Goal: Task Accomplishment & Management: Complete application form

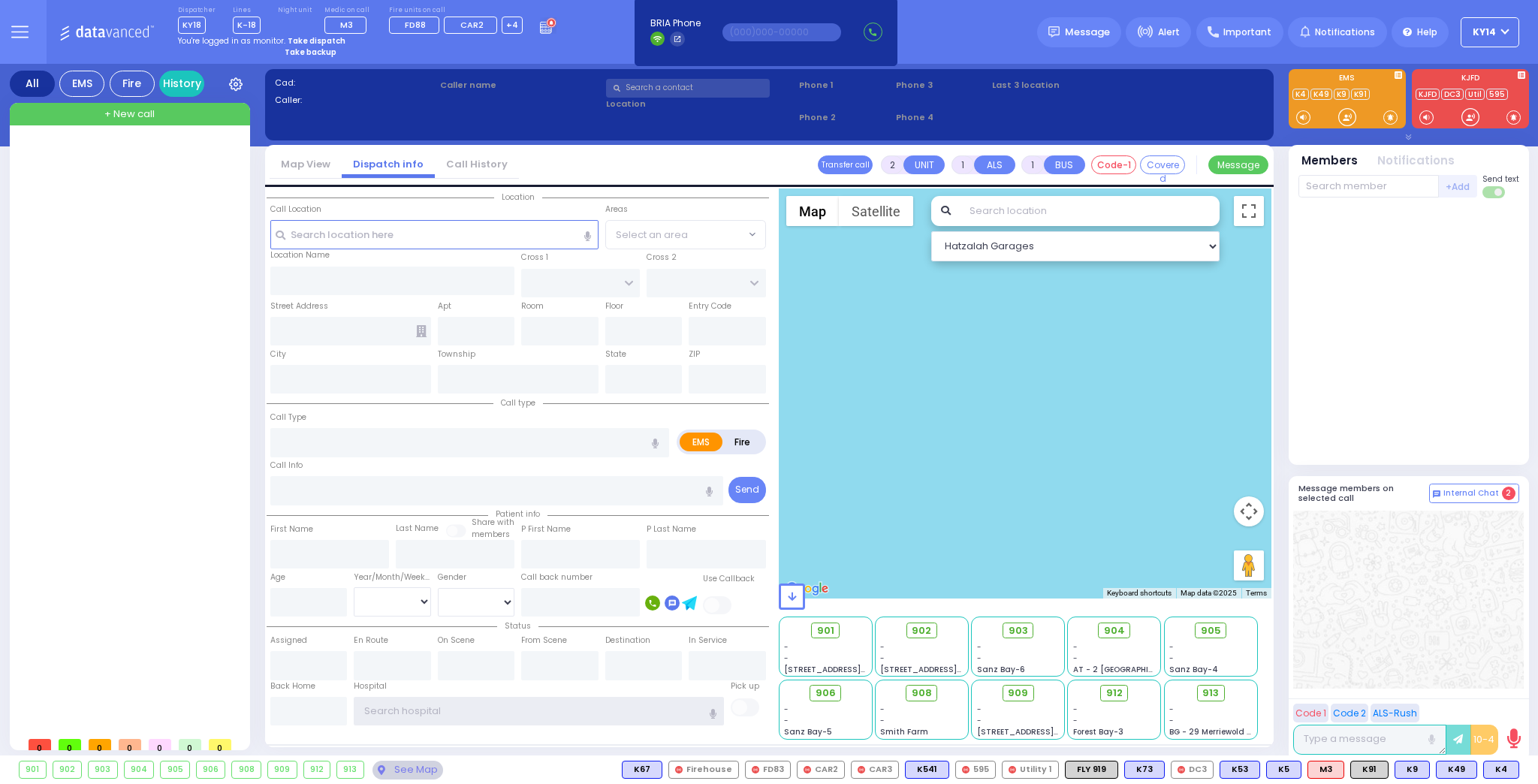
type input "ky14"
click at [321, 40] on strong "Take dispatch" at bounding box center [317, 41] width 58 height 11
select select "2"
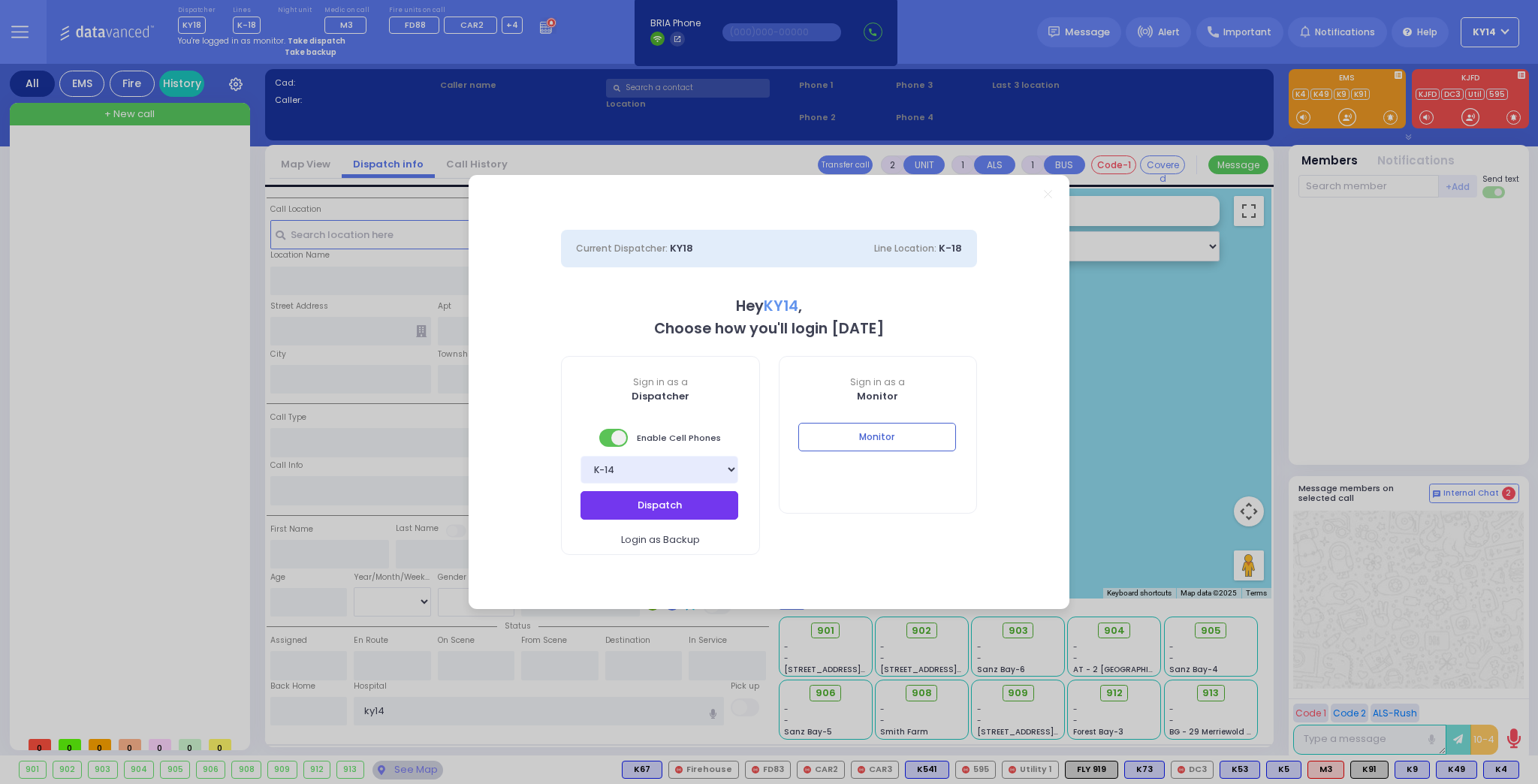
click at [636, 502] on button "Dispatch" at bounding box center [659, 505] width 158 height 28
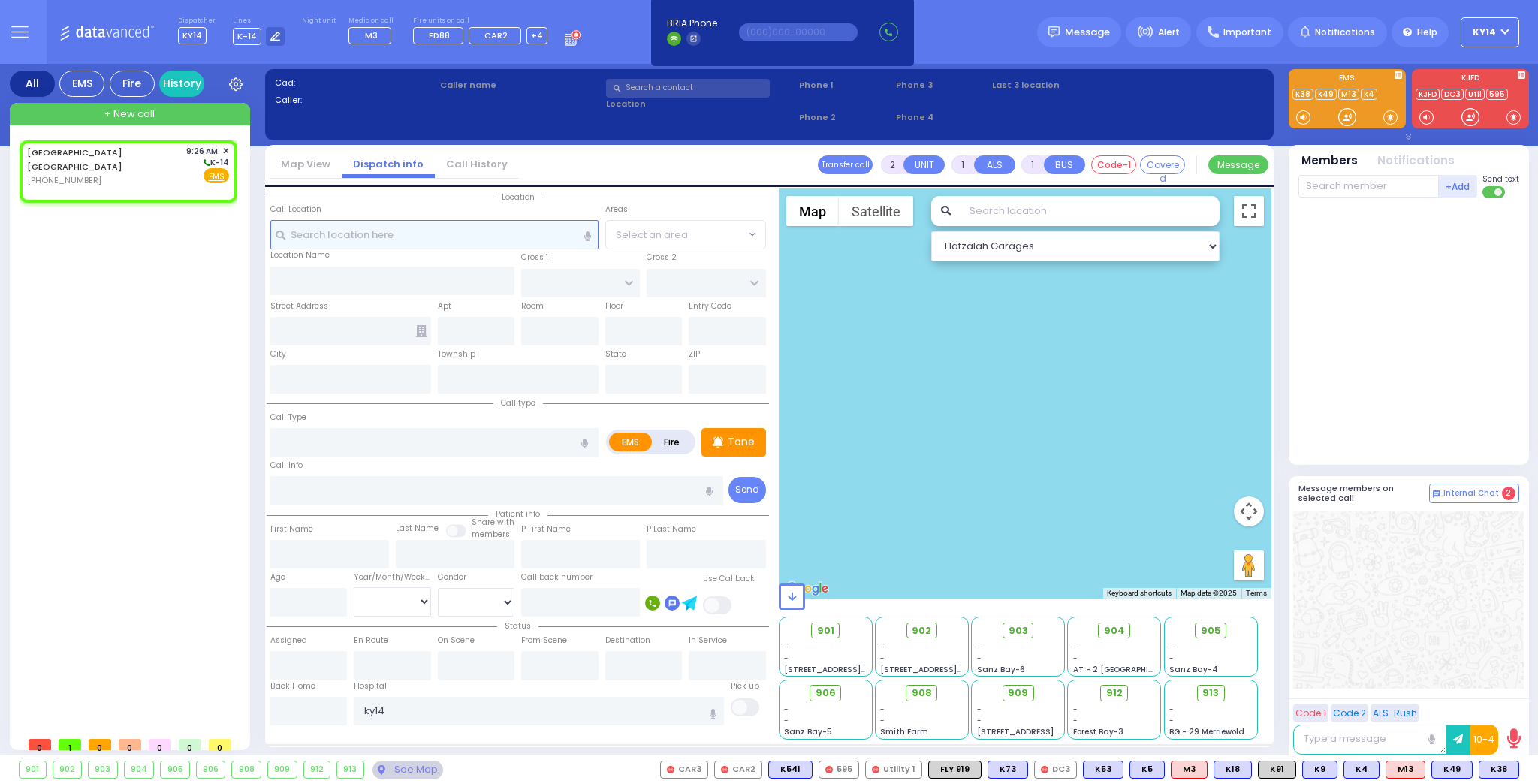
select select
radio input "true"
select select
type input "09:26"
select select "Hatzalah Garages"
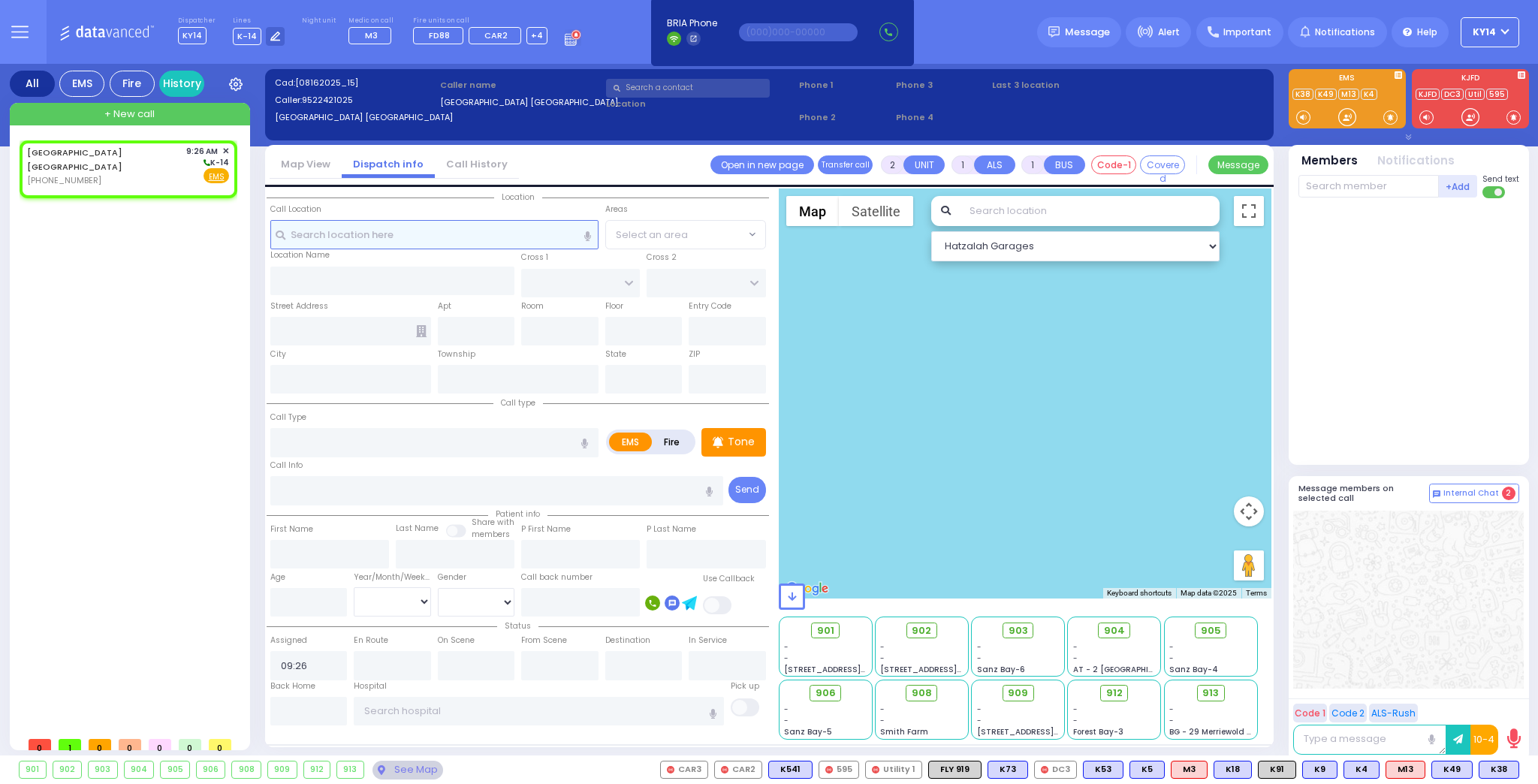
select select
radio input "true"
select select
select select "Hatzalah Garages"
select select
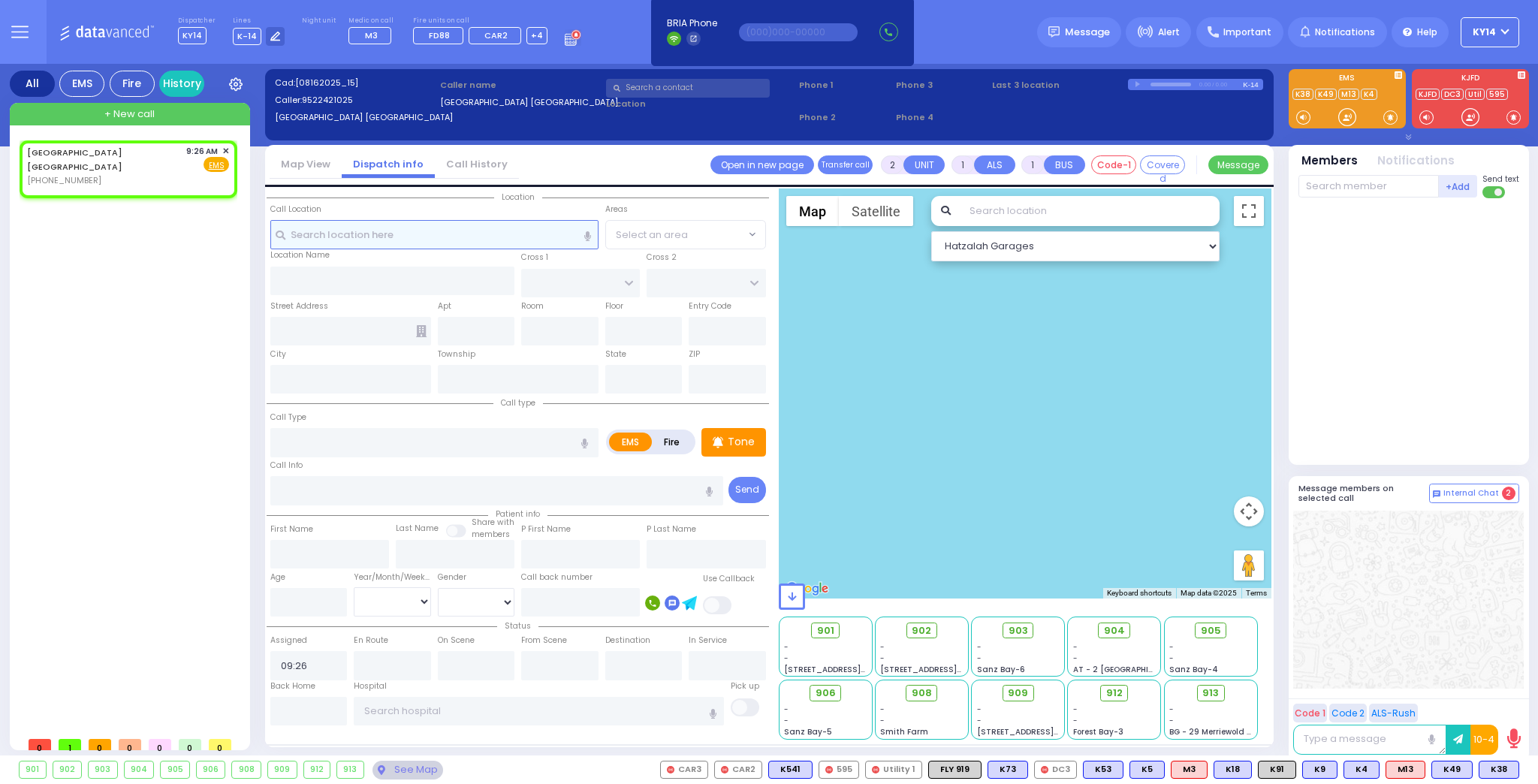
radio input "true"
select select
select select "Hatzalah Garages"
click at [43, 164] on rect at bounding box center [42, 164] width 12 height 12
type input "9522421025"
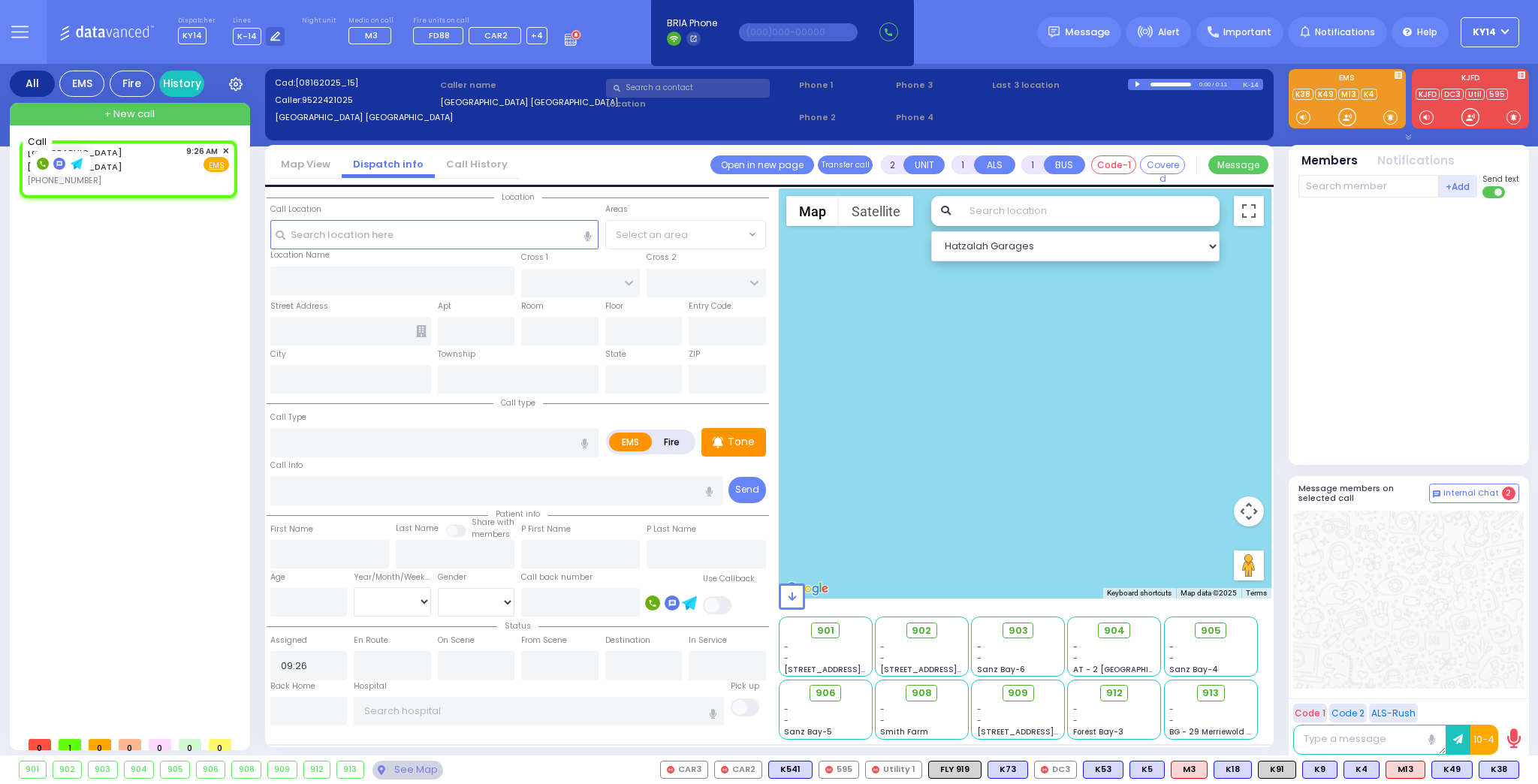
click at [43, 163] on rect at bounding box center [42, 164] width 12 height 12
type input "9522421025"
click at [226, 151] on span "✕" at bounding box center [225, 151] width 7 height 13
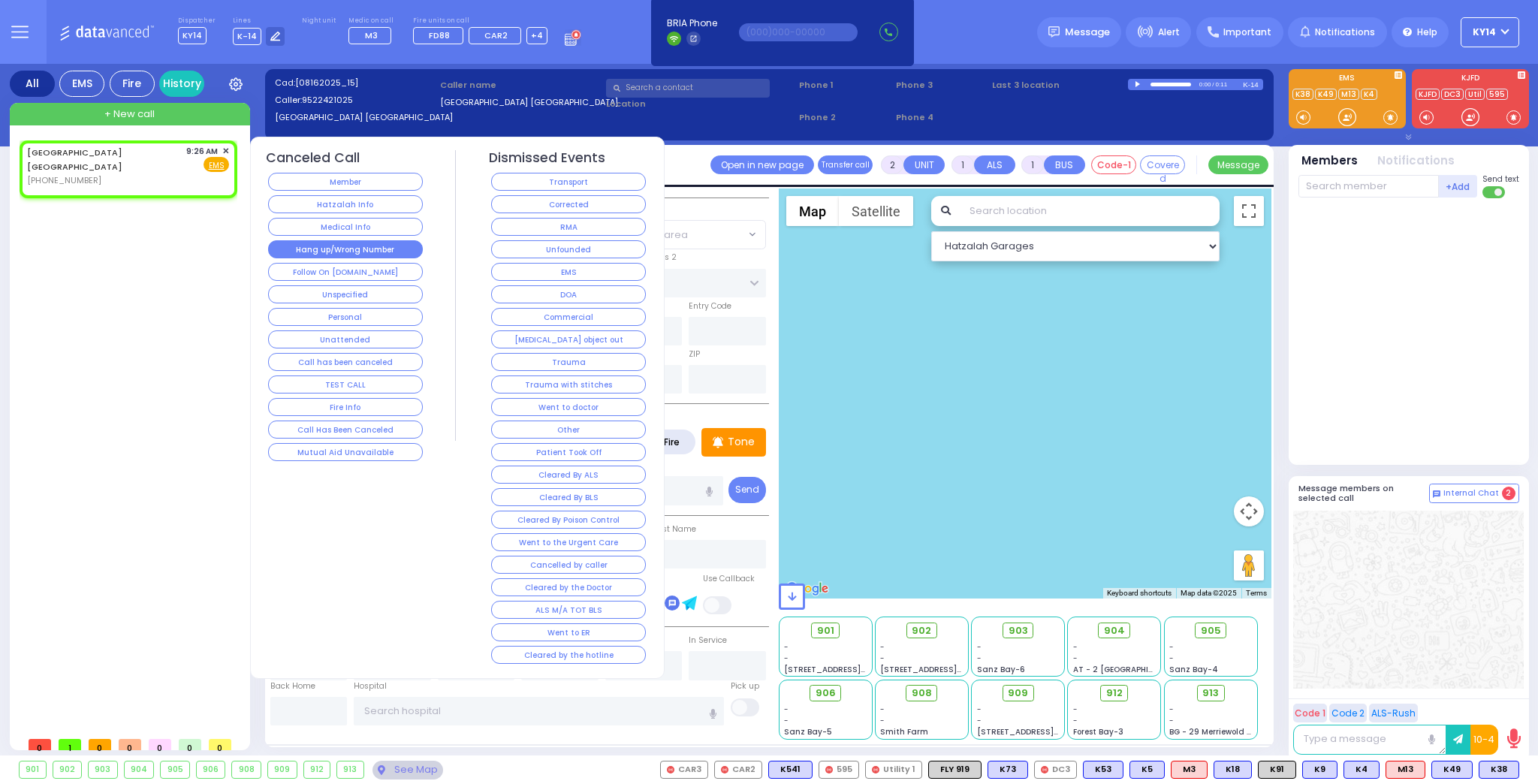
click at [356, 252] on button "Hang up/Wrong Number" at bounding box center [345, 249] width 155 height 18
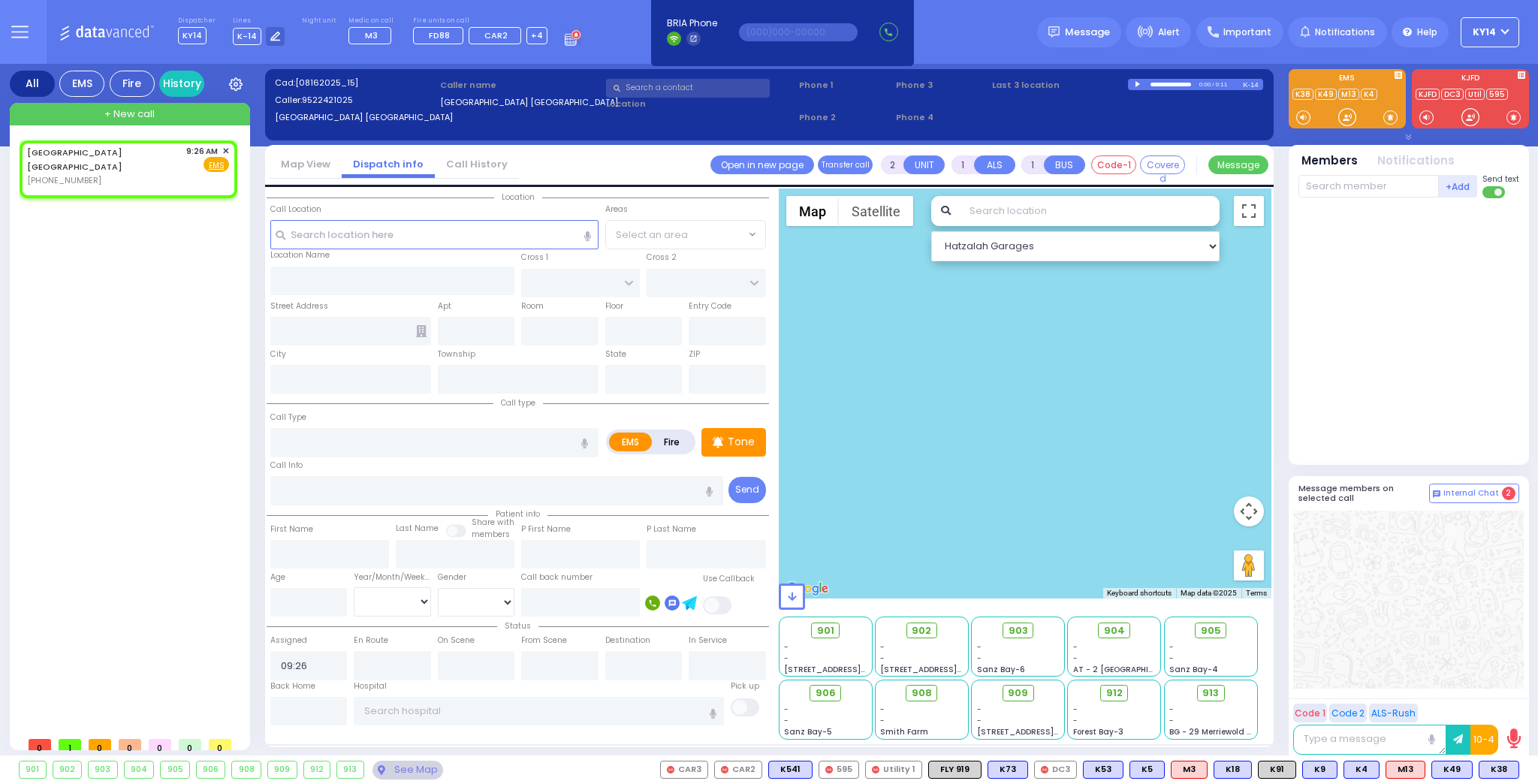
select select
radio input "true"
select select
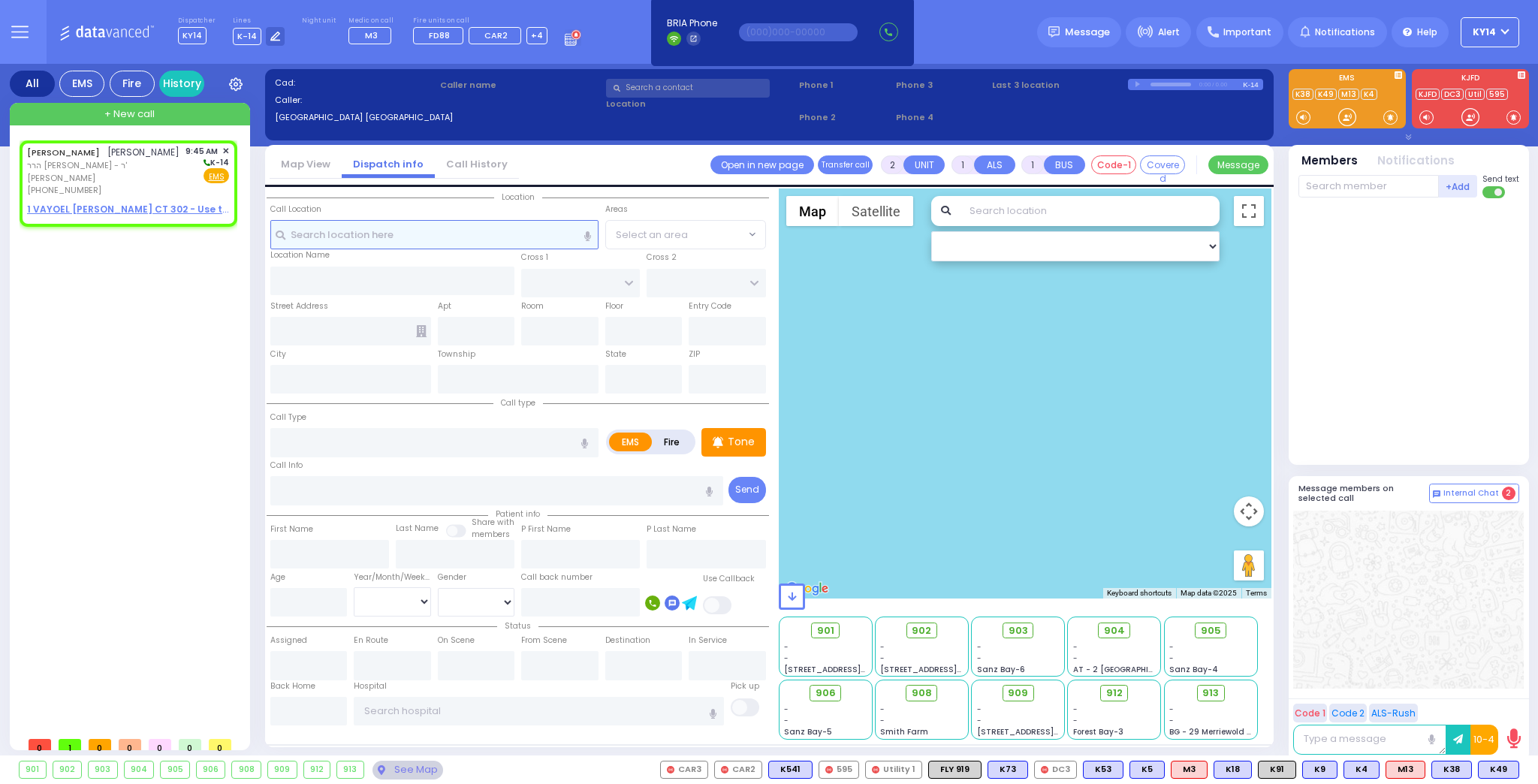
select select
radio input "true"
type input "[PERSON_NAME]"
select select
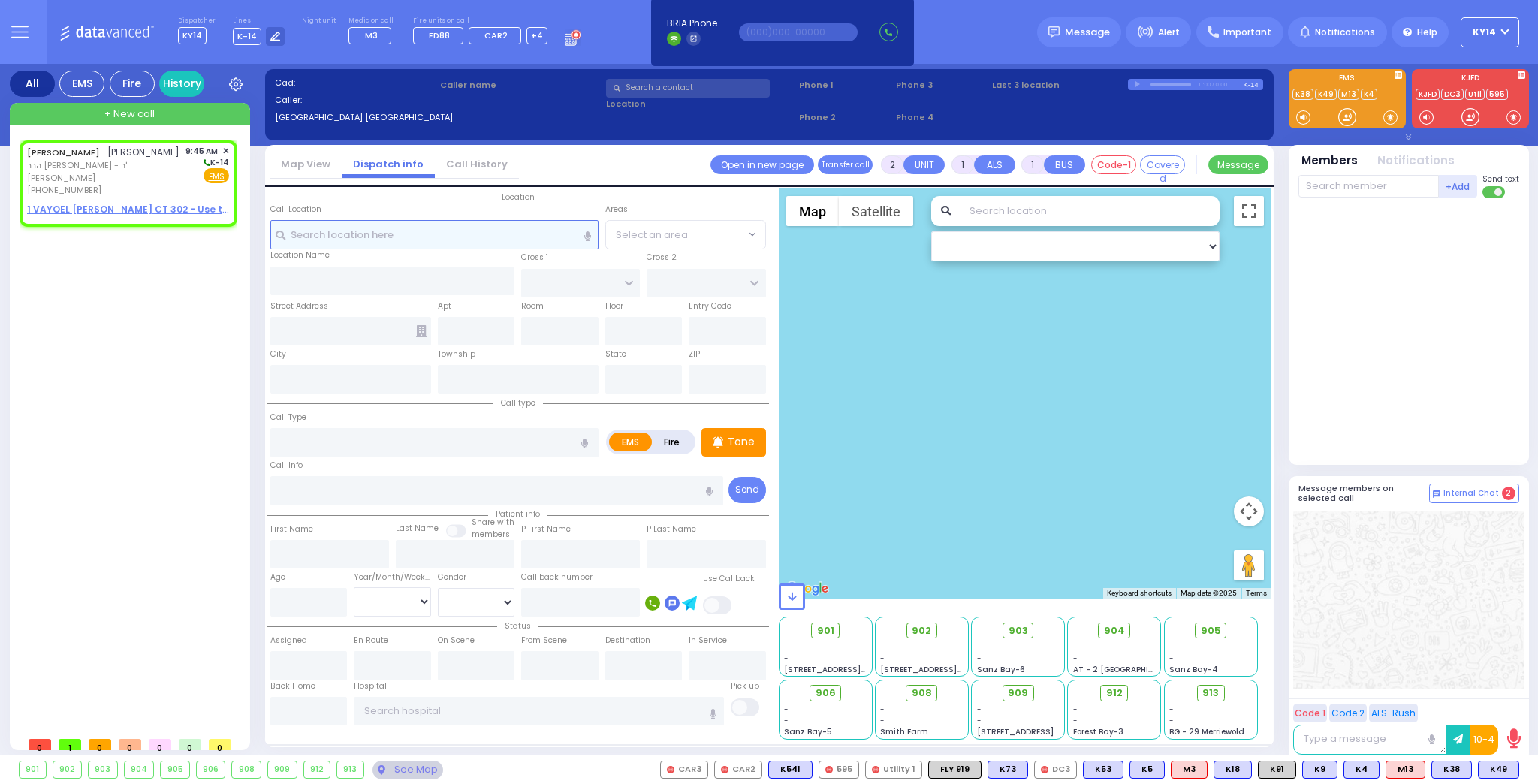
type input "09:45"
select select "Hatzalah Garages"
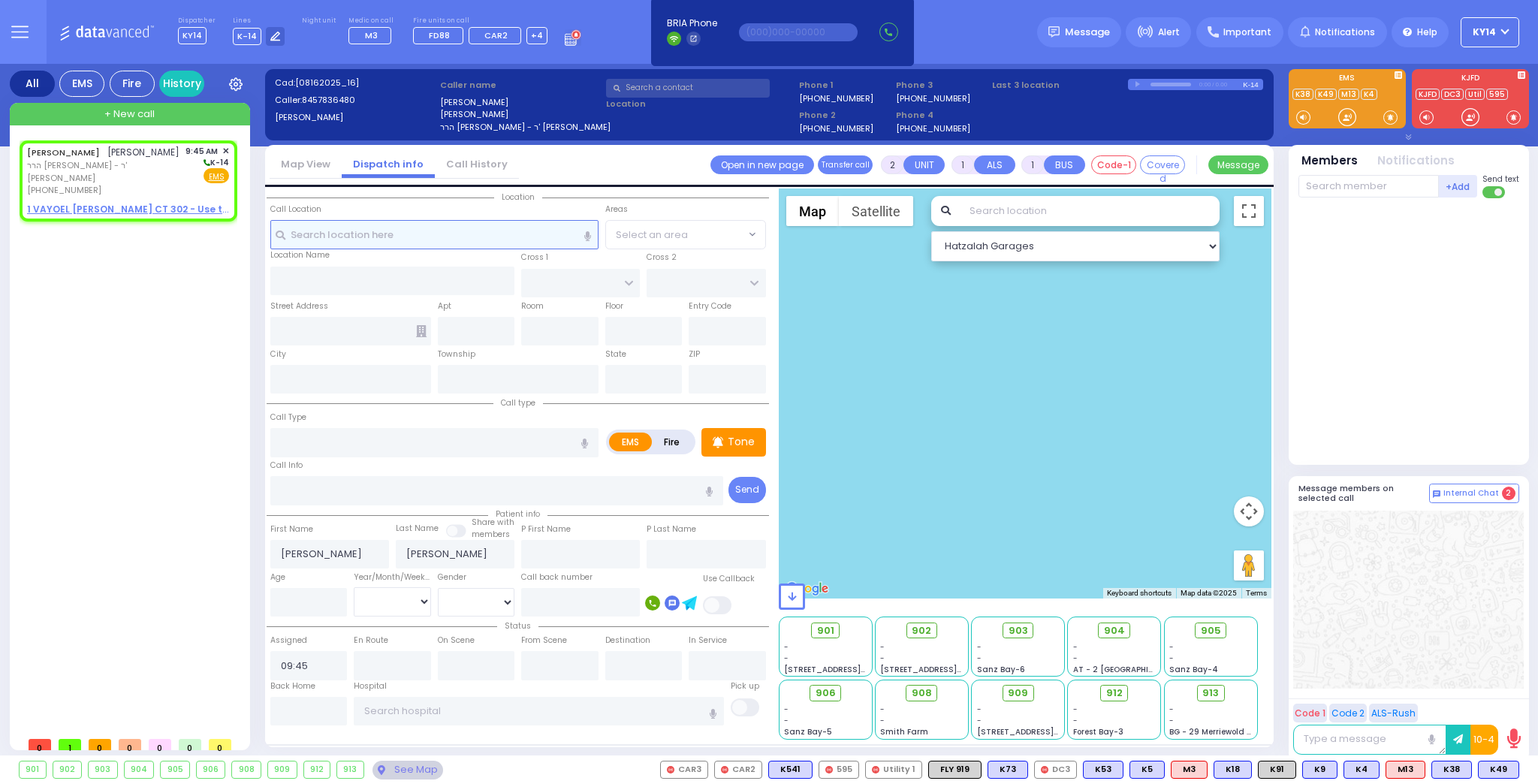
select select
radio input "true"
select select
select select "Hatzalah Garages"
select select
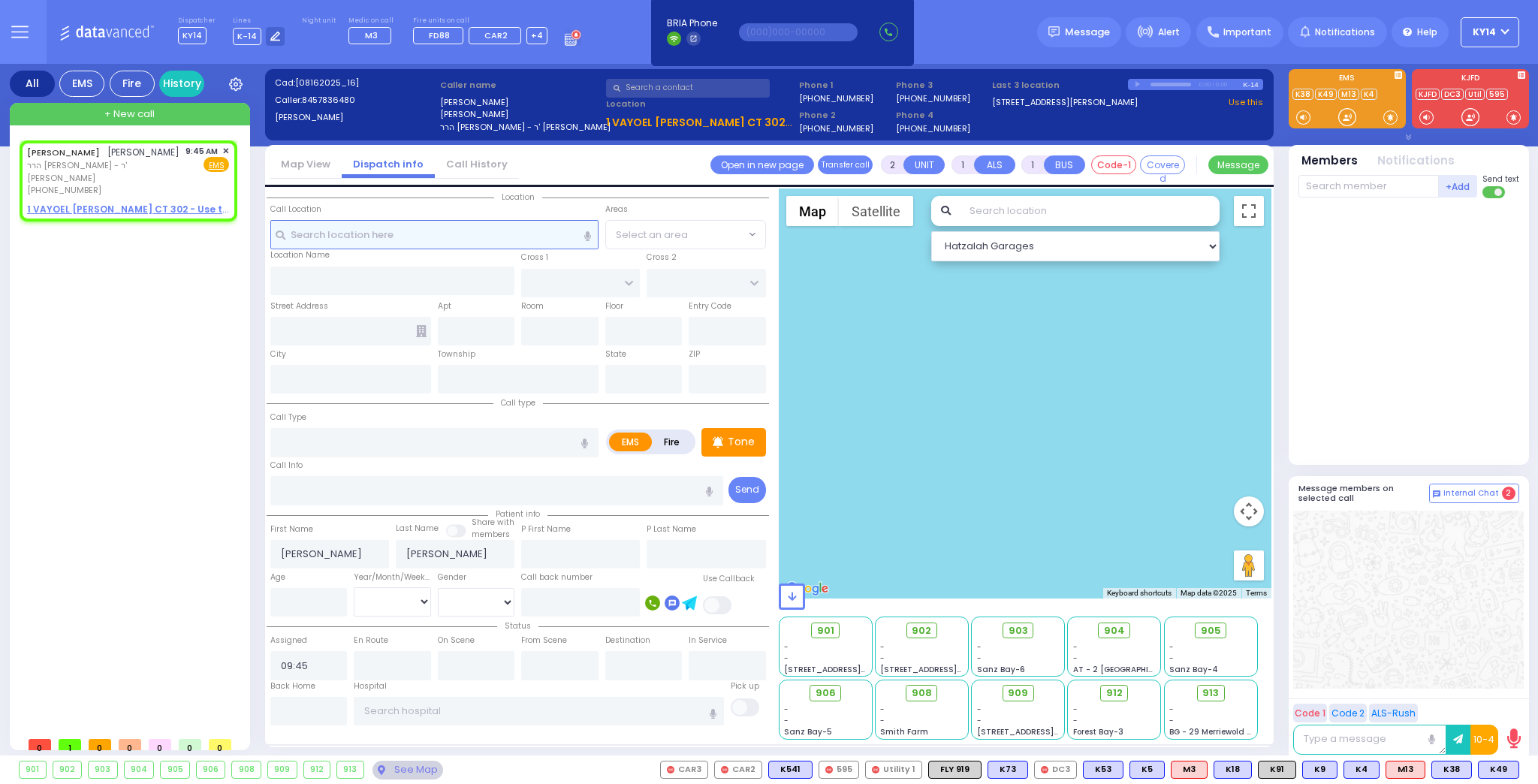
radio input "true"
select select
select select "Hatzalah Garages"
click at [90, 210] on u "1 VAYOEL [PERSON_NAME] CT 302 - Use this" at bounding box center [132, 210] width 209 height 13
select select
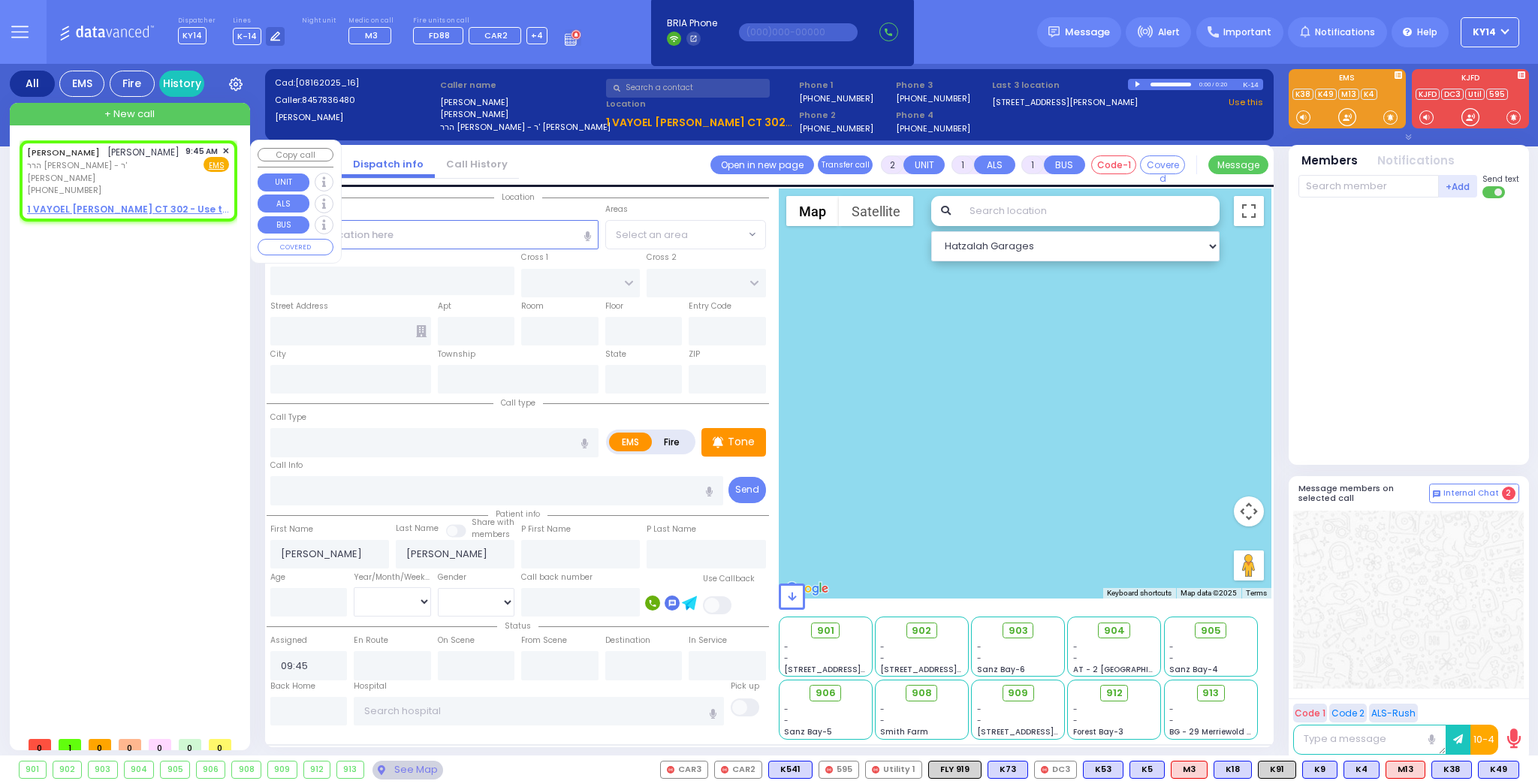
radio input "true"
select select
select select "Hatzalah Garages"
select select
radio input "true"
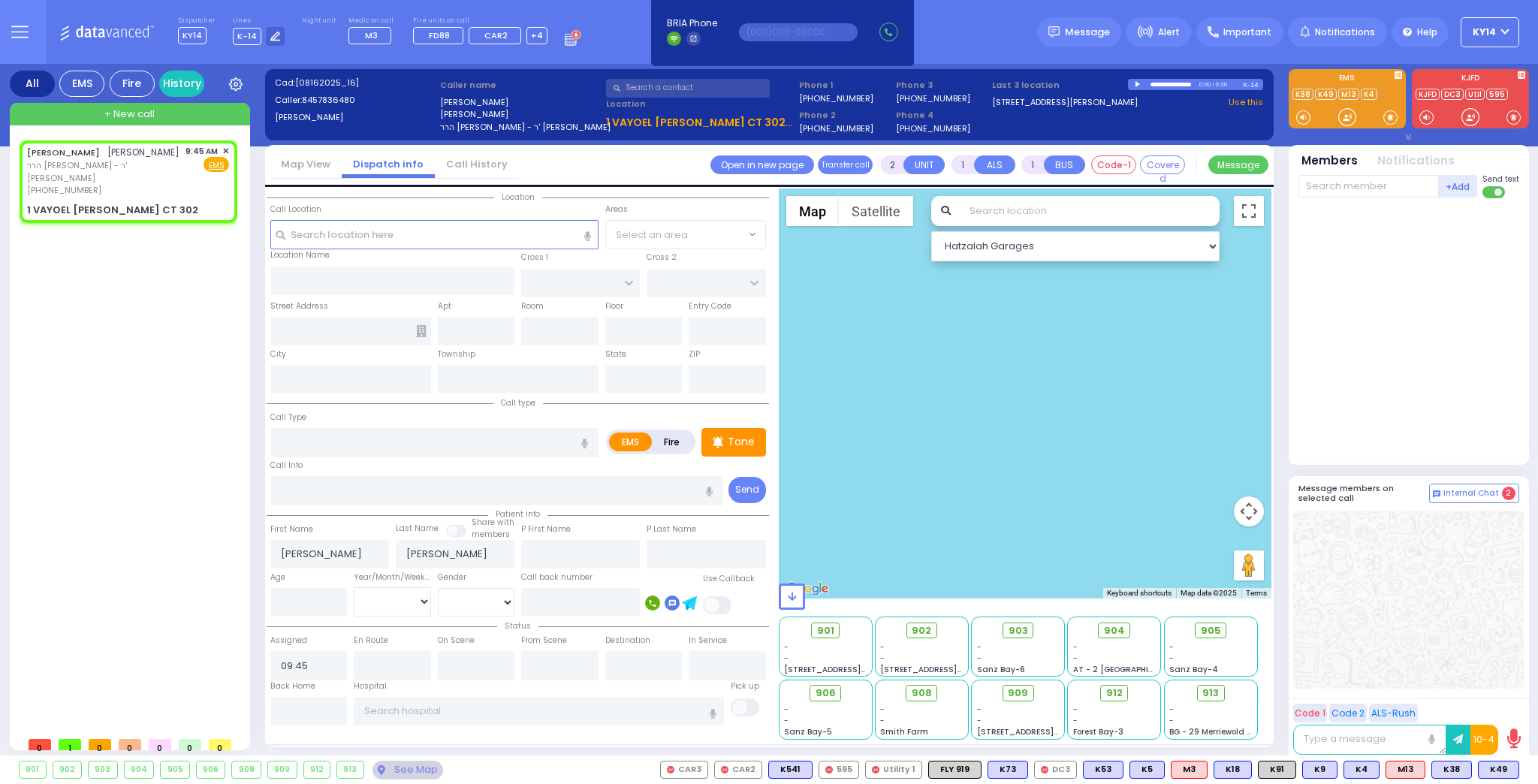
select select
type input "VAYOEL [PERSON_NAME] COURT"
type input "[GEOGRAPHIC_DATA]"
type input "1 VAYOEL [PERSON_NAME] CT"
type input "302"
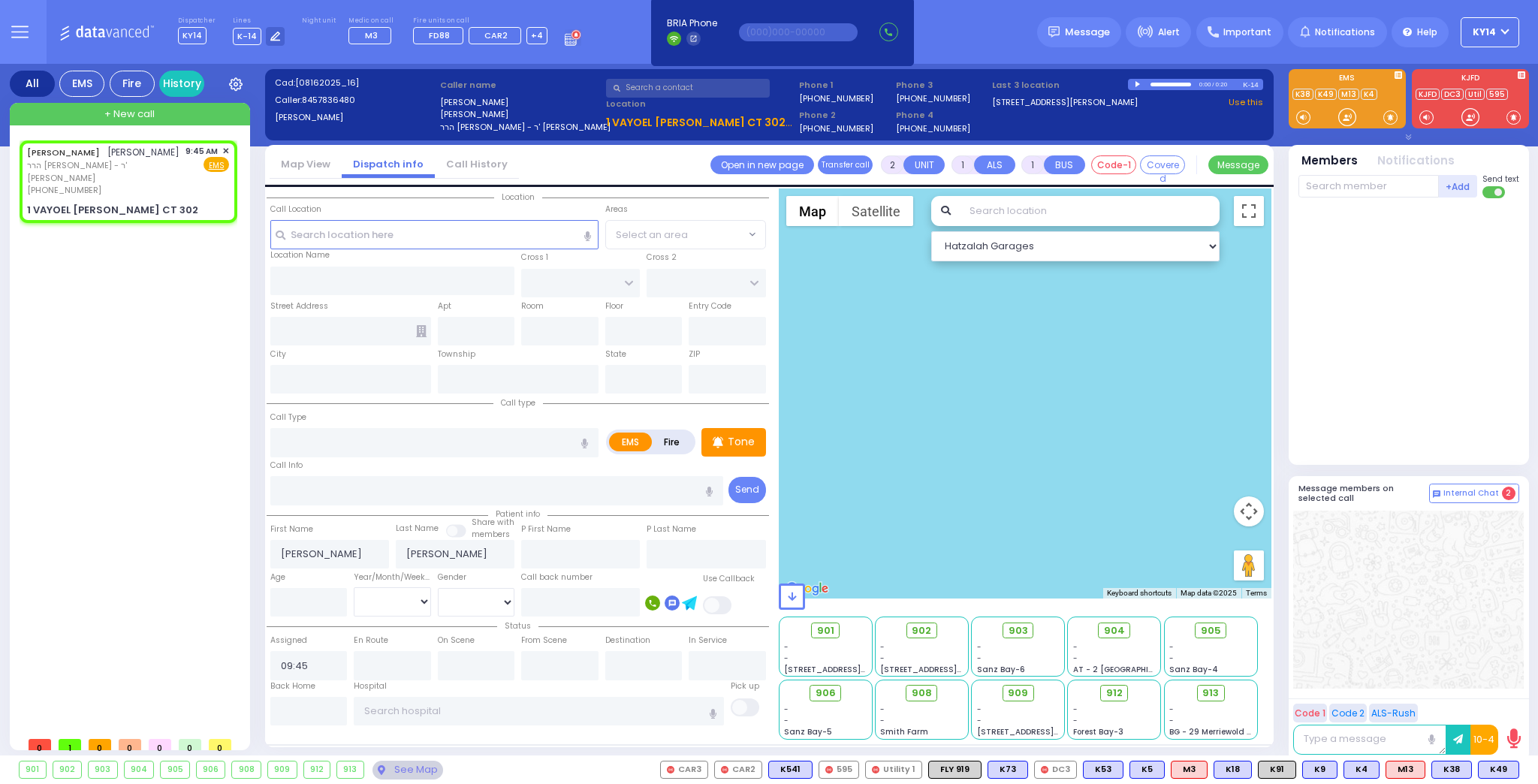
type input "Monroe"
type input "[US_STATE]"
type input "10950"
select select "Hatzalah Garages"
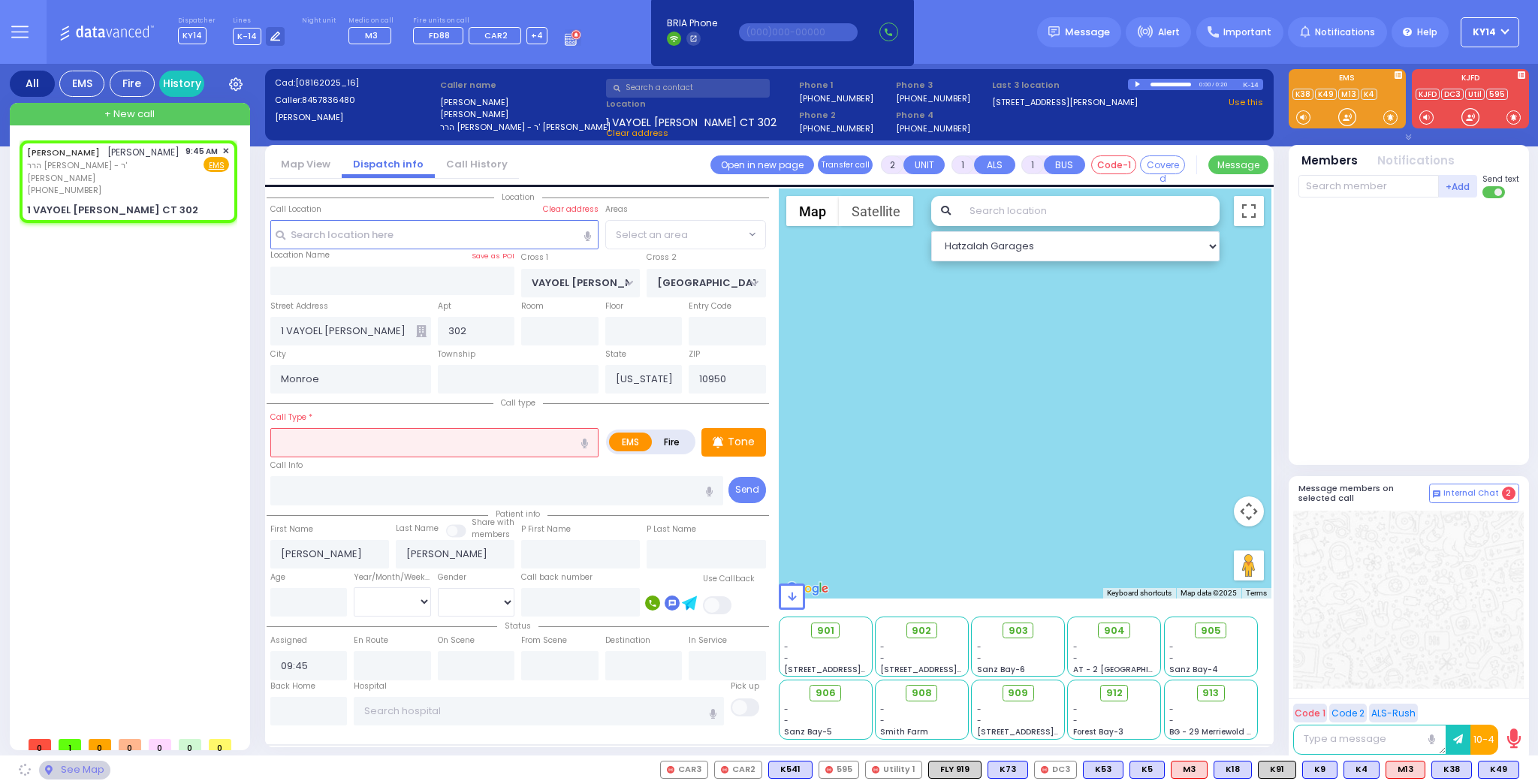
select select "SECTION 4"
click at [407, 443] on input "text" at bounding box center [434, 442] width 328 height 28
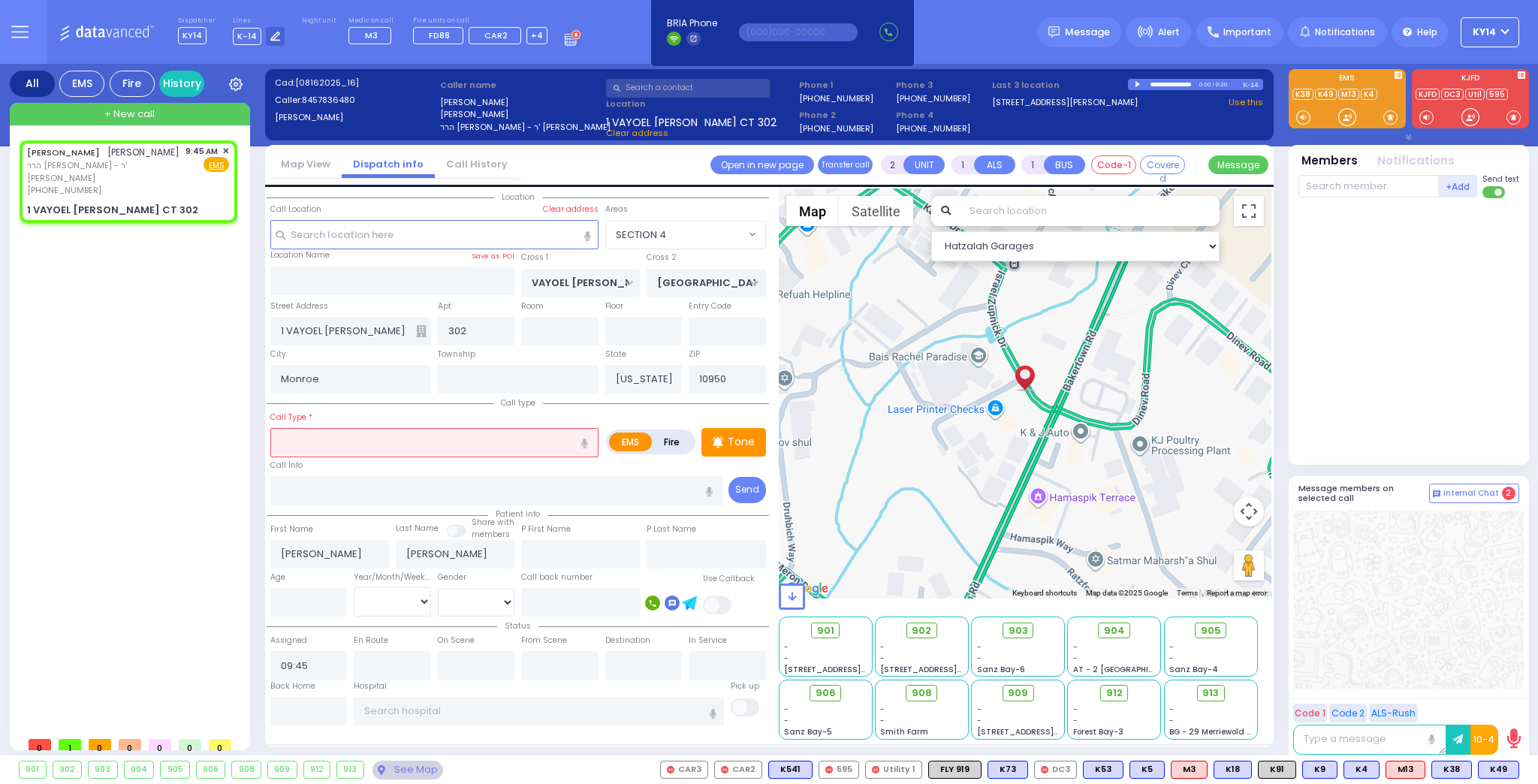
click at [407, 444] on input "text" at bounding box center [434, 442] width 328 height 28
click at [108, 188] on rect at bounding box center [109, 190] width 12 height 12
type input "8457836480"
select select
radio input "true"
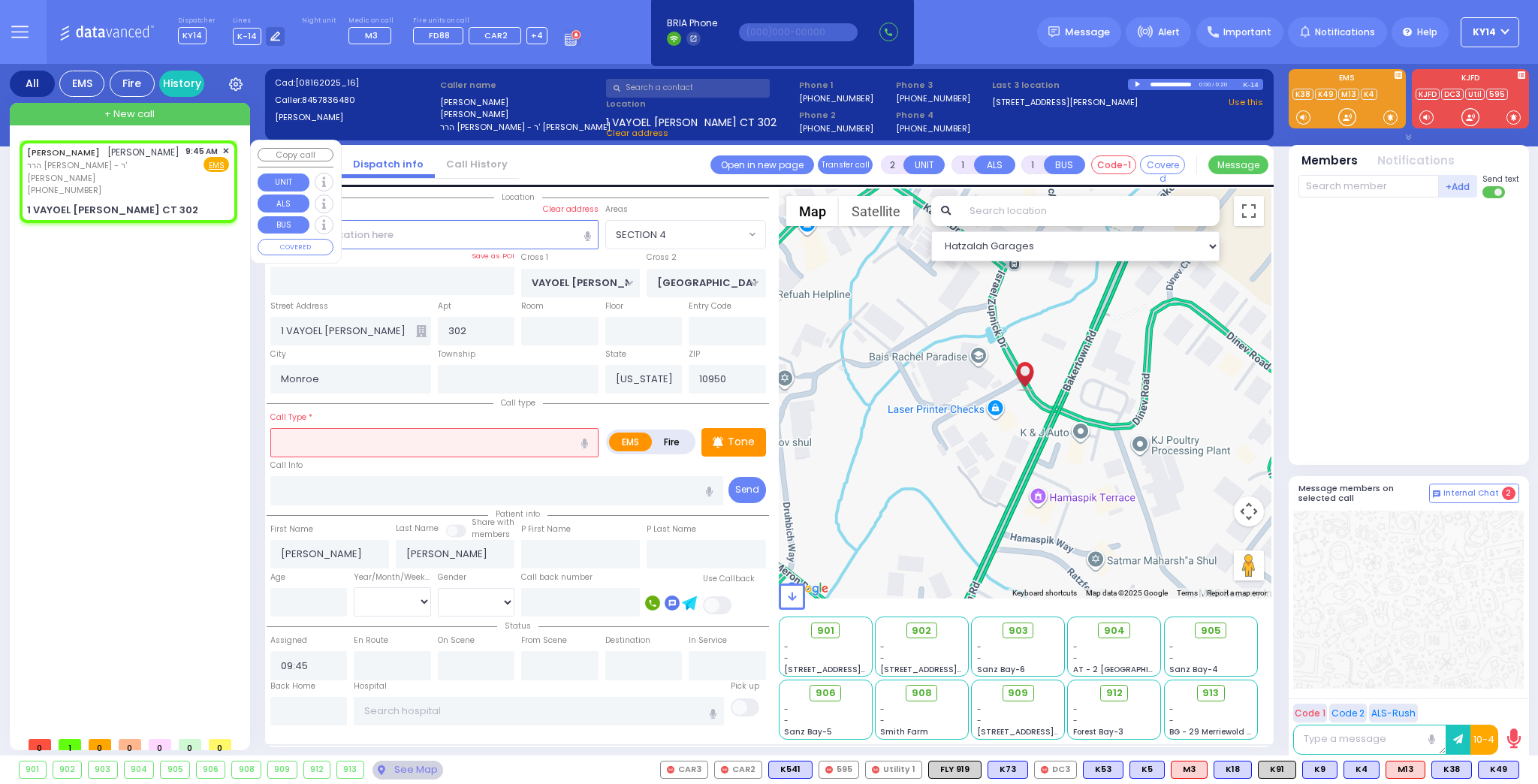
select select
select select "Hatzalah Garages"
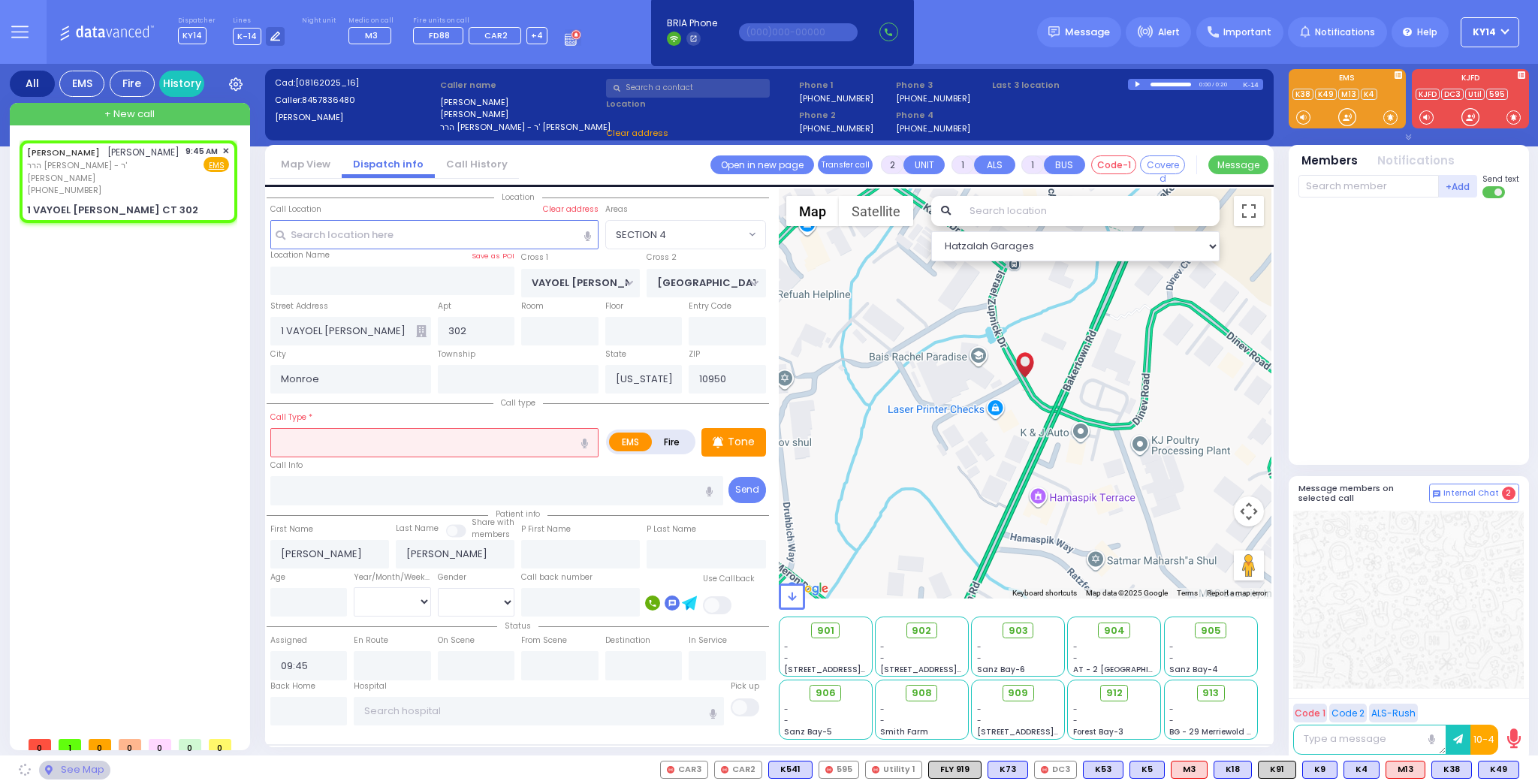
select select "SECTION 4"
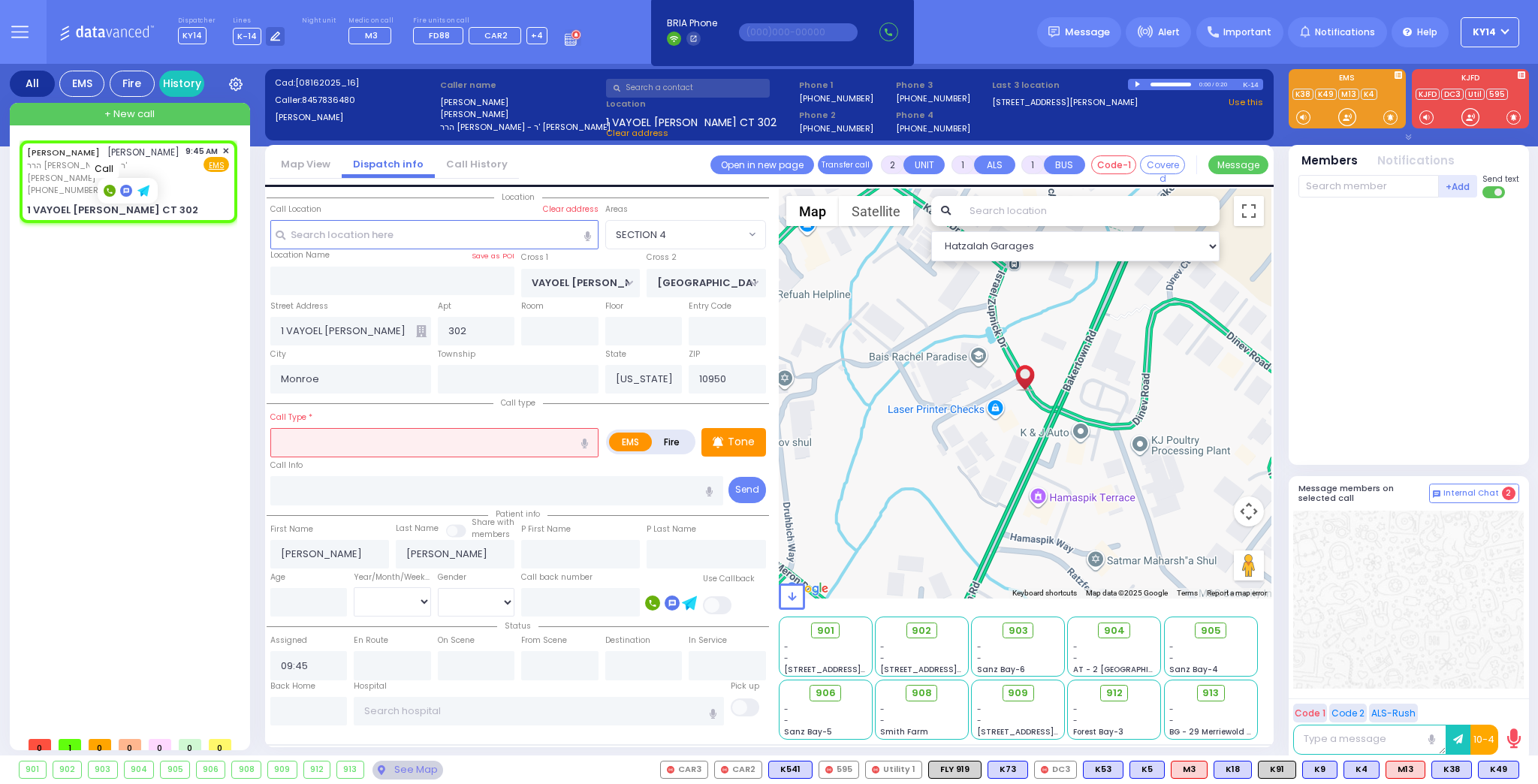
click at [109, 189] on rect at bounding box center [109, 190] width 12 height 12
type input "8457836480"
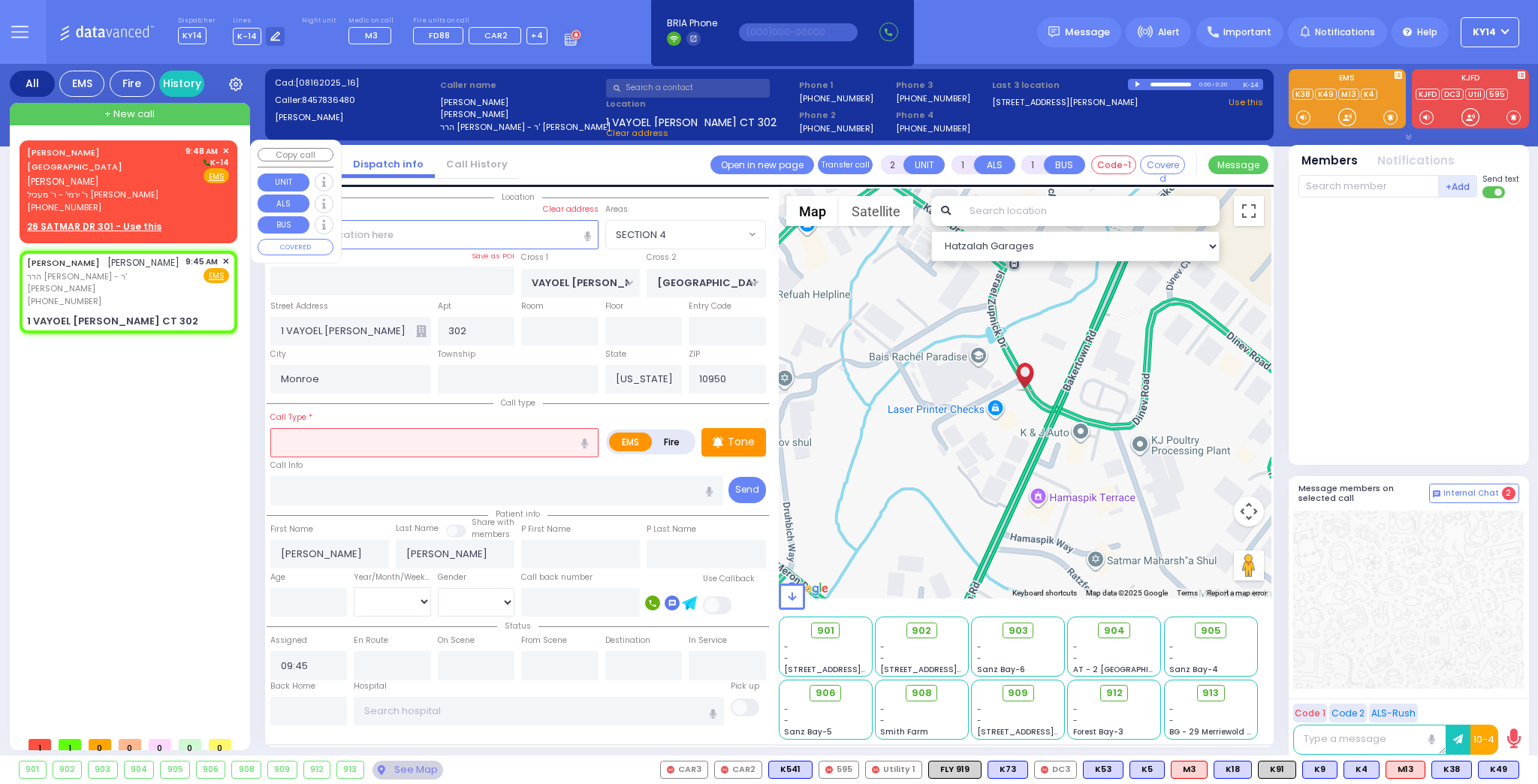
click at [126, 201] on div "[PHONE_NUMBER]" at bounding box center [103, 208] width 153 height 13
select select
radio input "true"
type input "MRS."
type input "[PERSON_NAME]"
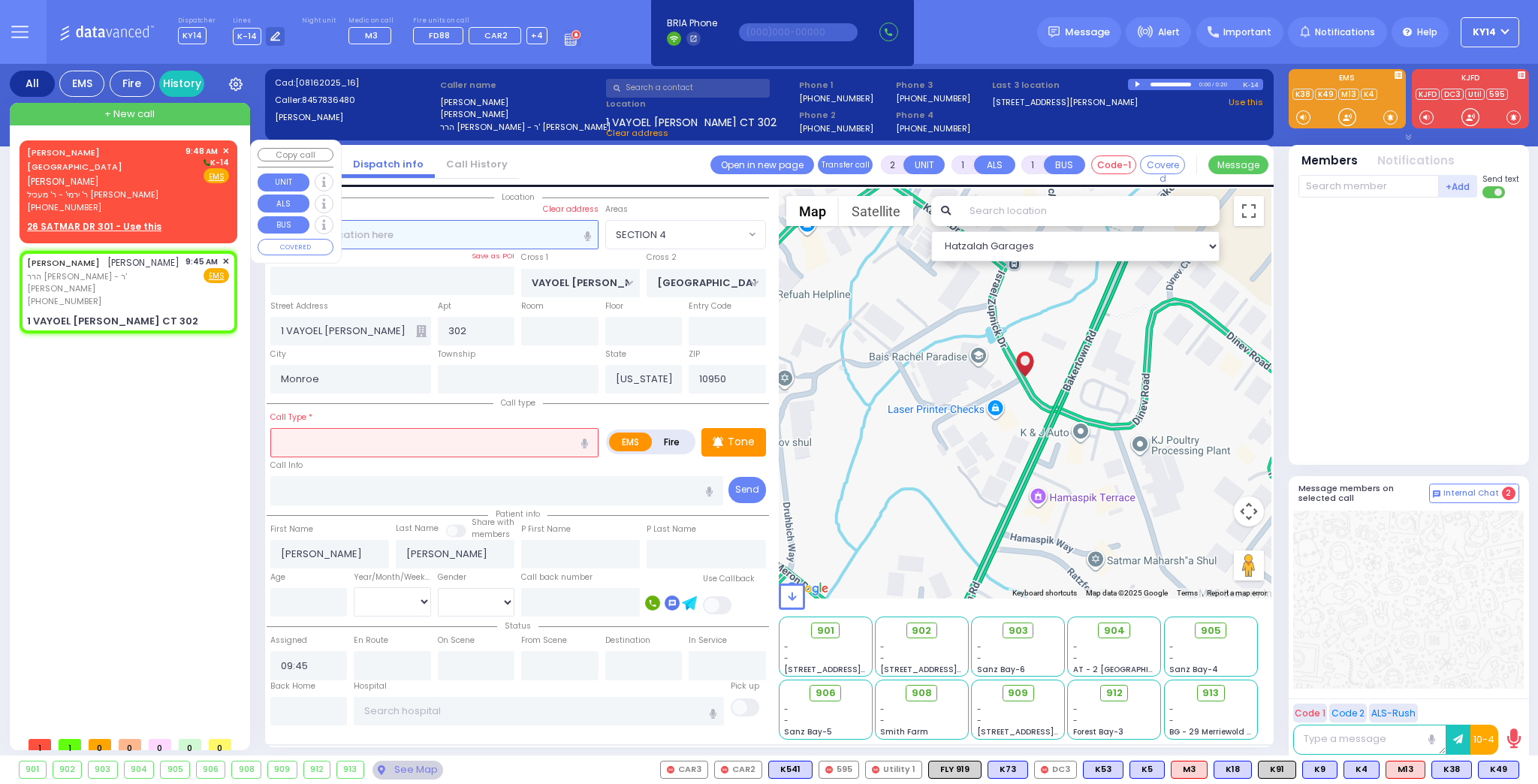
select select
type input "09:48"
select select "Hatzalah Garages"
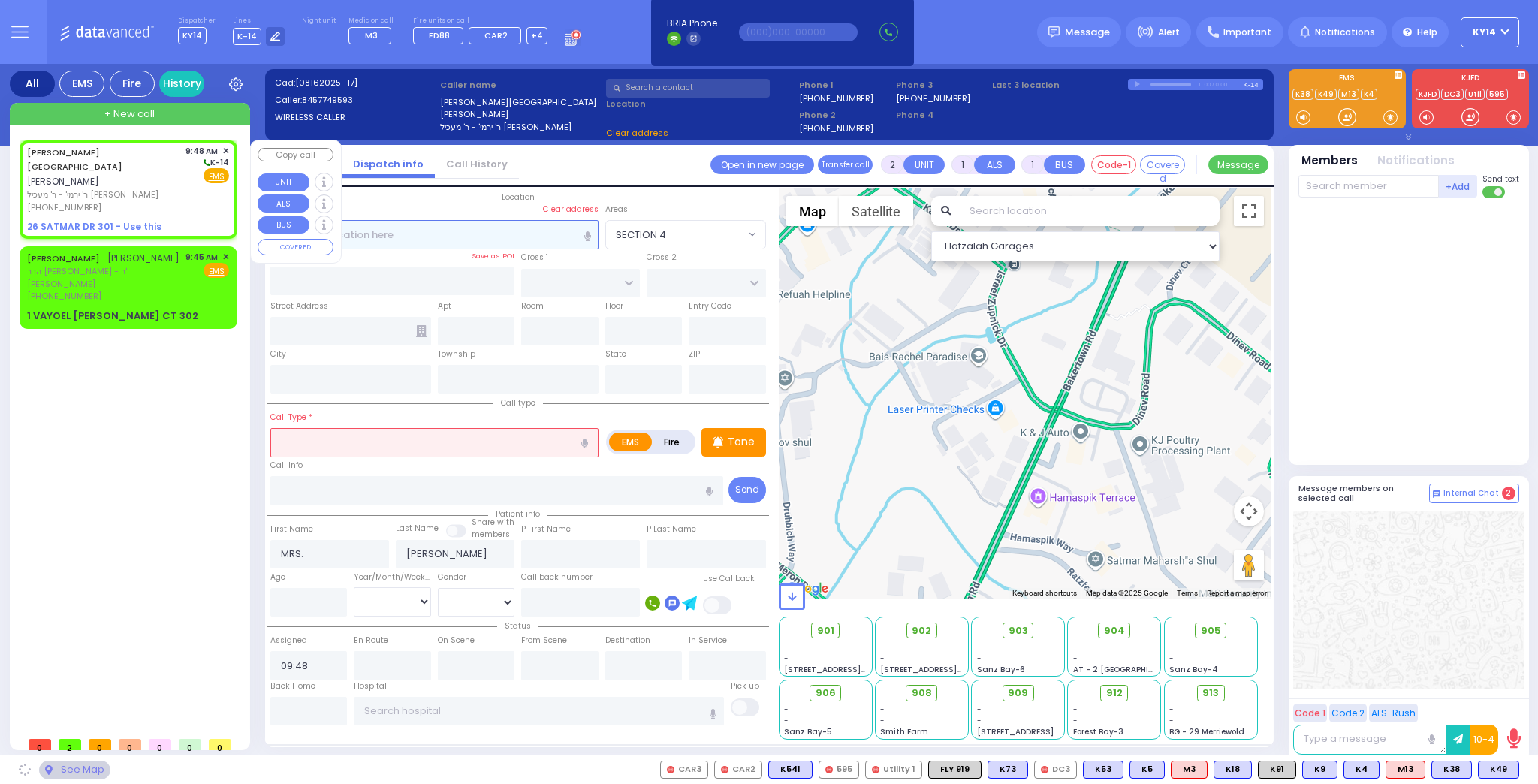
select select
radio input "true"
select select
select select "Hatzalah Garages"
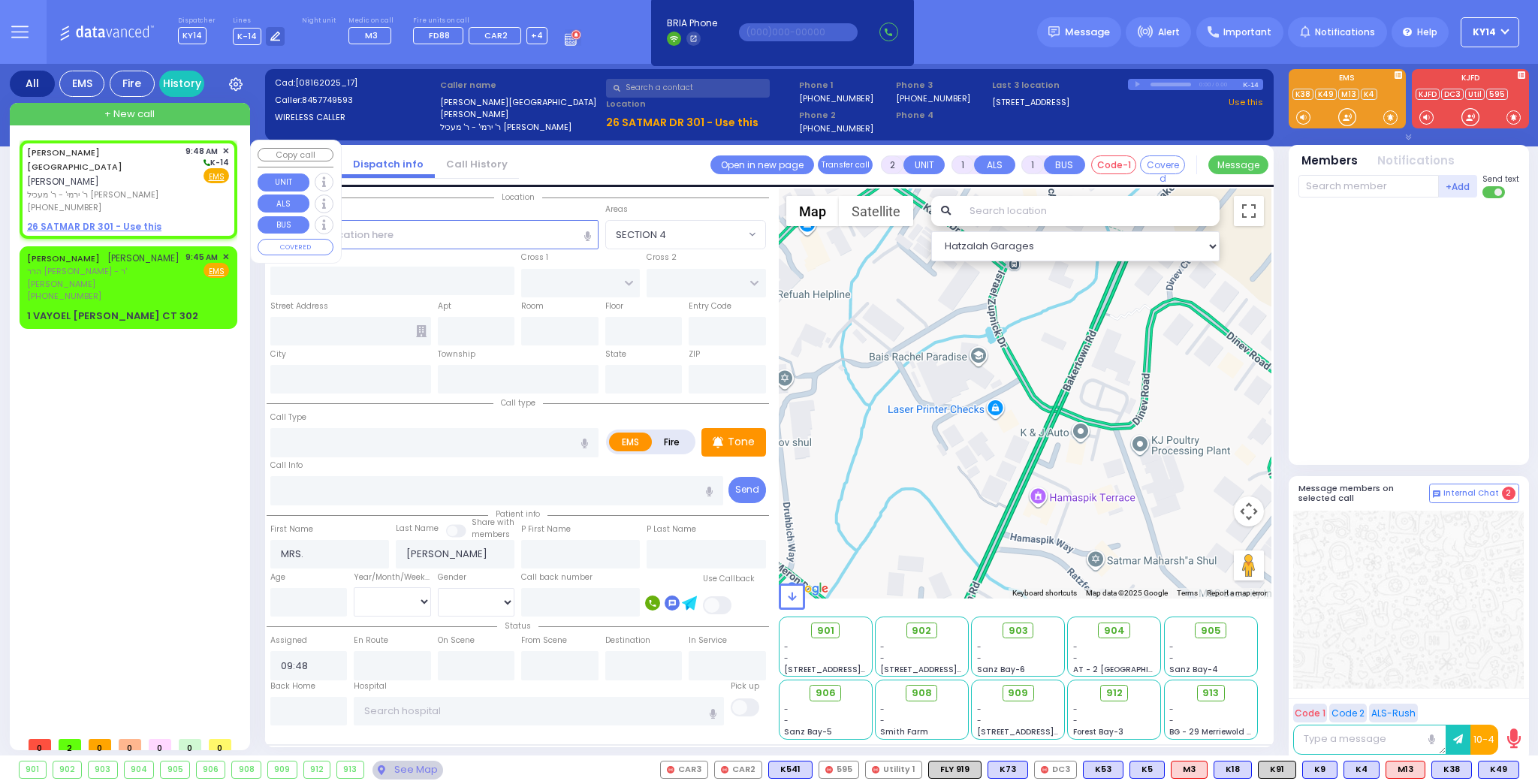
click at [100, 220] on u "26 SATMAR DR 301 - Use this" at bounding box center [94, 227] width 134 height 13
select select
radio input "true"
select select
select select "Hatzalah Garages"
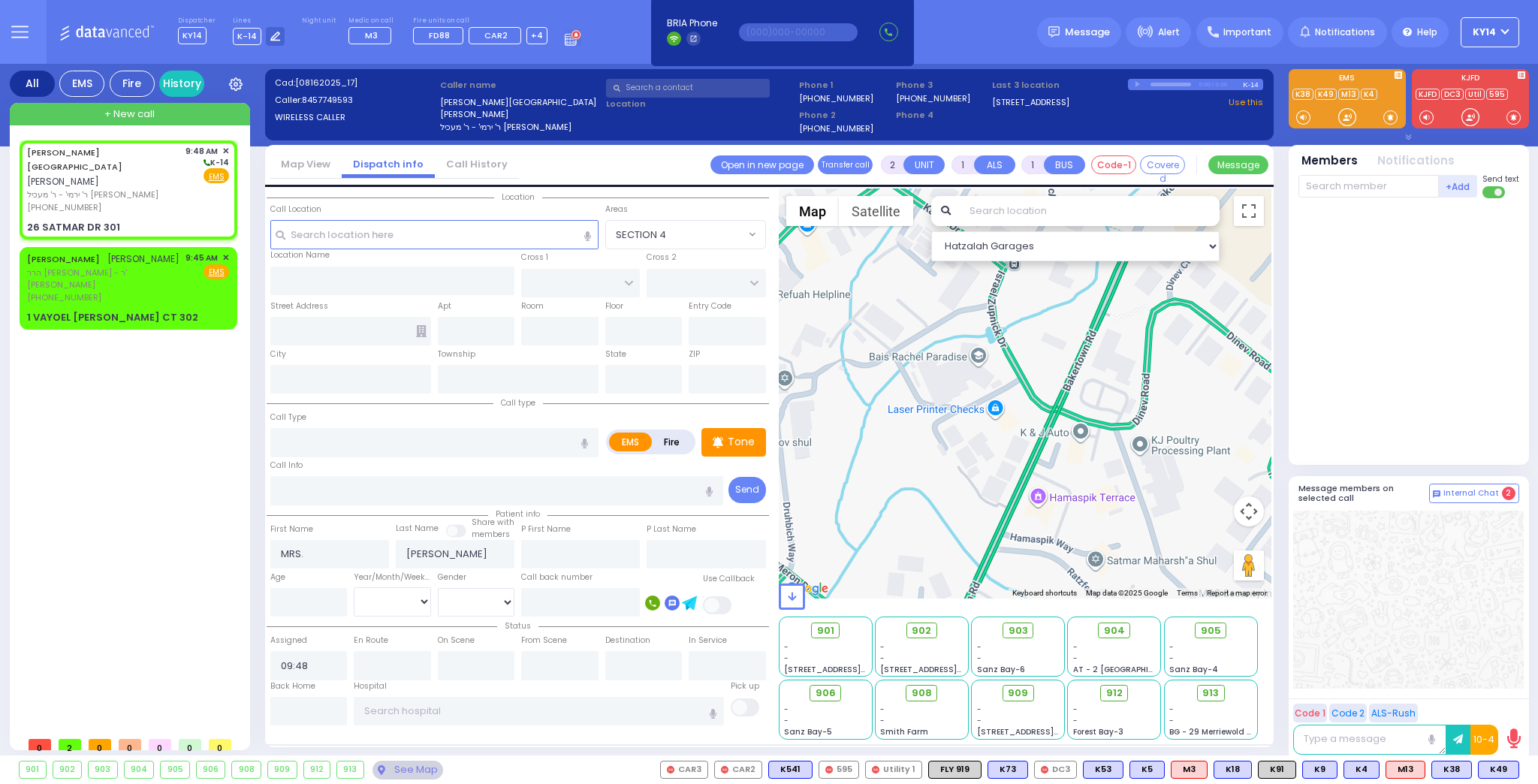
select select
radio input "true"
select select
select select "Hatzalah Garages"
select select
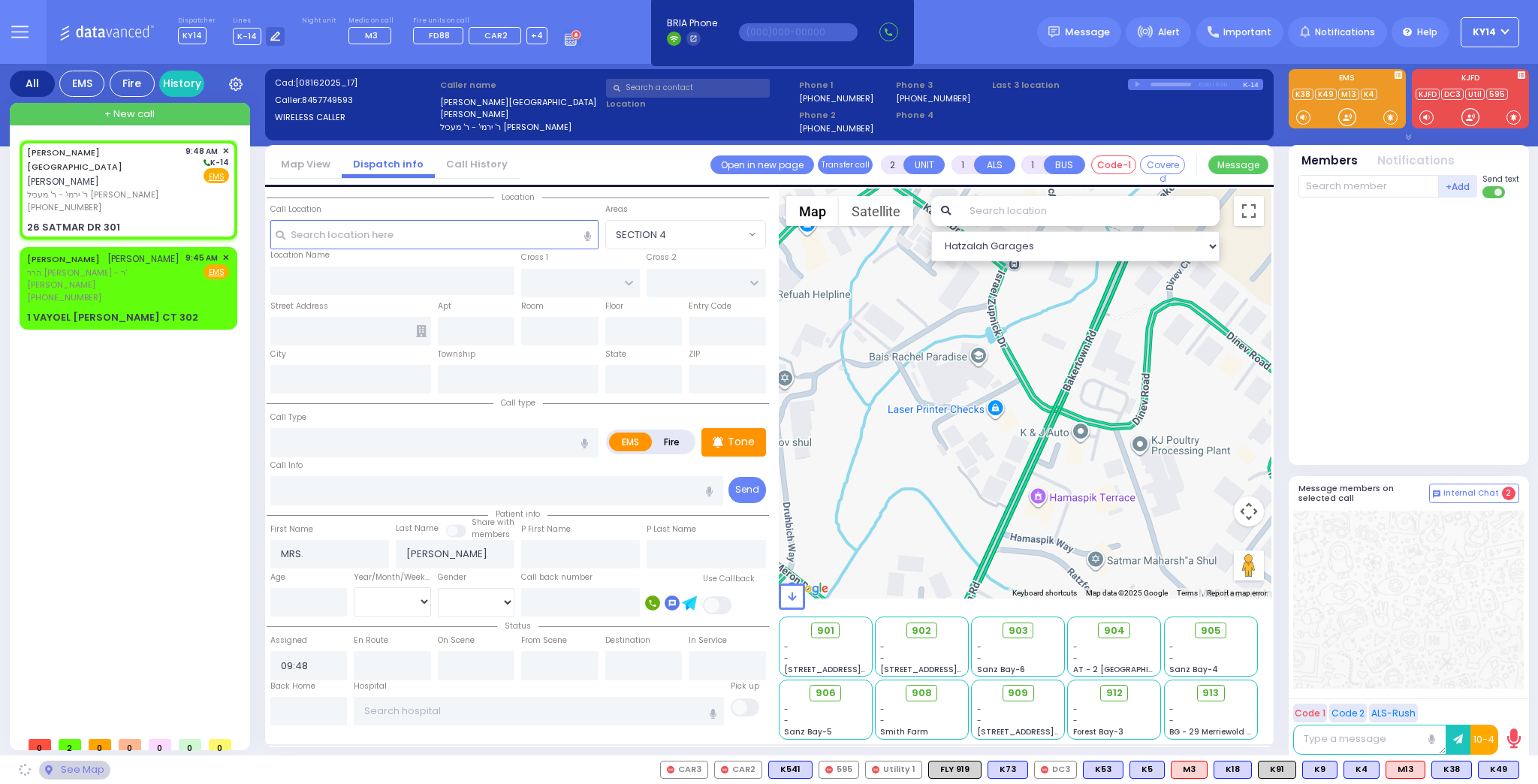
radio input "true"
select select
select select "Hatzalah Garages"
type input "[PERSON_NAME] COURT"
type input "ORSHAVA COURT"
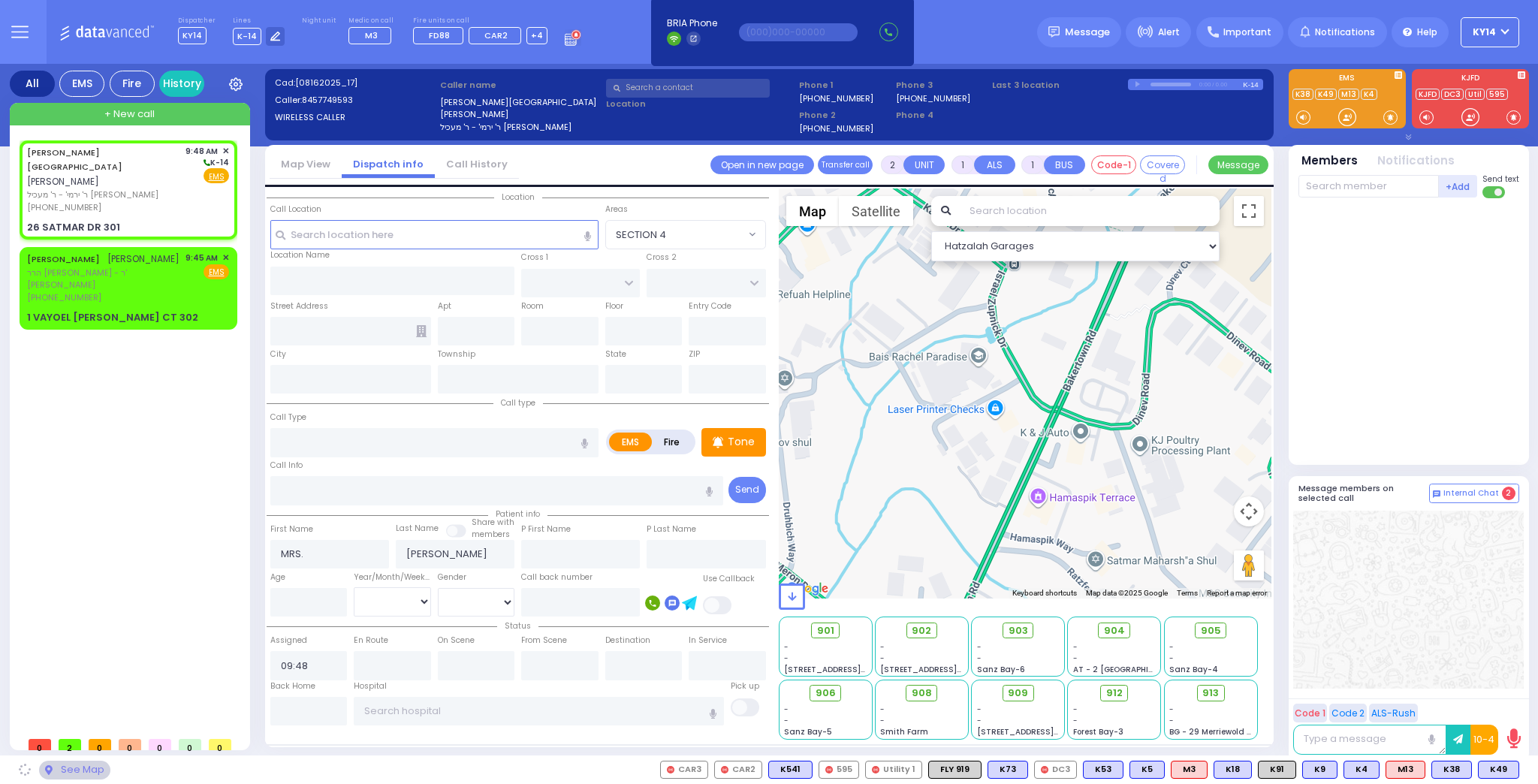
type input "26 SATMAR DR"
type input "301"
type input "[PERSON_NAME]"
type input "[US_STATE]"
type input "10950"
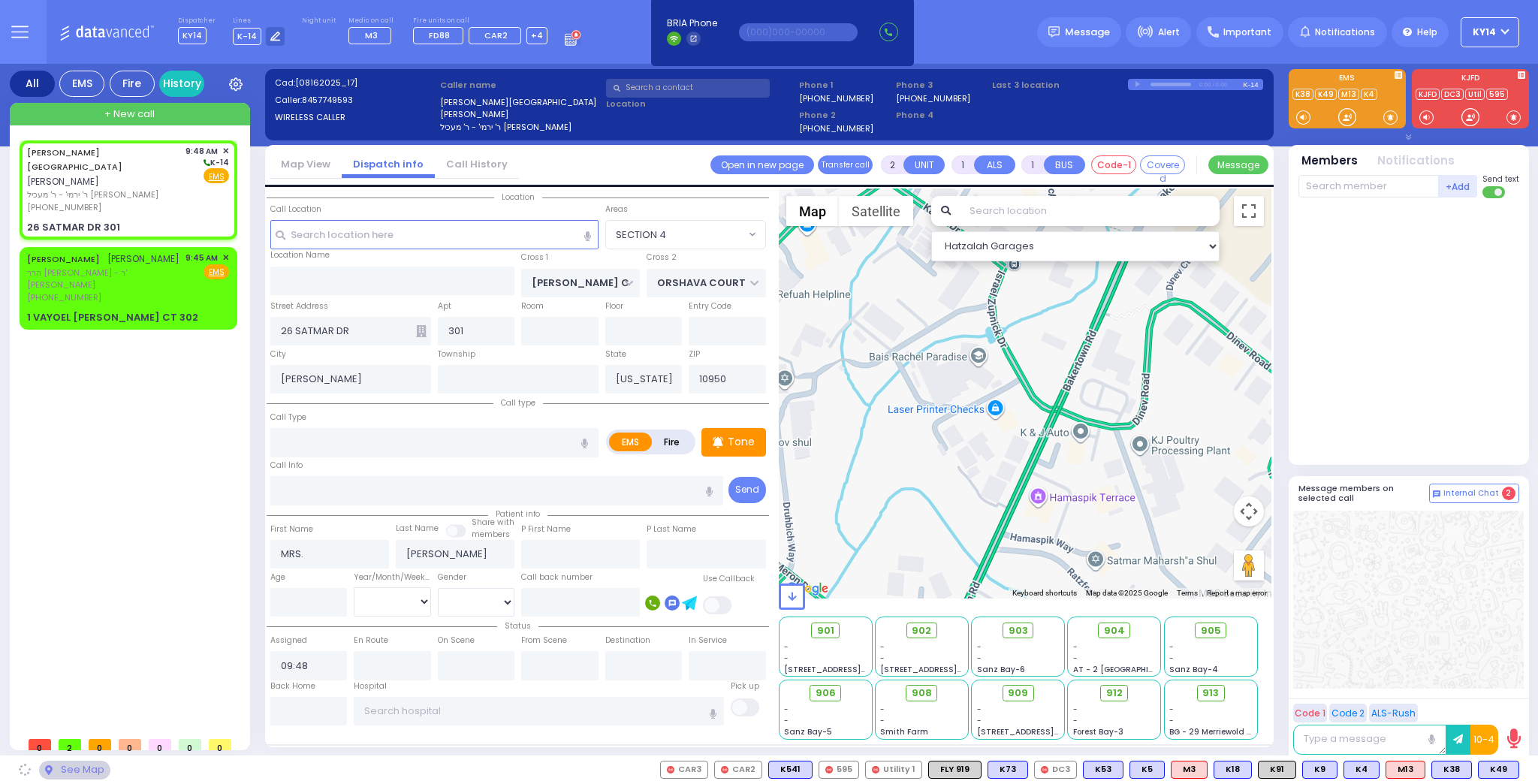
select select "SECTION 3"
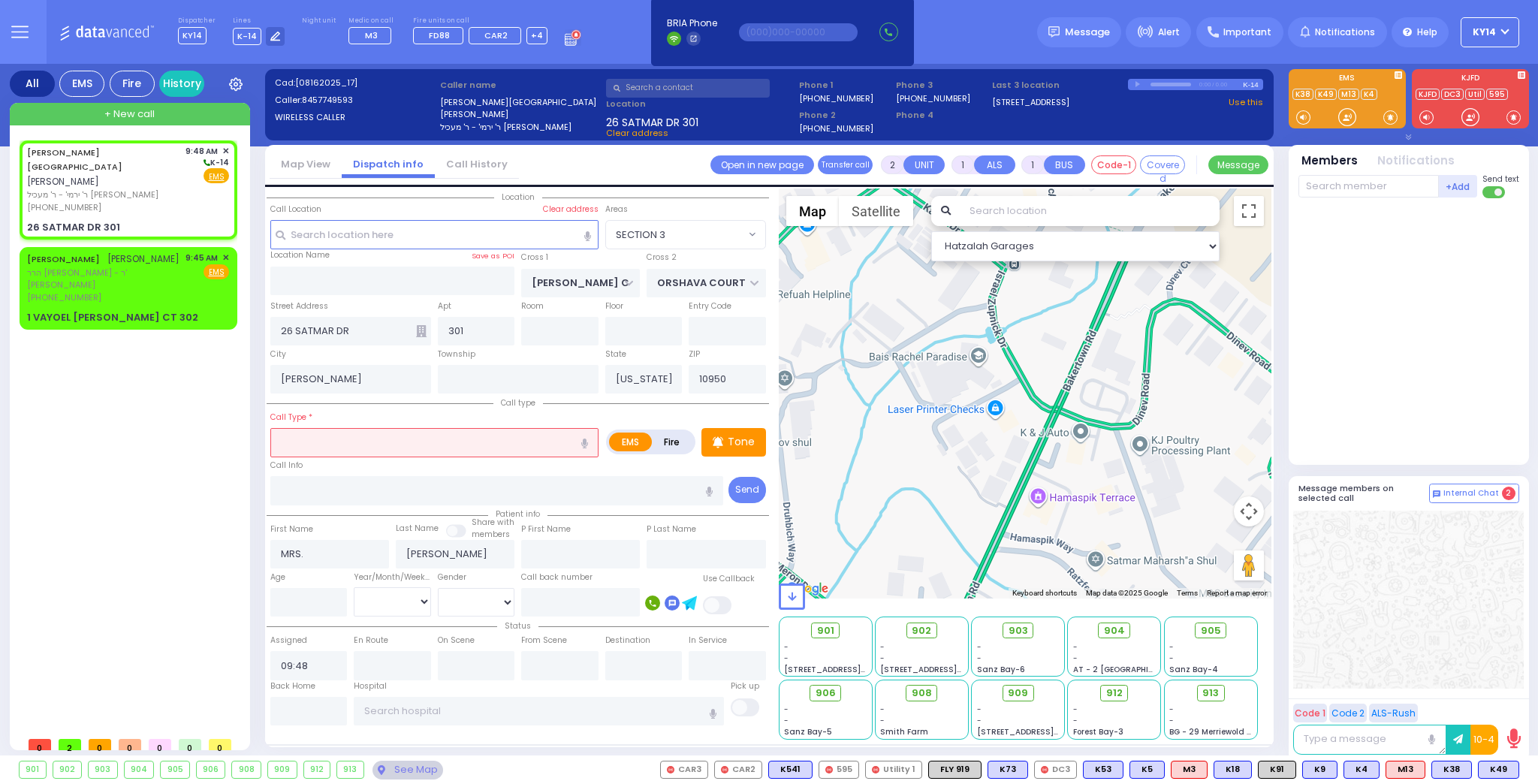
select select "SECTION 3"
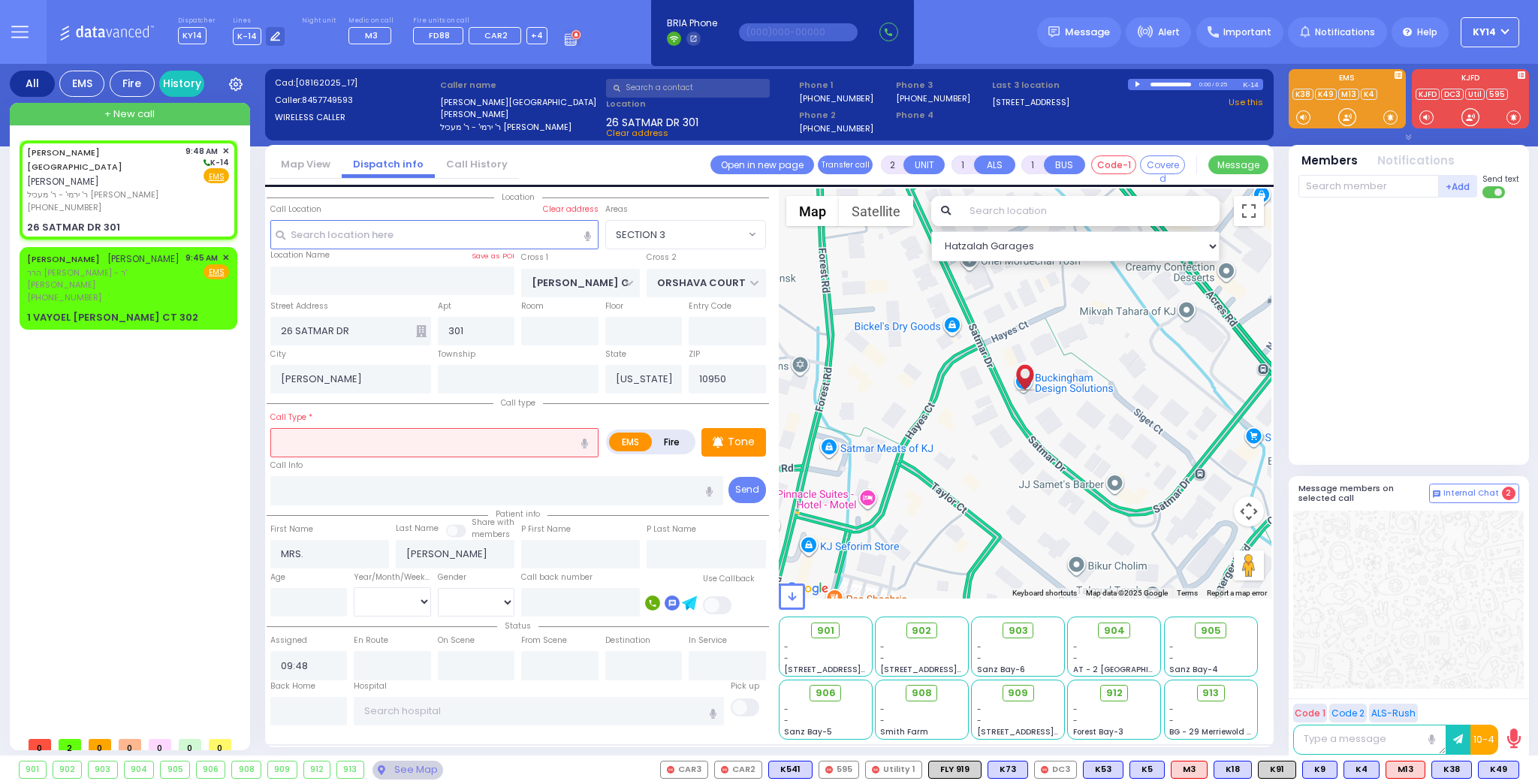
click at [365, 444] on input "text" at bounding box center [434, 442] width 328 height 28
select select
radio input "true"
select select
select select "Hatzalah Garages"
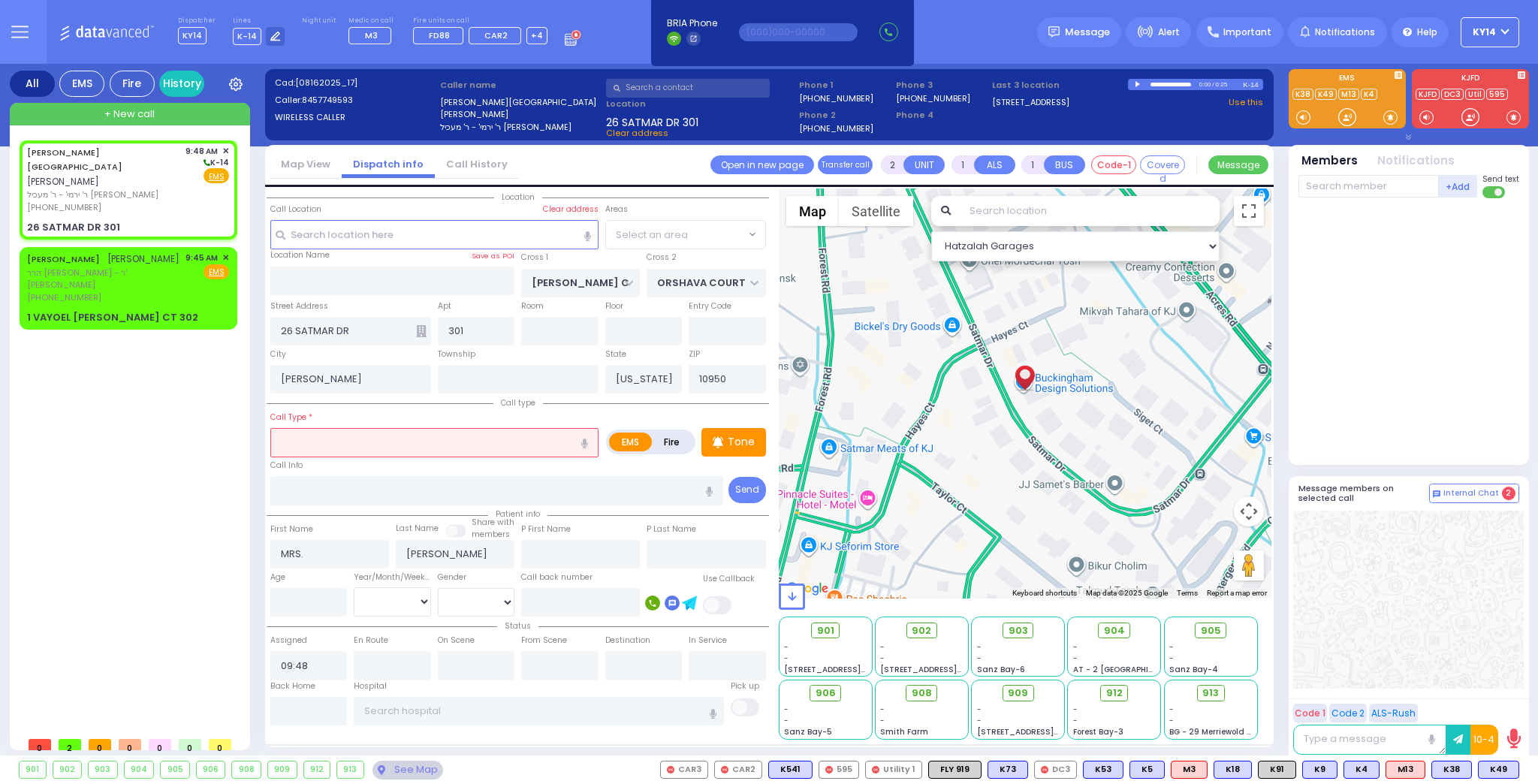
click at [587, 442] on icon "button" at bounding box center [584, 443] width 7 height 9
select select "SECTION 3"
type input "bee bite"
select select
radio input "true"
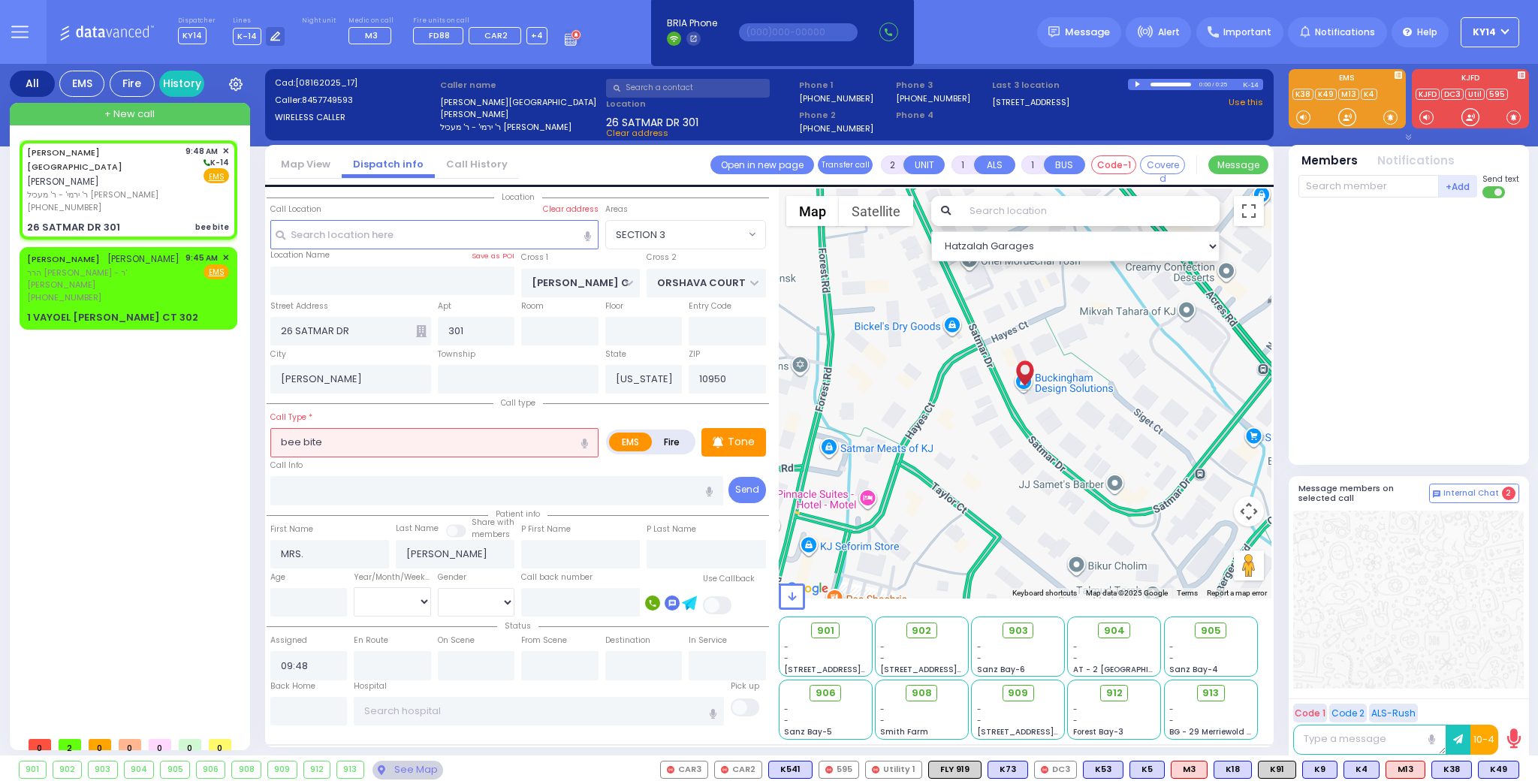
select select
select select "Hatzalah Garages"
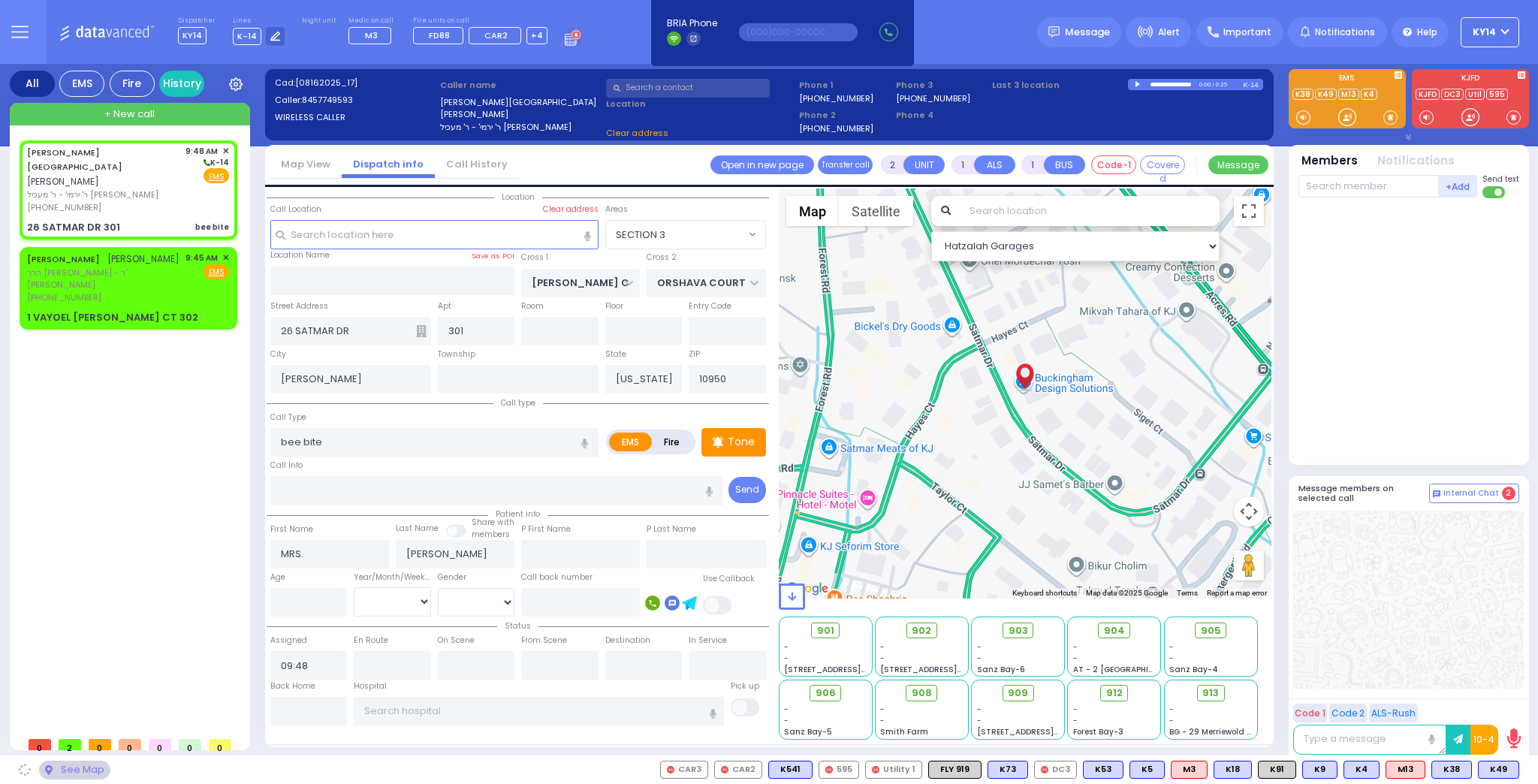
select select "SECTION 3"
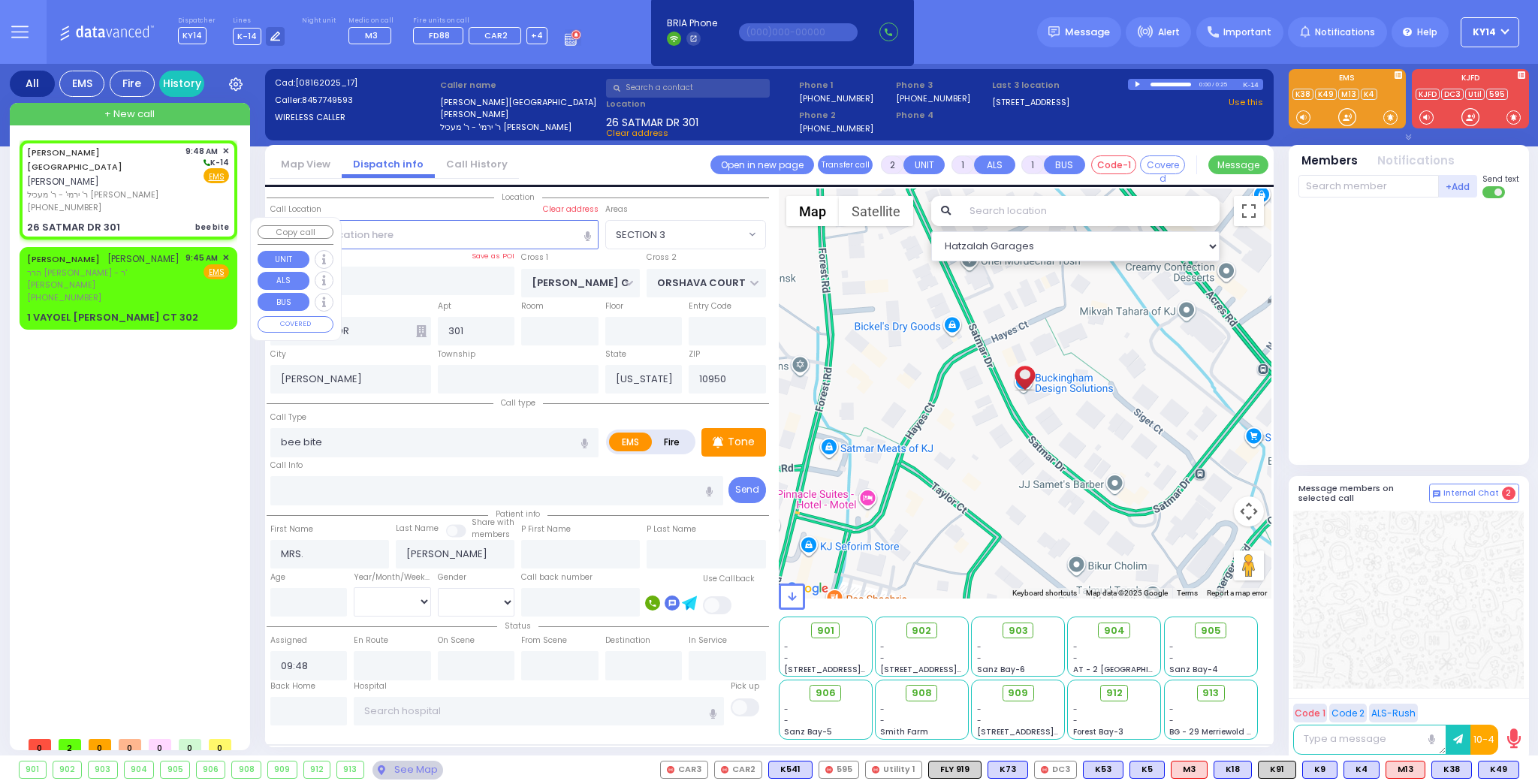
click at [157, 267] on span "הרר [PERSON_NAME] - ר' [PERSON_NAME]" at bounding box center [103, 279] width 153 height 24
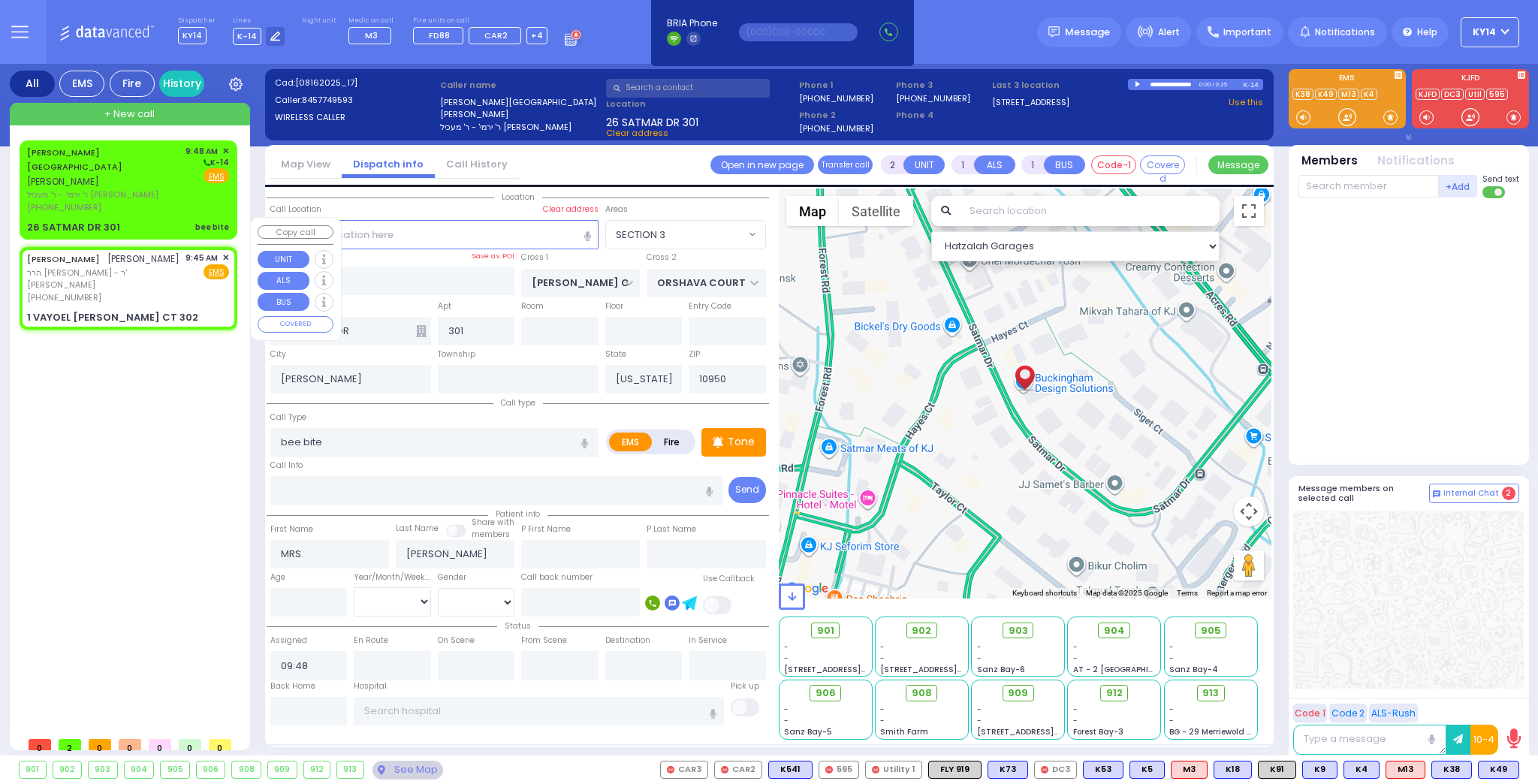
select select
radio input "true"
type input "[PERSON_NAME]"
select select
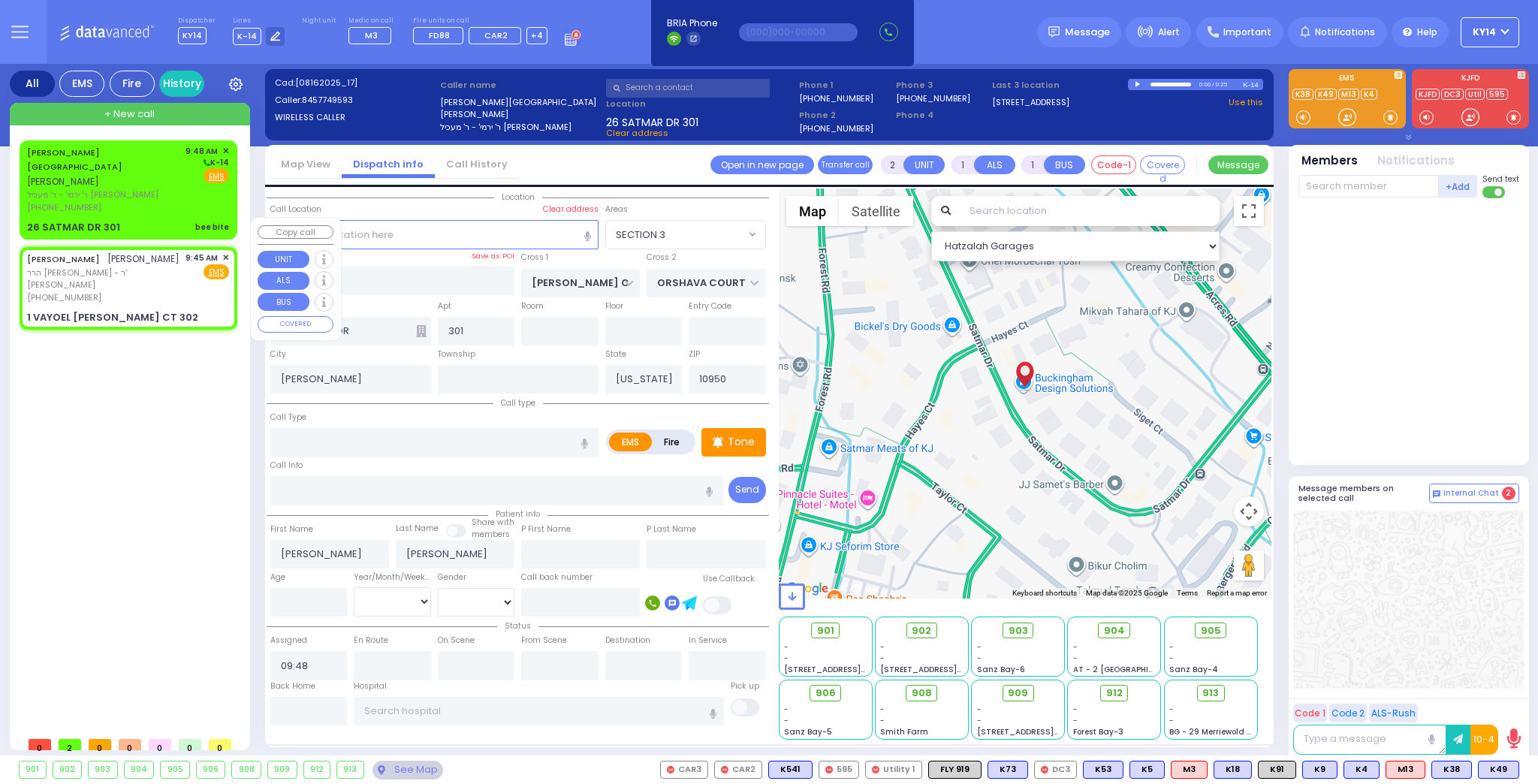
type input "09:45"
type input "VAYOEL [PERSON_NAME] COURT"
type input "[GEOGRAPHIC_DATA]"
type input "1 VAYOEL [PERSON_NAME] CT"
type input "302"
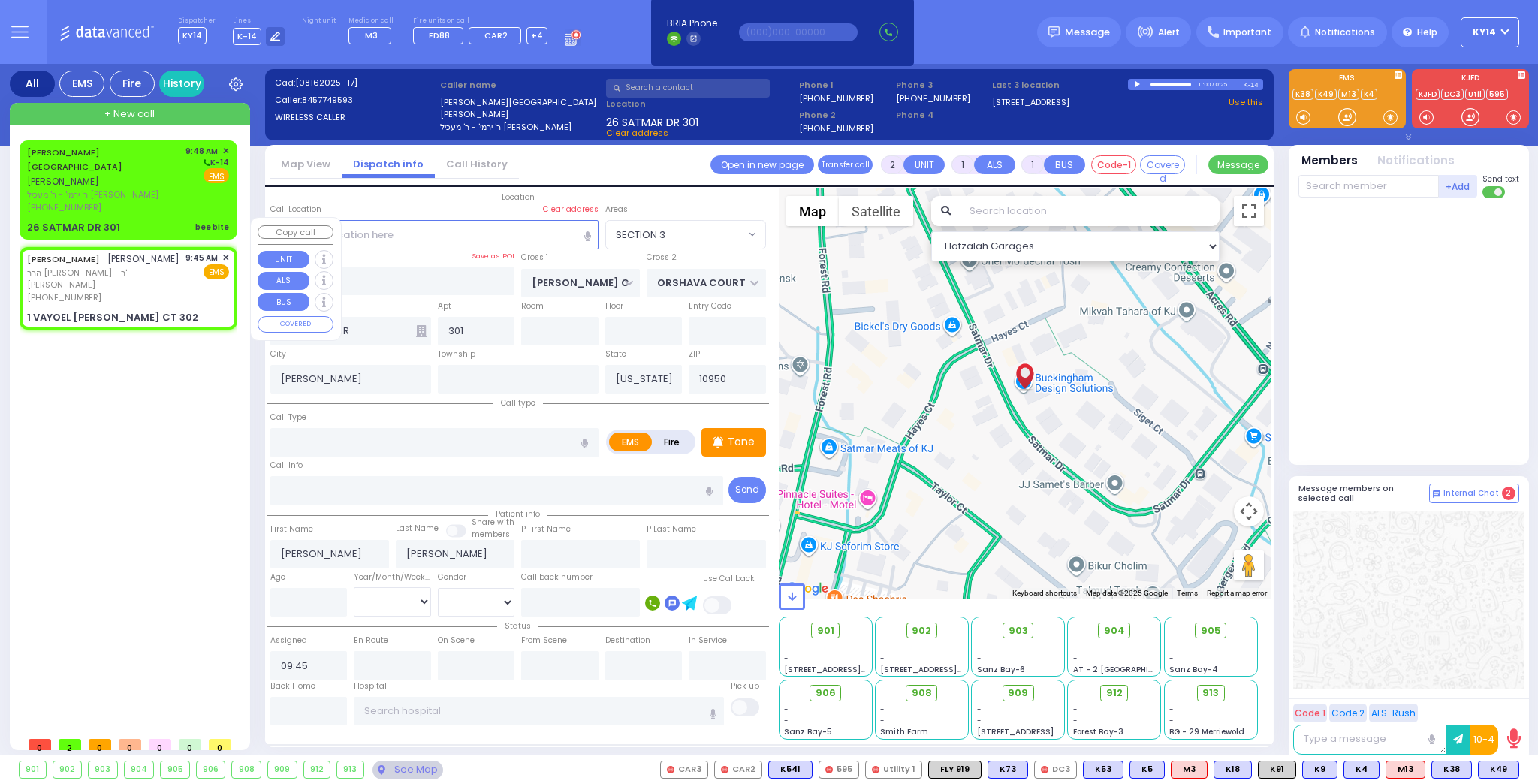
type input "Monroe"
select select "SECTION 4"
select select "Hatzalah Garages"
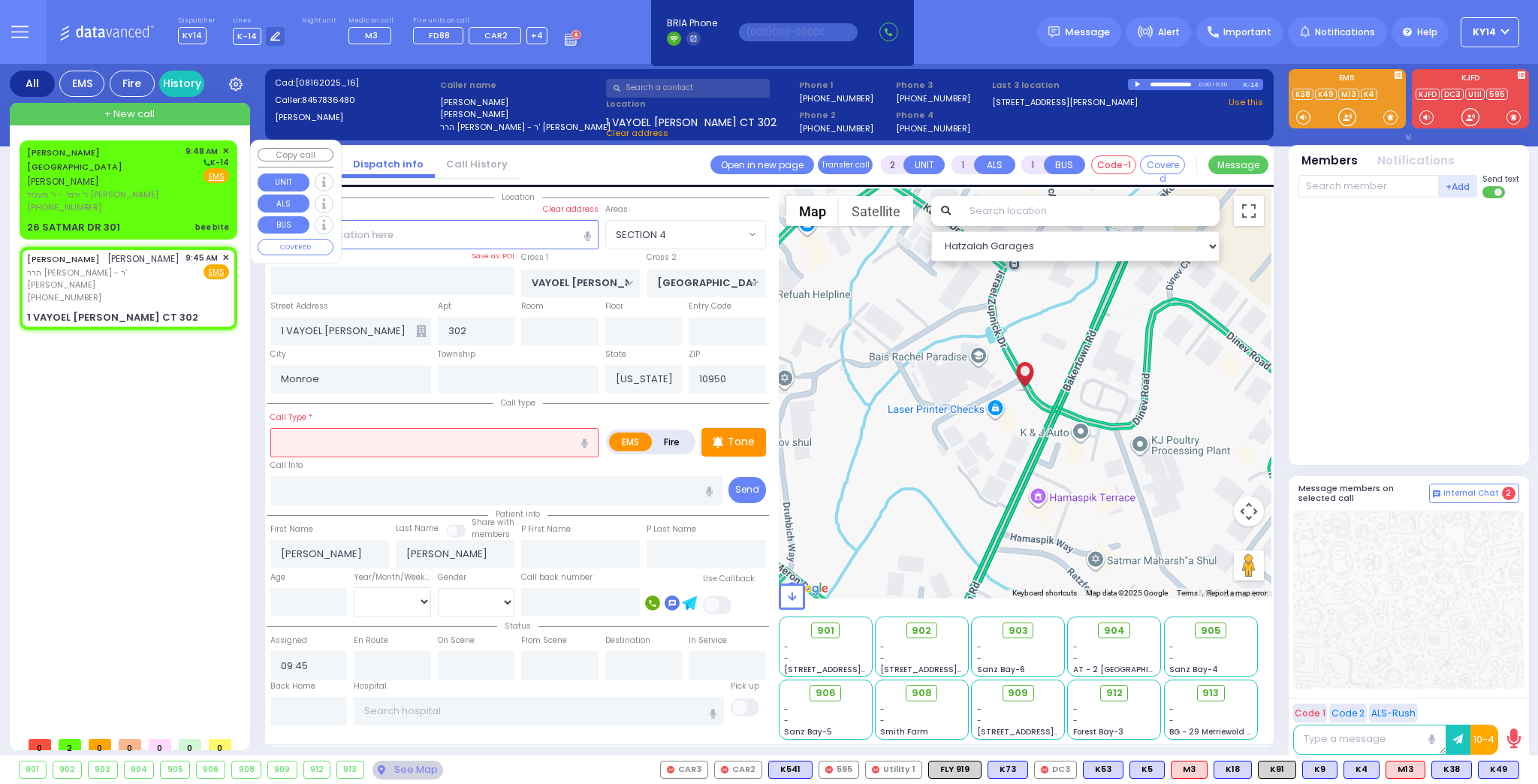
click at [138, 158] on div "[PERSON_NAME] מרת קאהן" at bounding box center [103, 166] width 153 height 44
select select
type input "bee bite"
radio input "true"
type input "MRS."
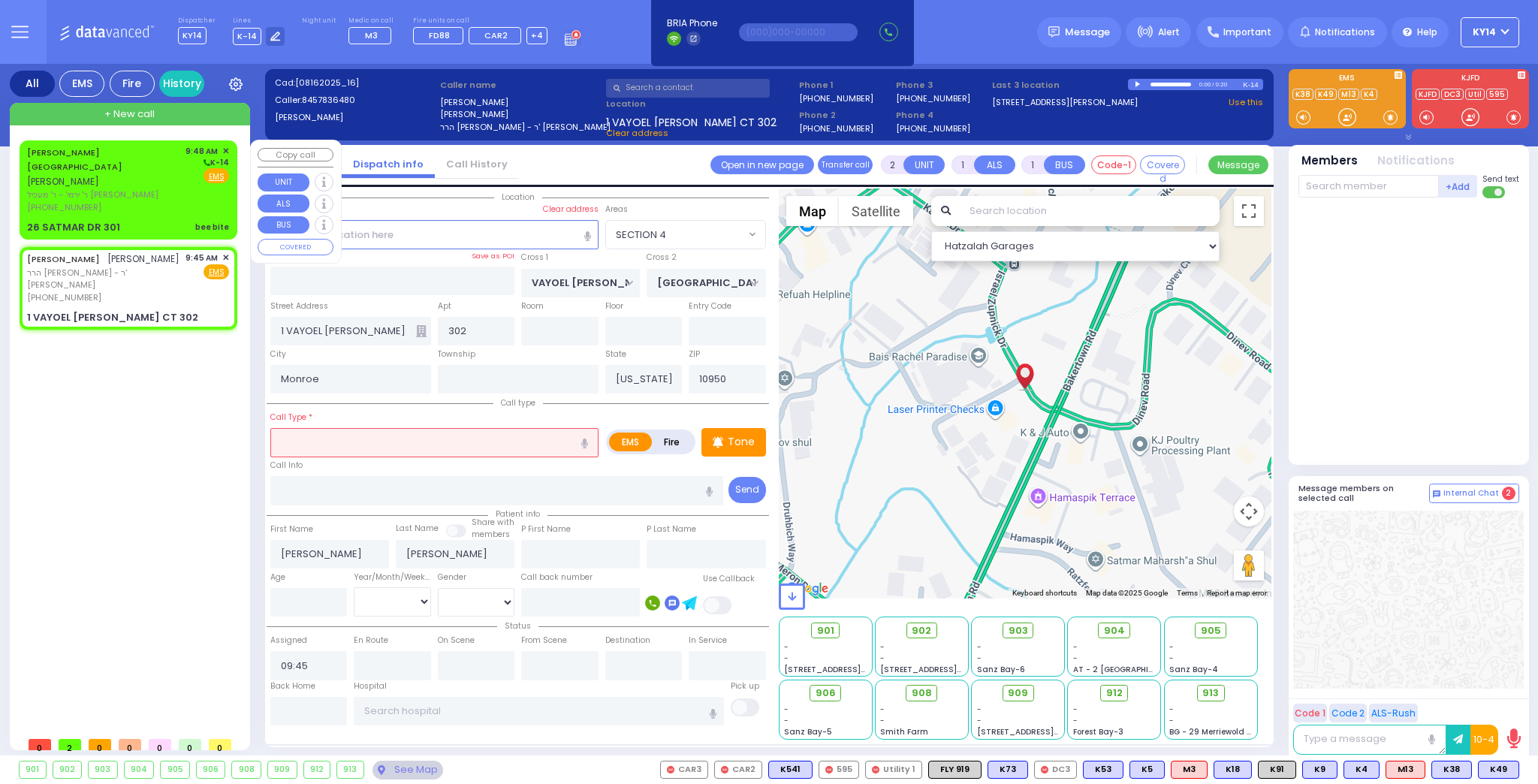
type input "[PERSON_NAME]"
select select
type input "09:48"
select select "Hatzalah Garages"
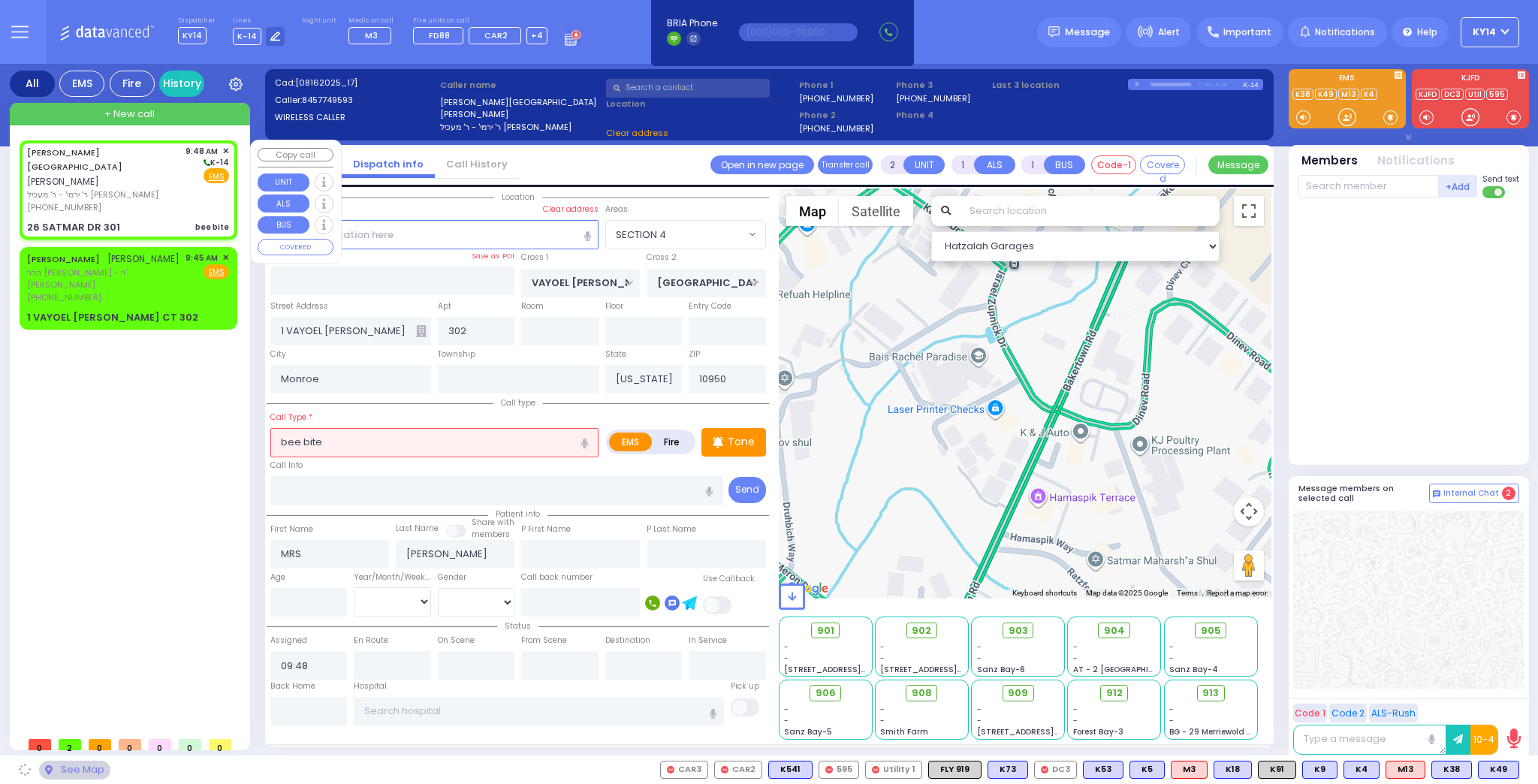
type input "[PERSON_NAME] COURT"
type input "ORSHAVA COURT"
type input "26 SATMAR DR"
type input "301"
type input "[PERSON_NAME]"
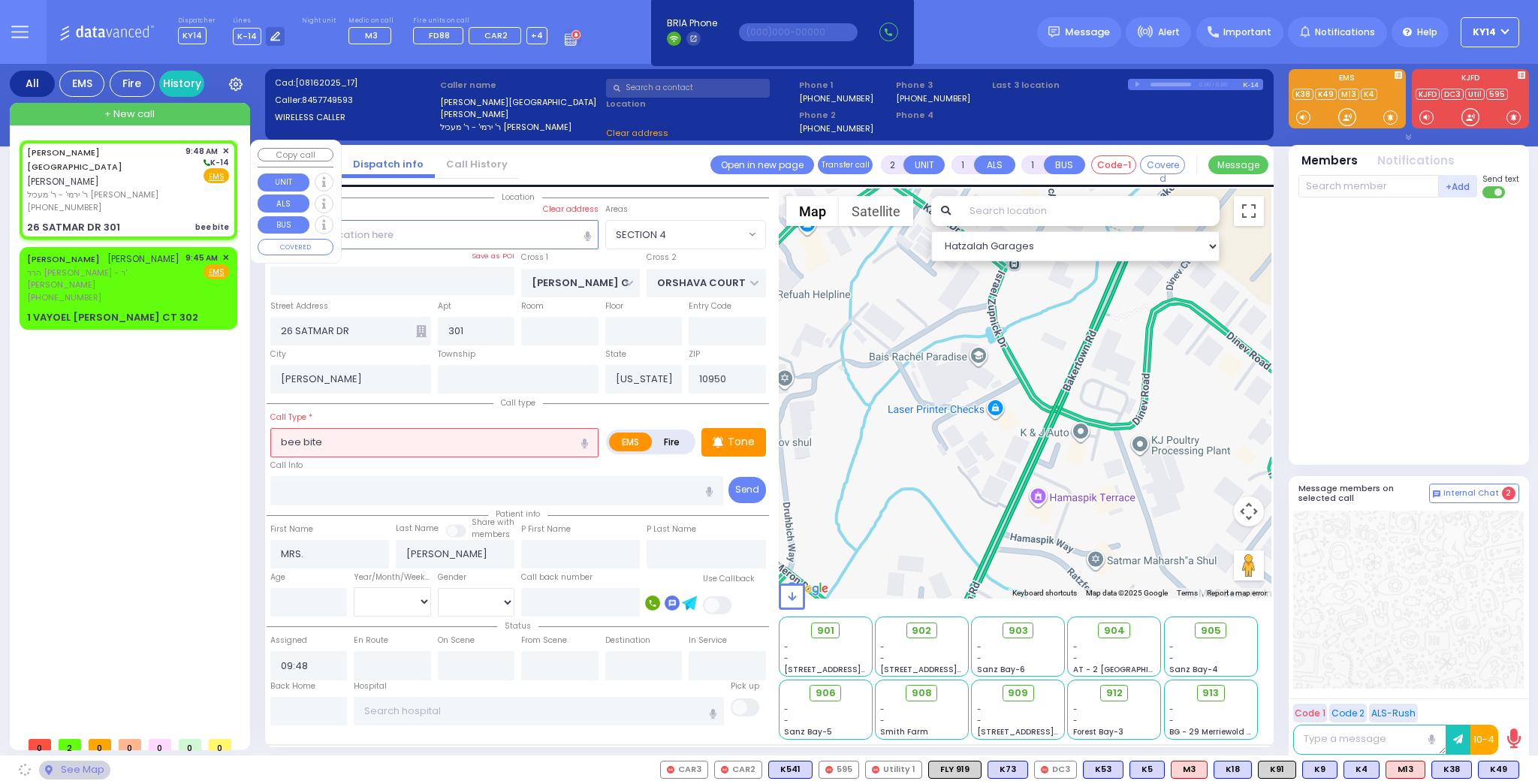
select select "SECTION 3"
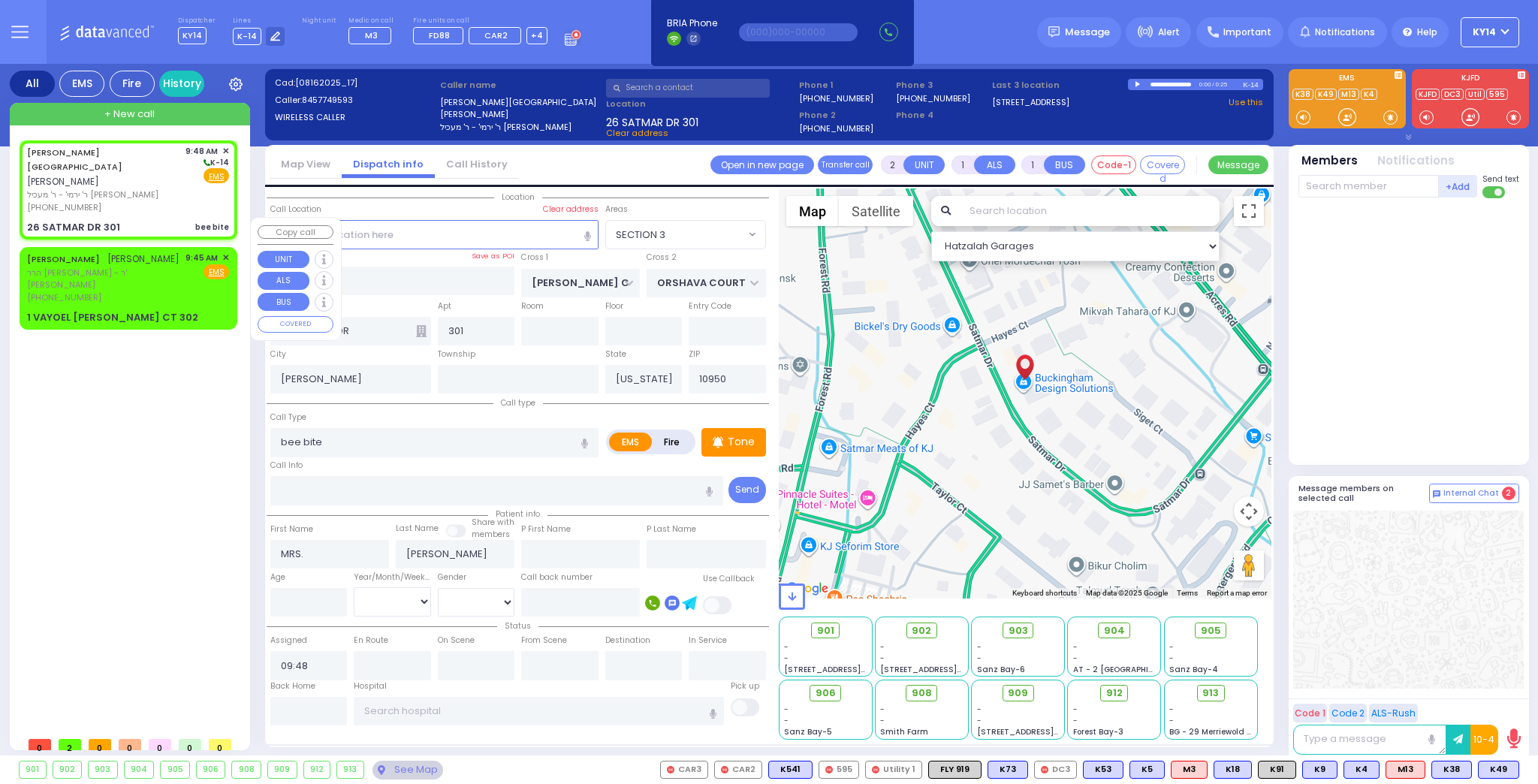
click at [166, 267] on span "הרר [PERSON_NAME] - ר' [PERSON_NAME]" at bounding box center [103, 279] width 153 height 24
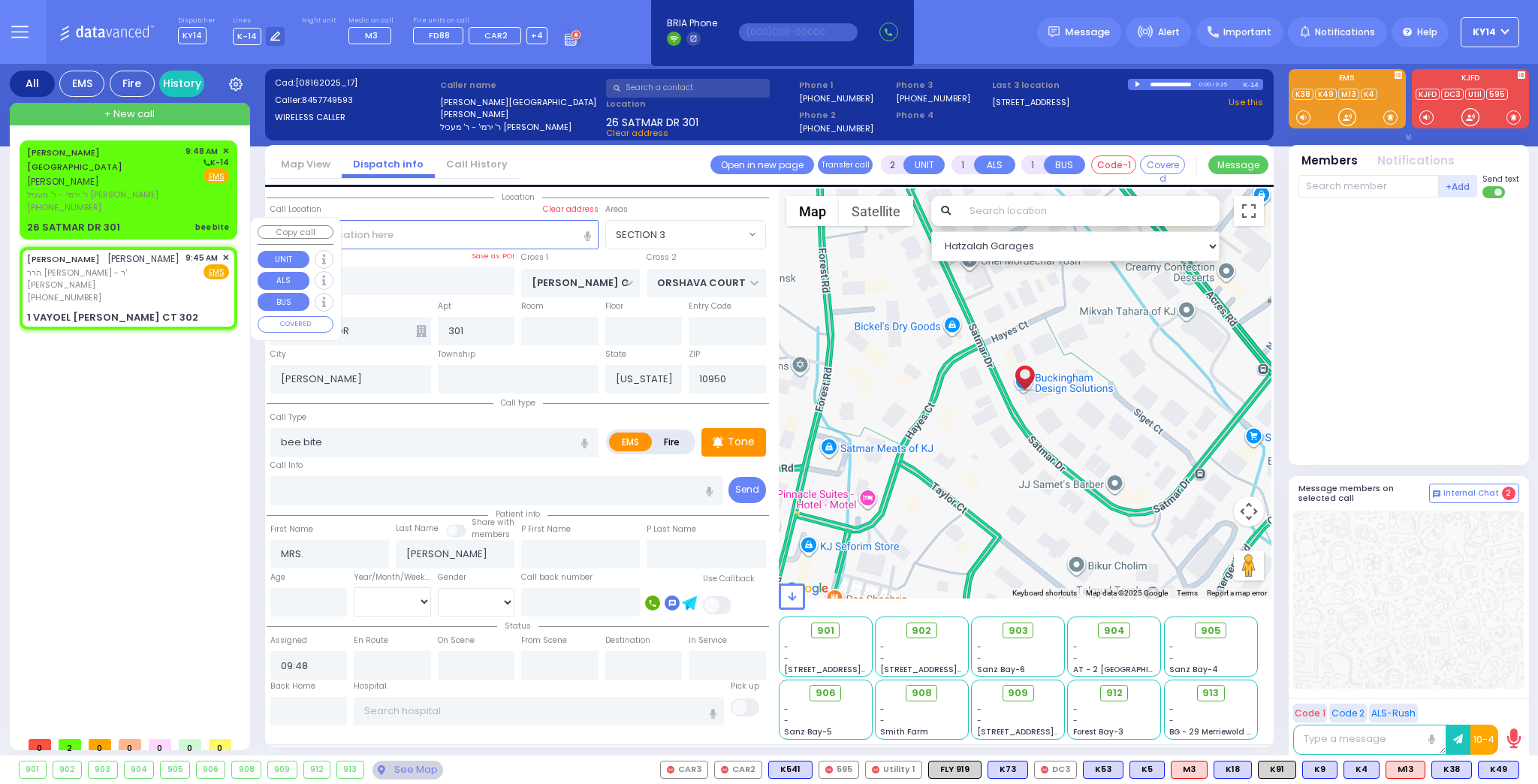
select select
radio input "true"
type input "[PERSON_NAME]"
select select
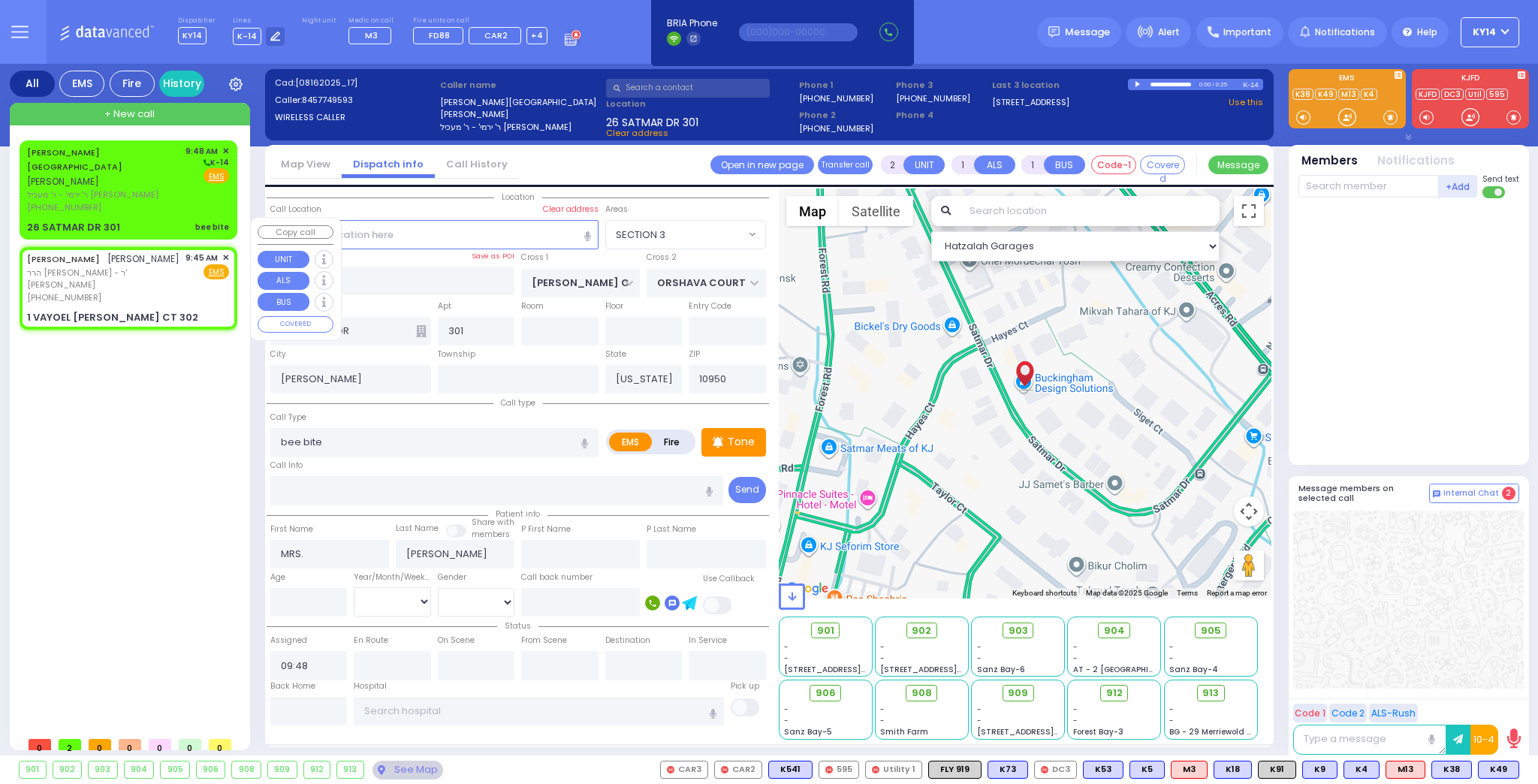
type input "09:45"
type input "VAYOEL [PERSON_NAME] COURT"
type input "[GEOGRAPHIC_DATA]"
type input "1 VAYOEL [PERSON_NAME] CT"
type input "302"
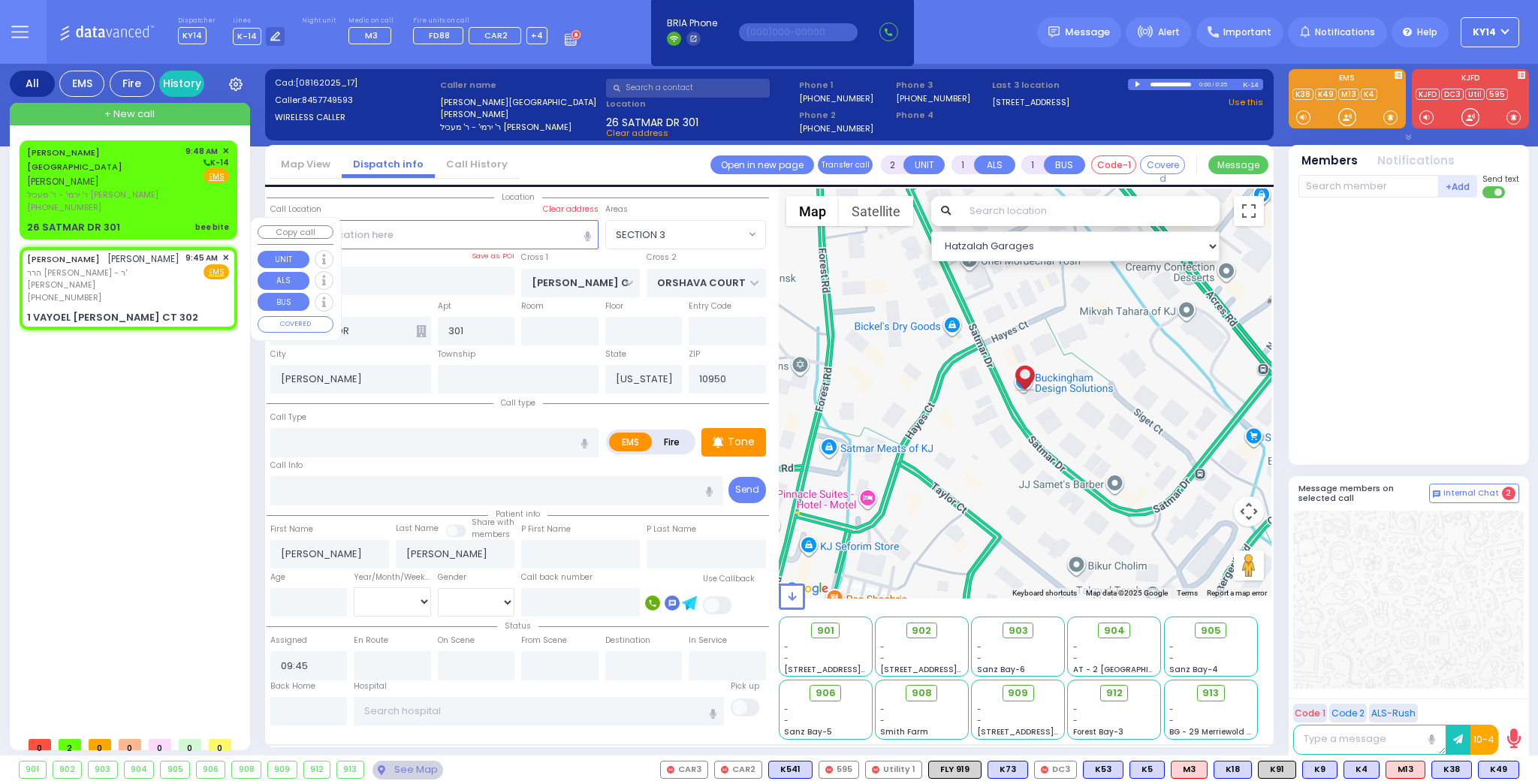
type input "Monroe"
select select "SECTION 4"
select select "Hatzalah Garages"
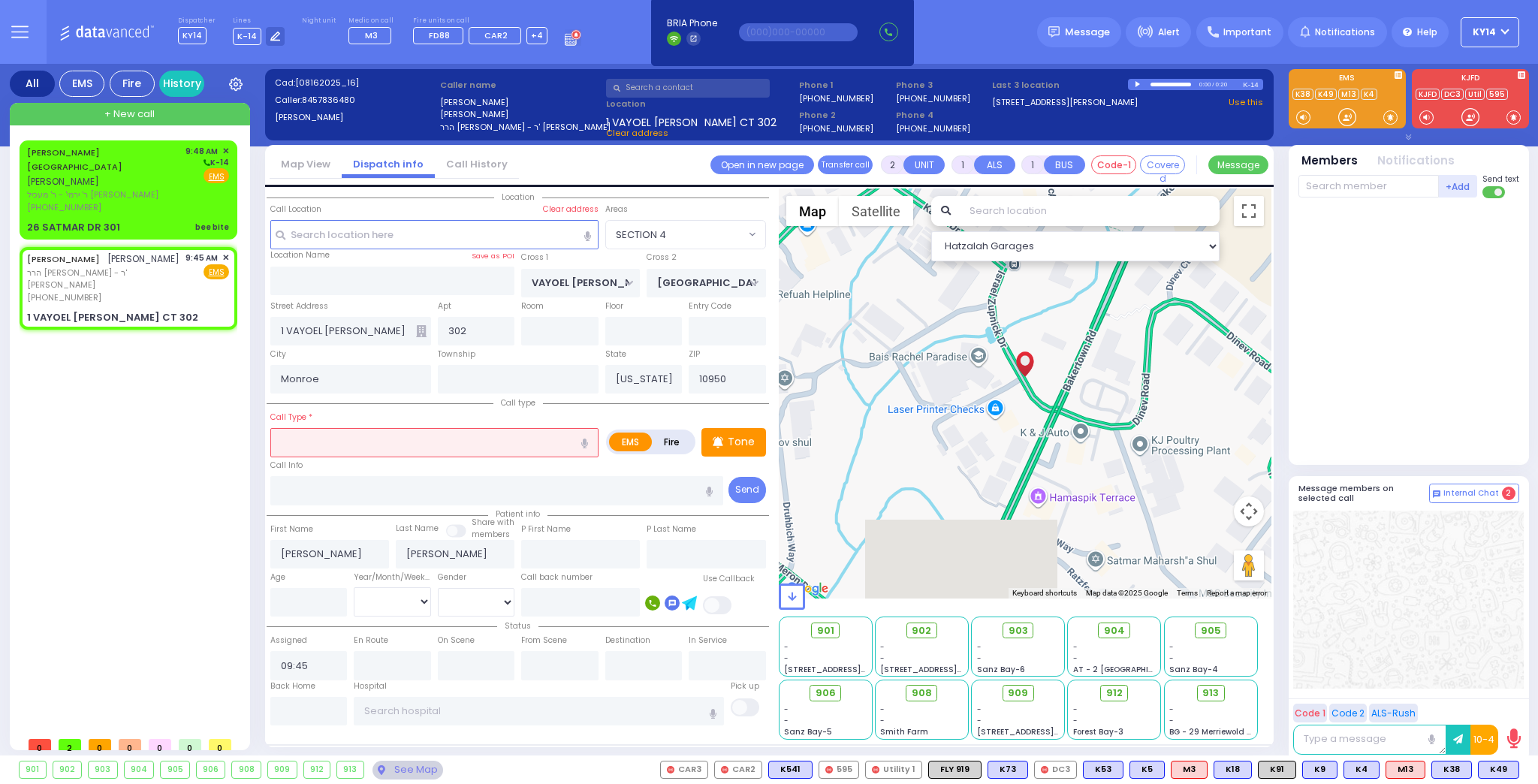
click at [361, 446] on input "text" at bounding box center [434, 442] width 328 height 28
type input "tr"
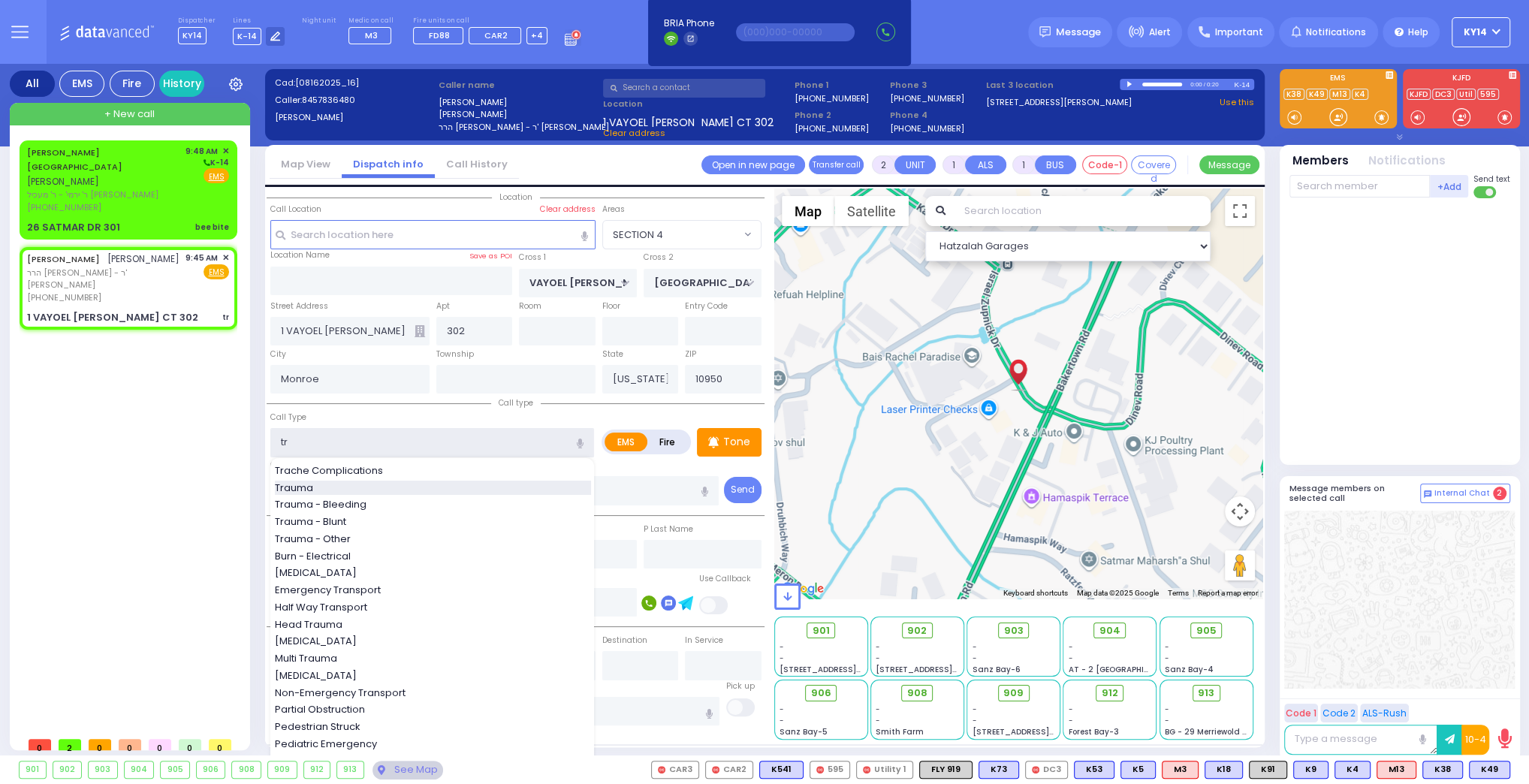
select select
radio input "true"
select select
select select "Hatzalah Garages"
click at [310, 483] on span "Trauma" at bounding box center [296, 488] width 43 height 15
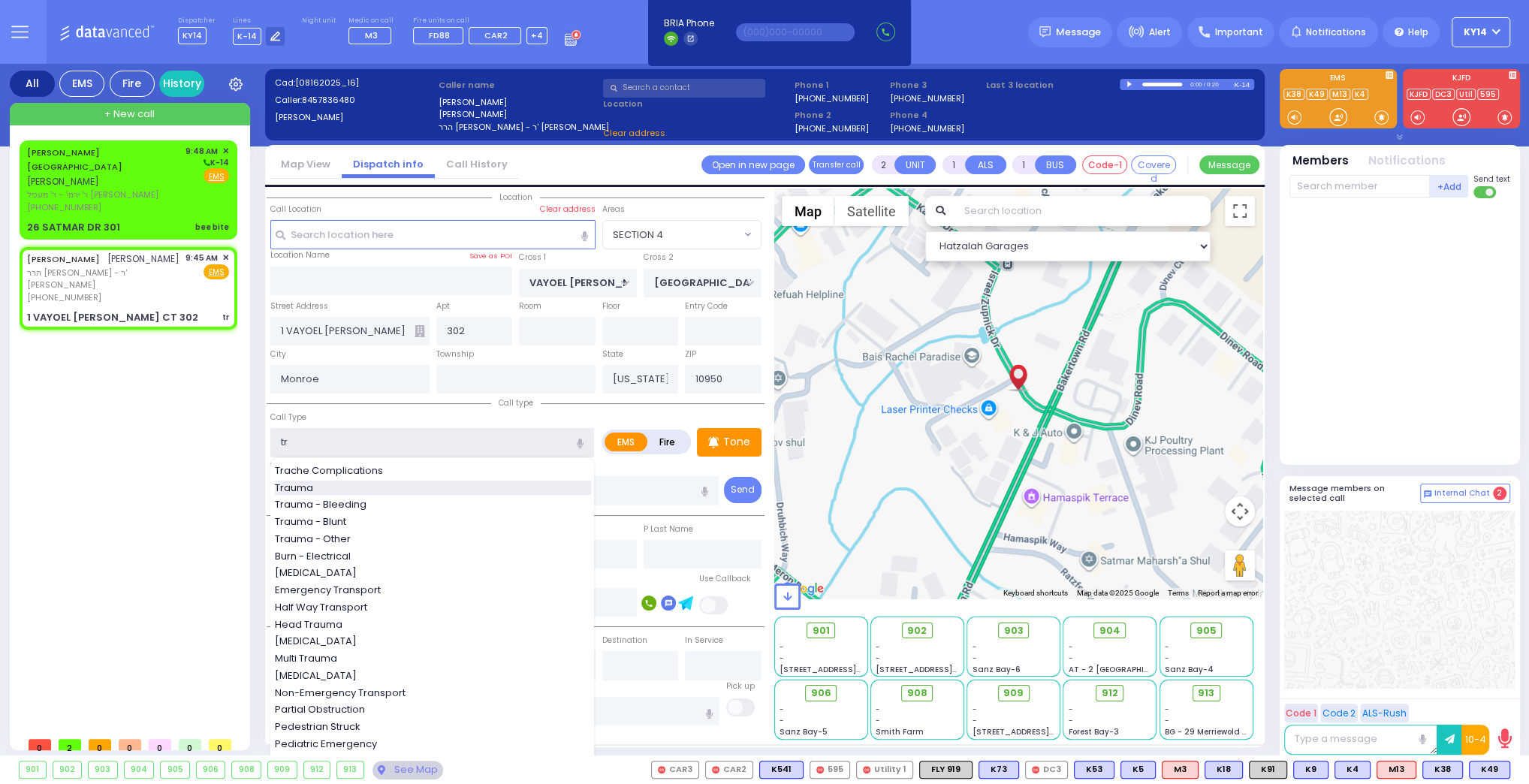
type input "Trauma"
select select "SECTION 4"
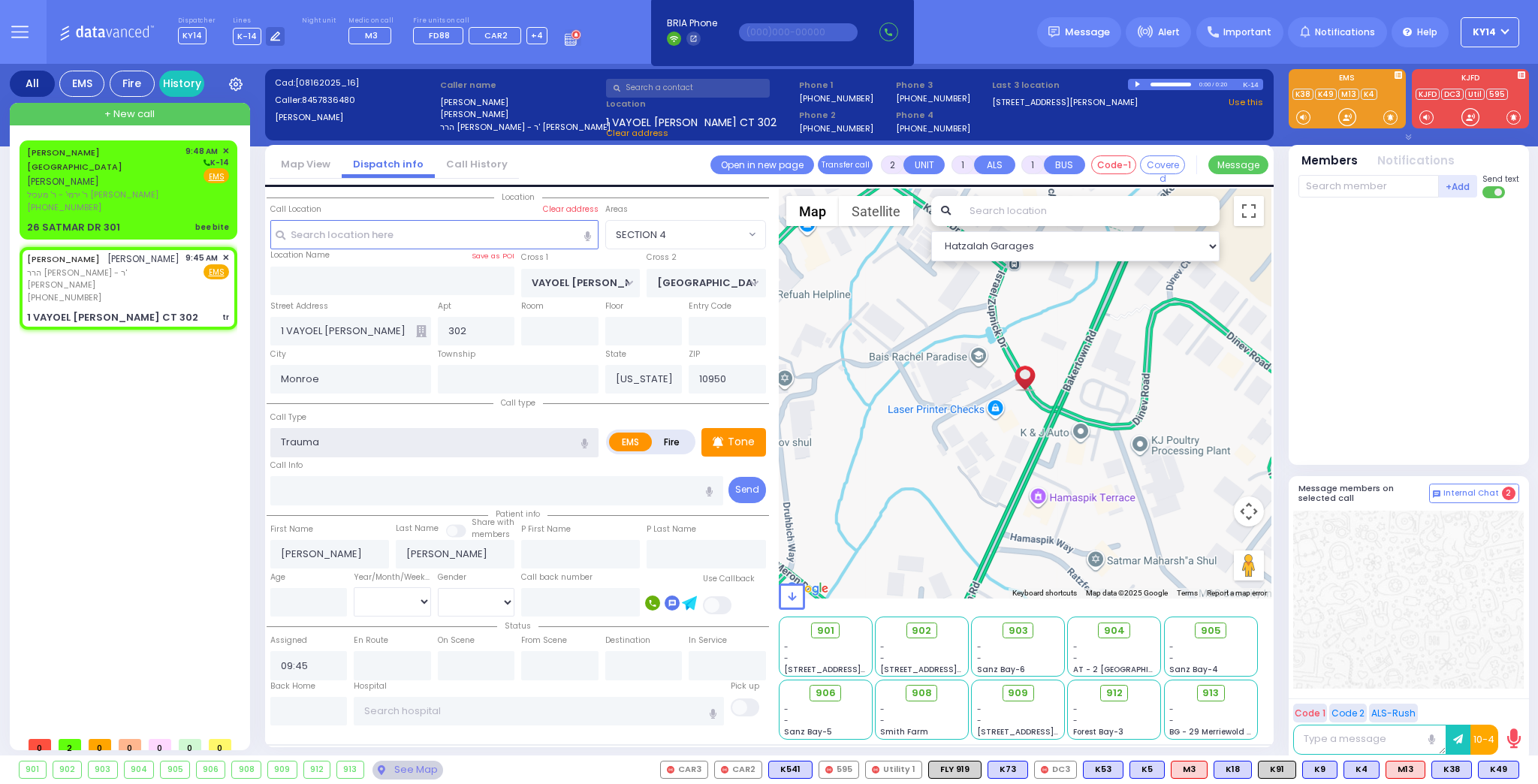
type input "0"
click at [97, 188] on span "ר' ירמי' - ר' מעכיל [PERSON_NAME]" at bounding box center [103, 195] width 153 height 13
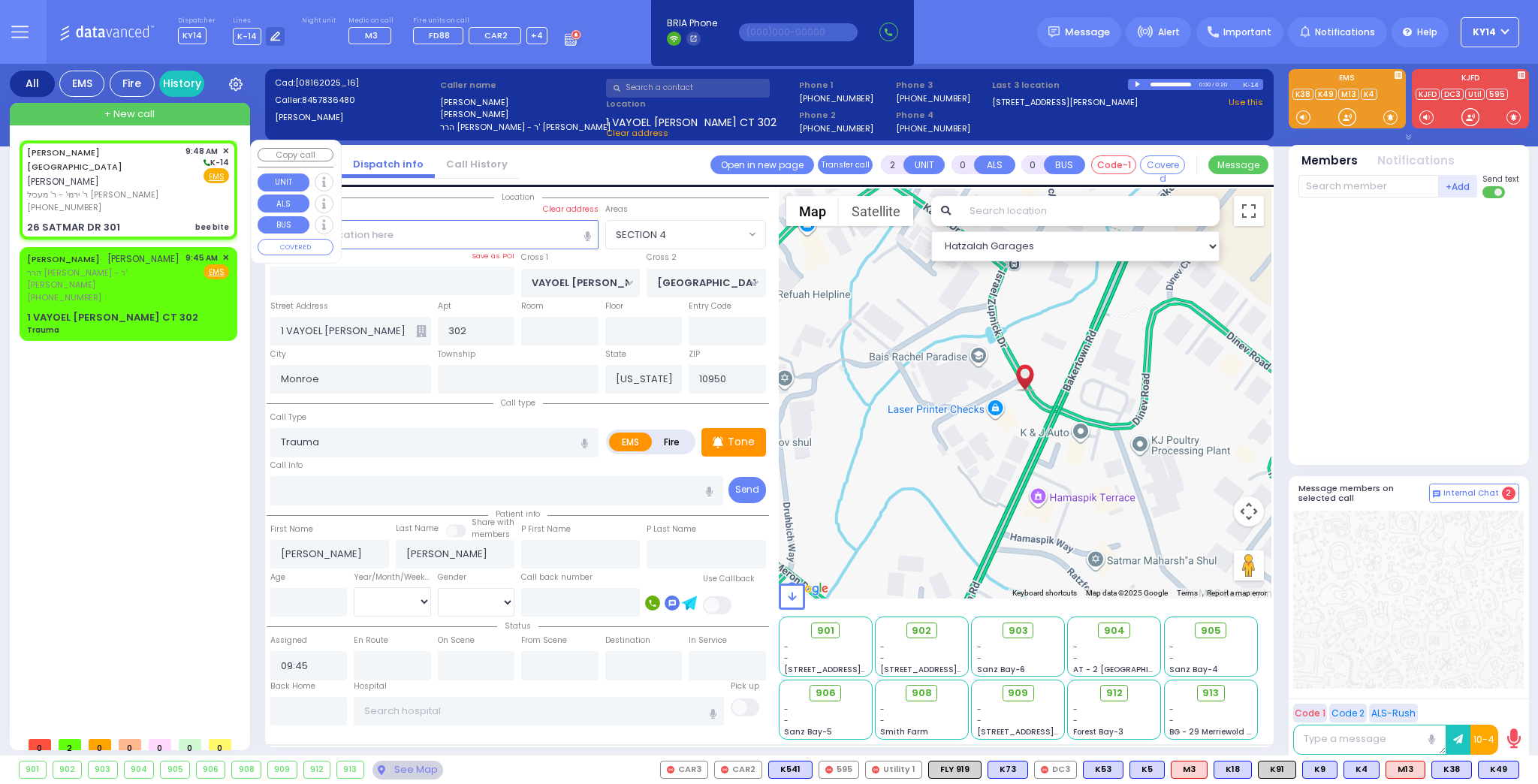
type input "1"
select select
type input "bee bite"
radio input "true"
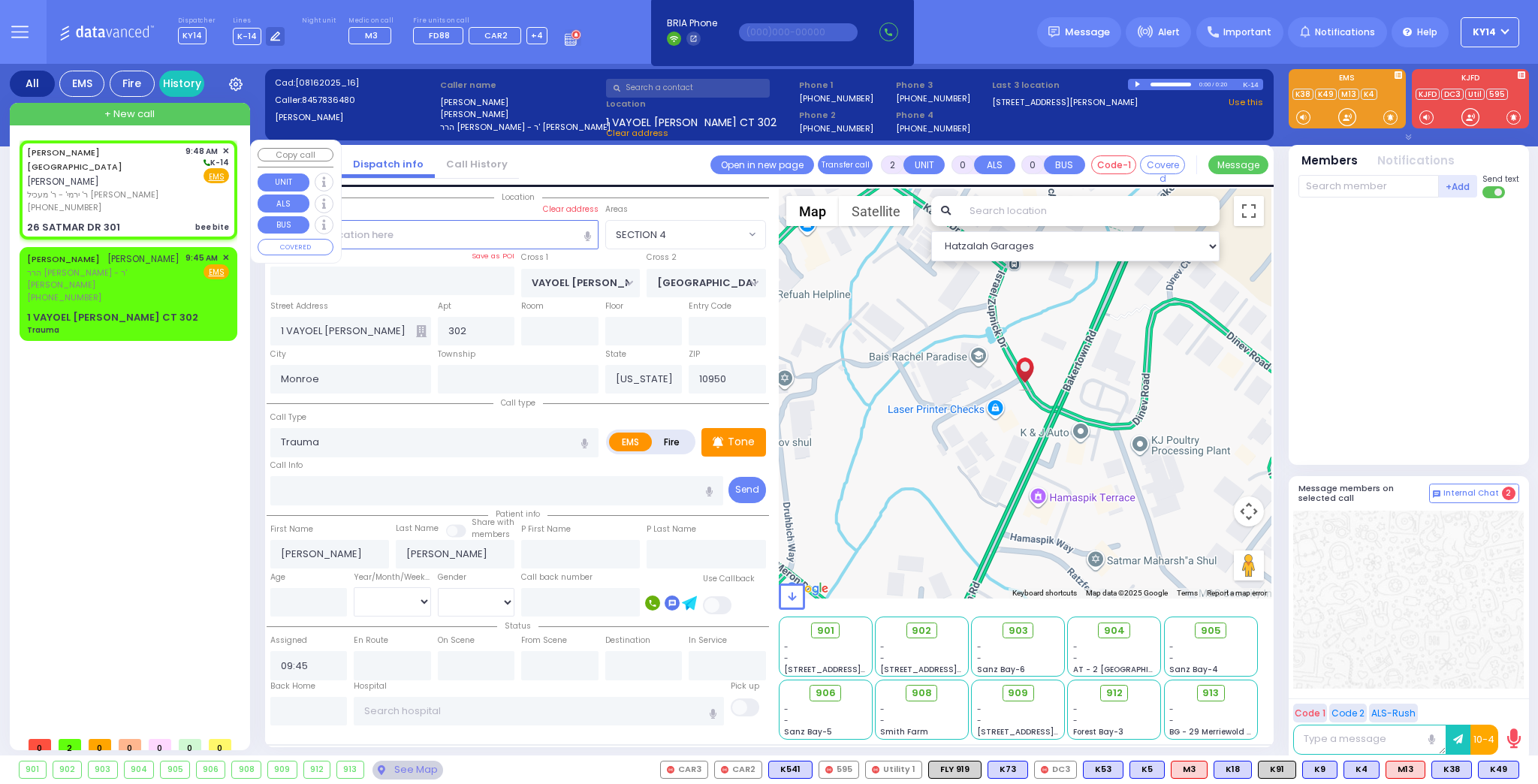
type input "MRS."
type input "[PERSON_NAME]"
select select
type input "09:48"
select select "Hatzalah Garages"
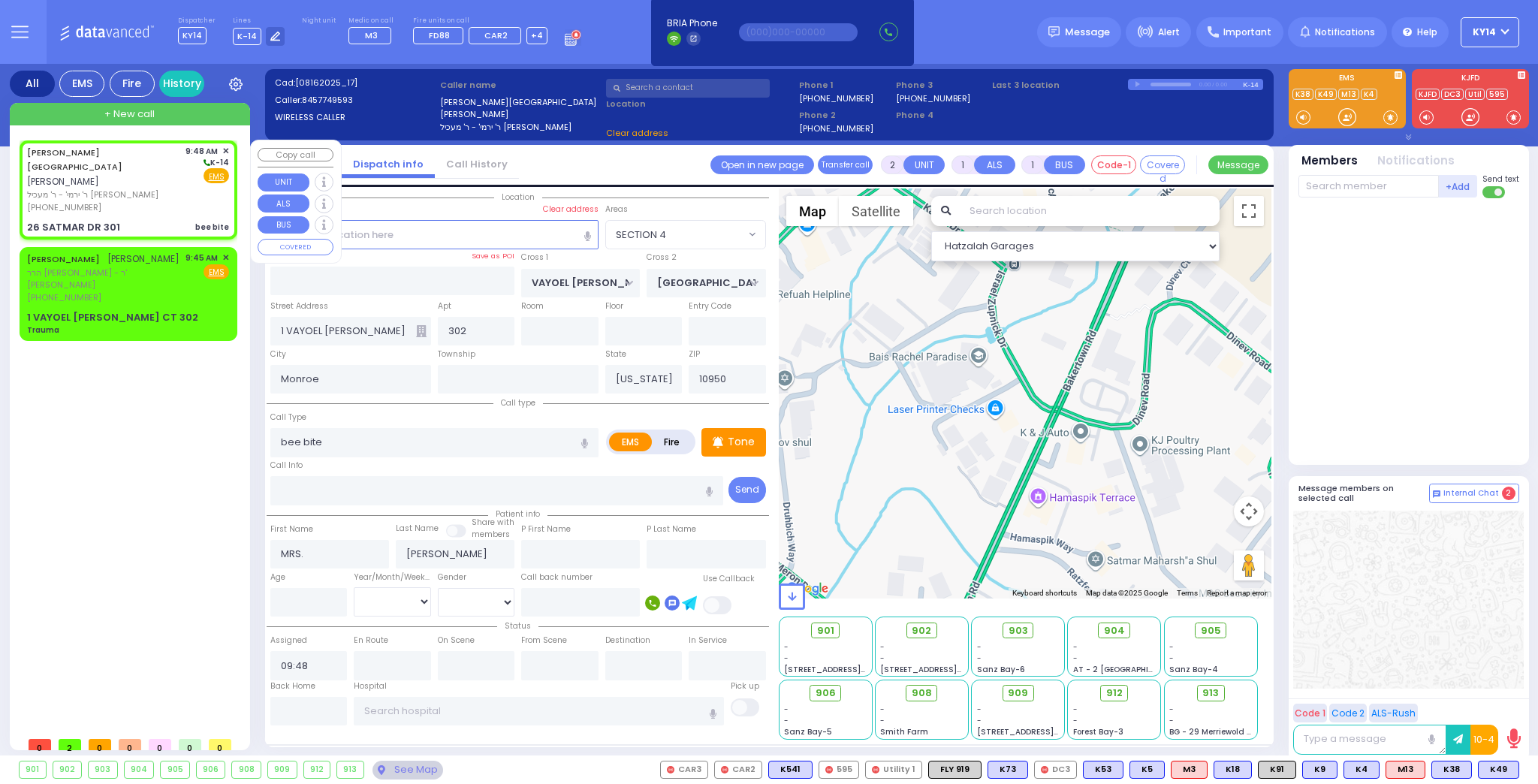
type input "[PERSON_NAME] COURT"
type input "ORSHAVA COURT"
type input "26 SATMAR DR"
type input "301"
type input "[PERSON_NAME]"
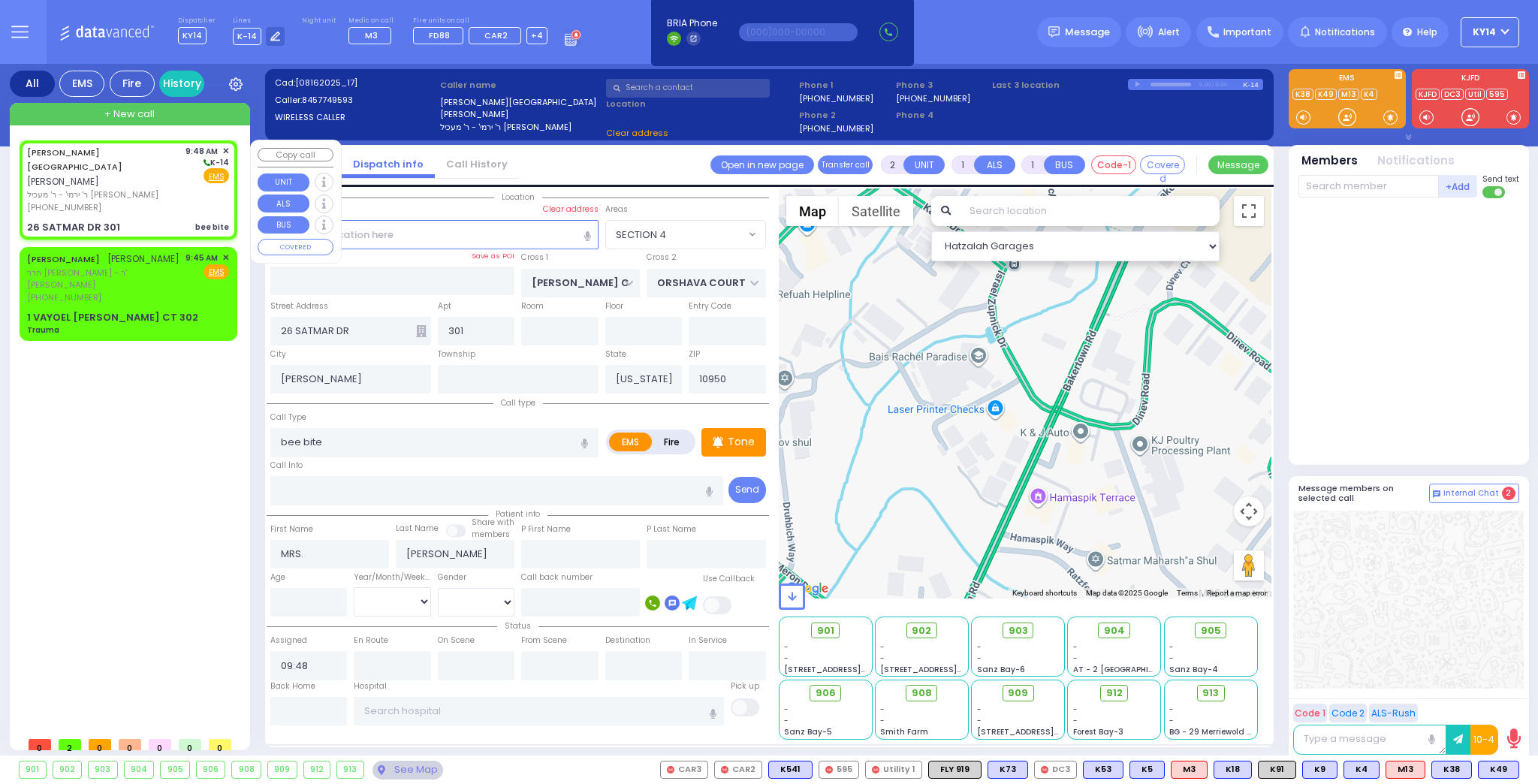
select select "SECTION 3"
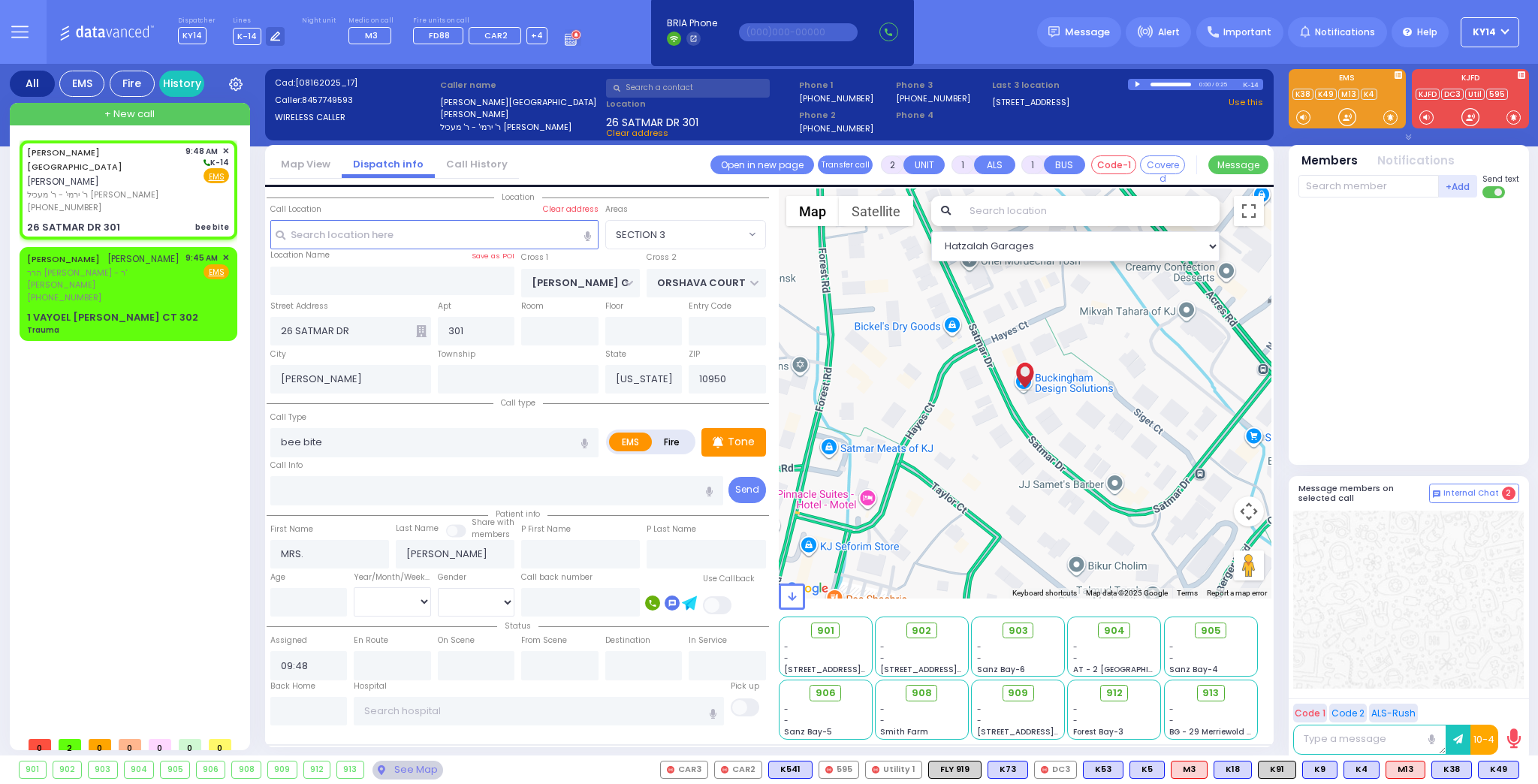
click at [1380, 390] on div at bounding box center [1410, 328] width 224 height 248
click at [1501, 770] on span "K5" at bounding box center [1501, 770] width 34 height 17
select select
radio input "true"
select select
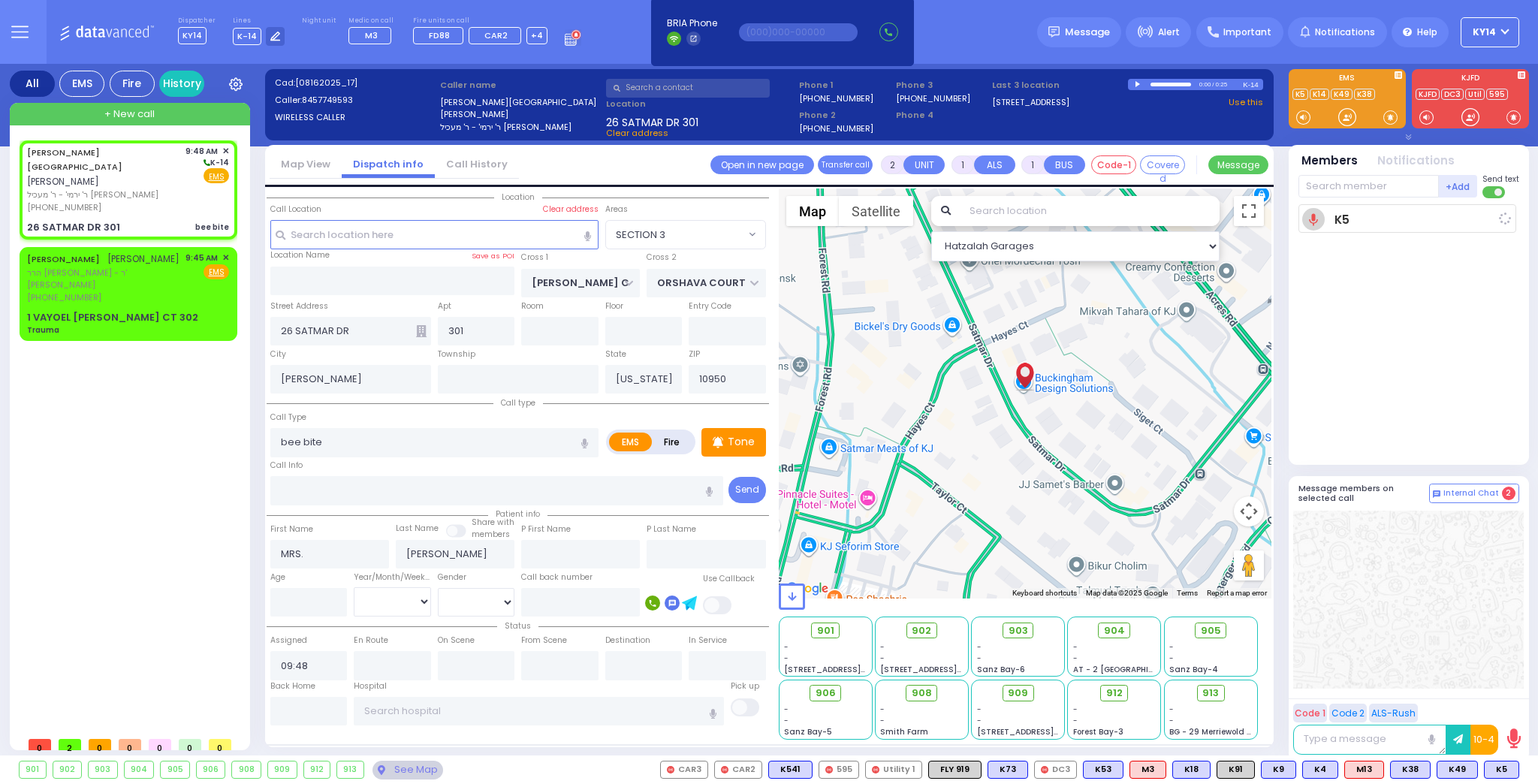
type input "09:51"
select select "Hatzalah Garages"
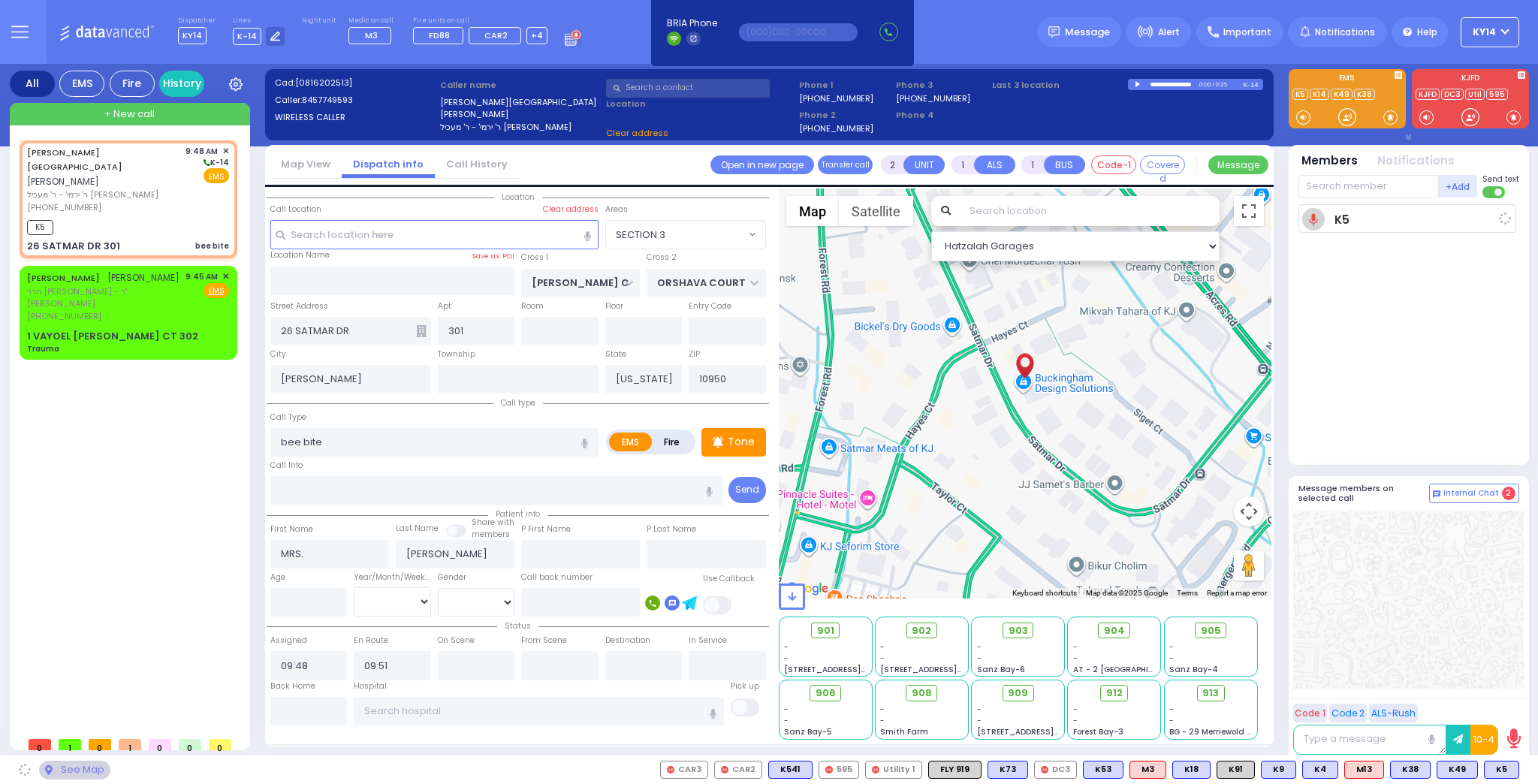
select select "SECTION 3"
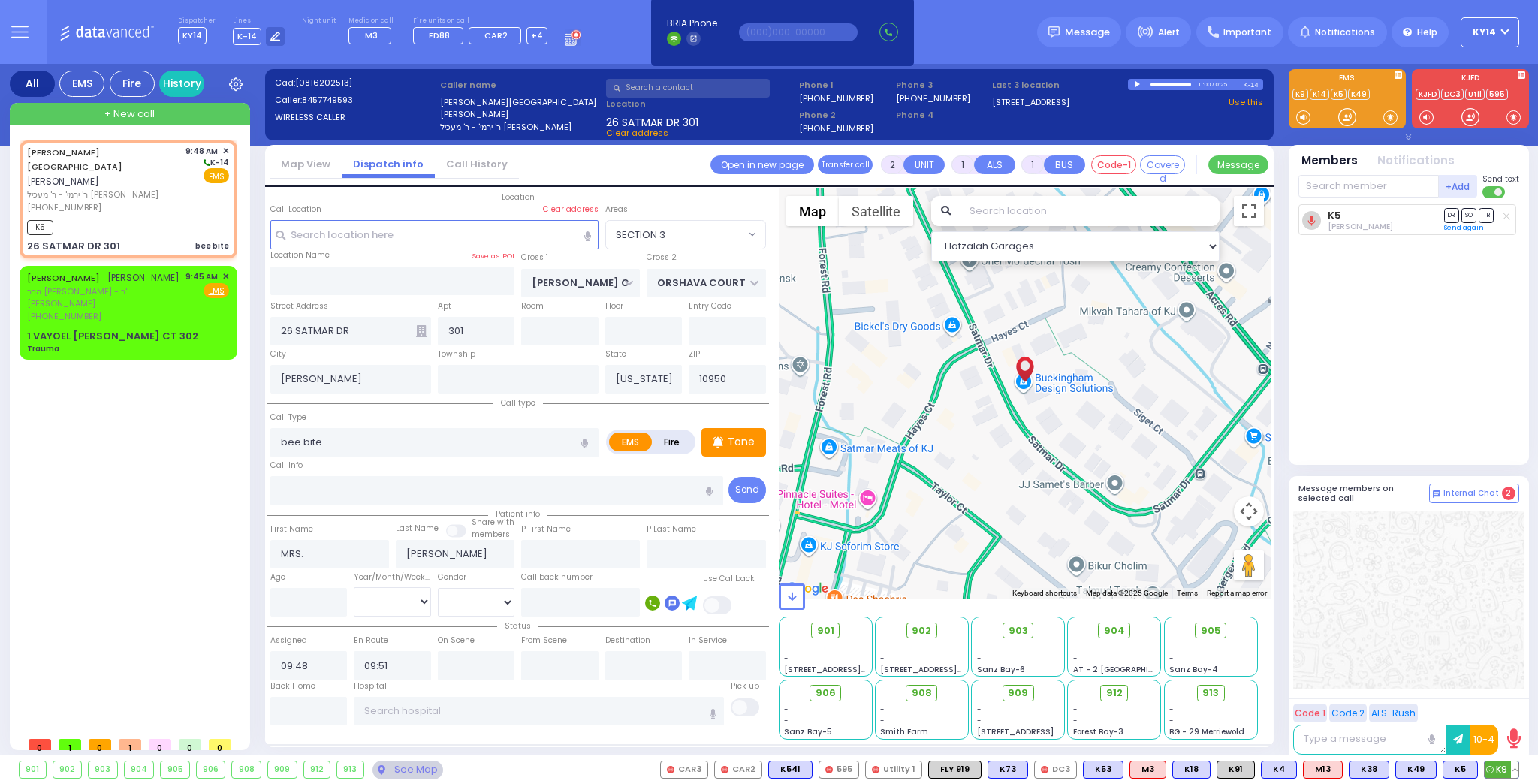
click at [1506, 772] on span "K9" at bounding box center [1501, 770] width 34 height 17
select select
radio input "true"
select select
select select "Hatzalah Garages"
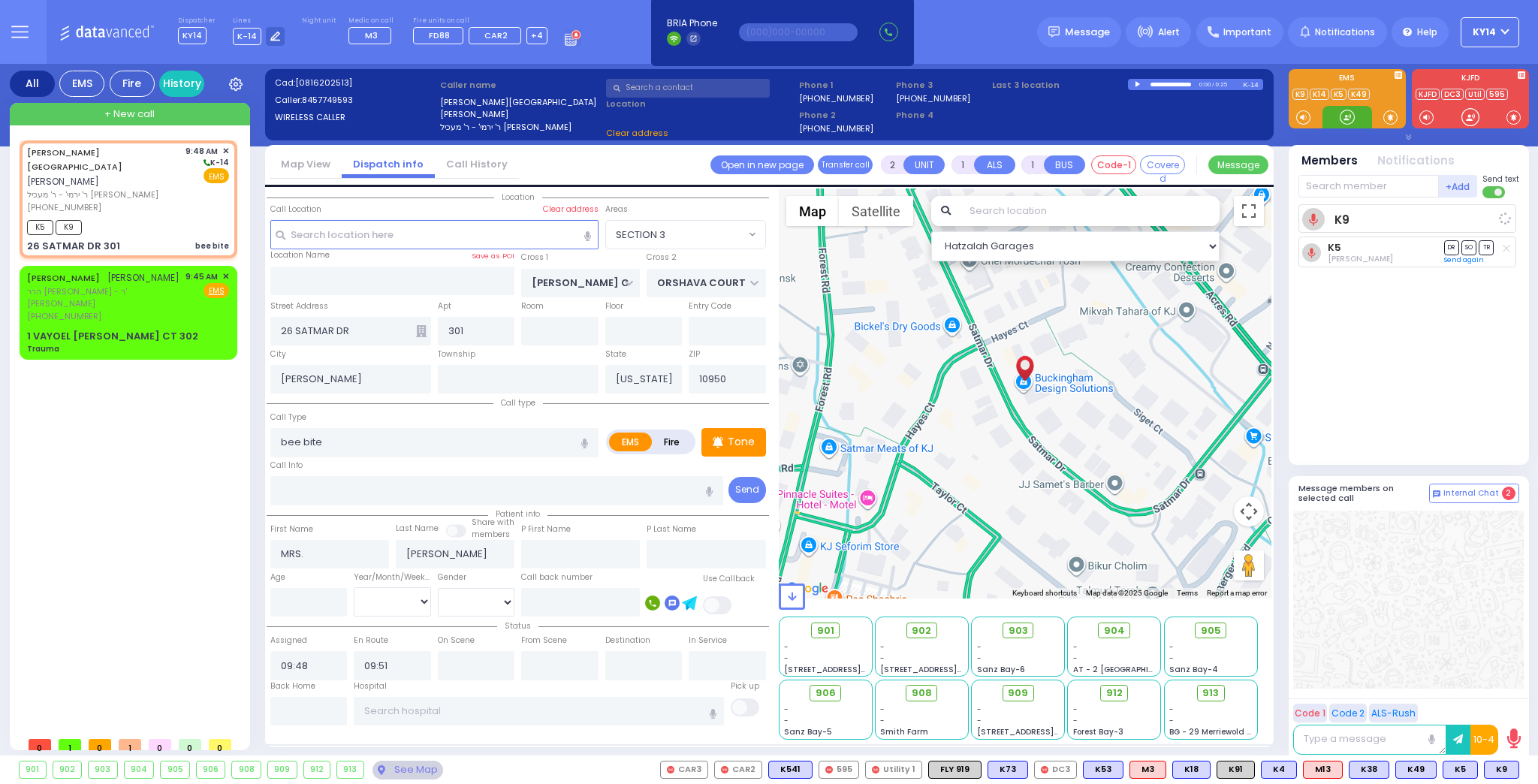
select select "SECTION 3"
click at [1490, 769] on circle at bounding box center [1485, 769] width 7 height 7
select select
radio input "true"
select select
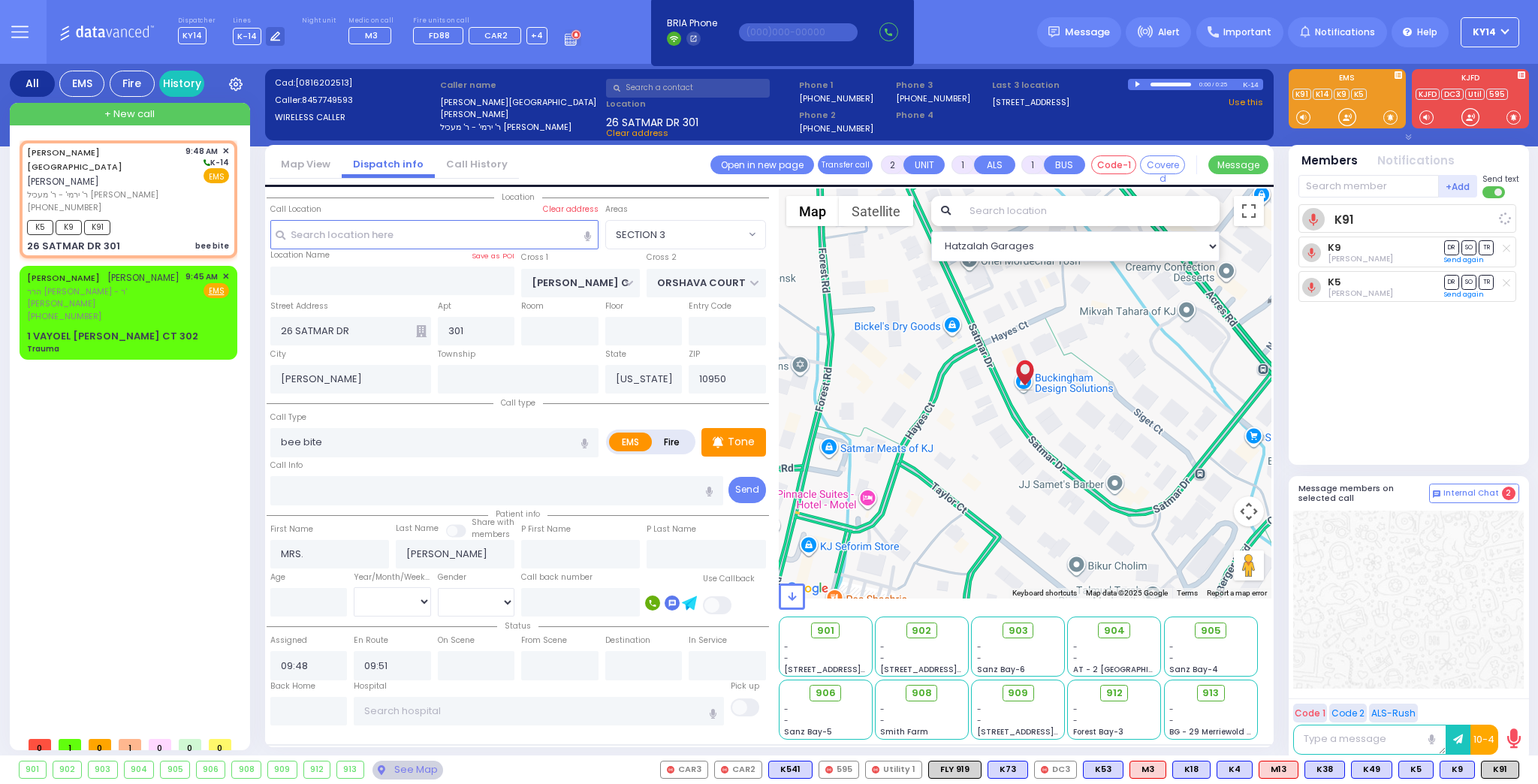
select select "Hatzalah Garages"
select select "SECTION 3"
click at [170, 286] on span "הרר [PERSON_NAME] - ר' [PERSON_NAME]" at bounding box center [103, 298] width 153 height 24
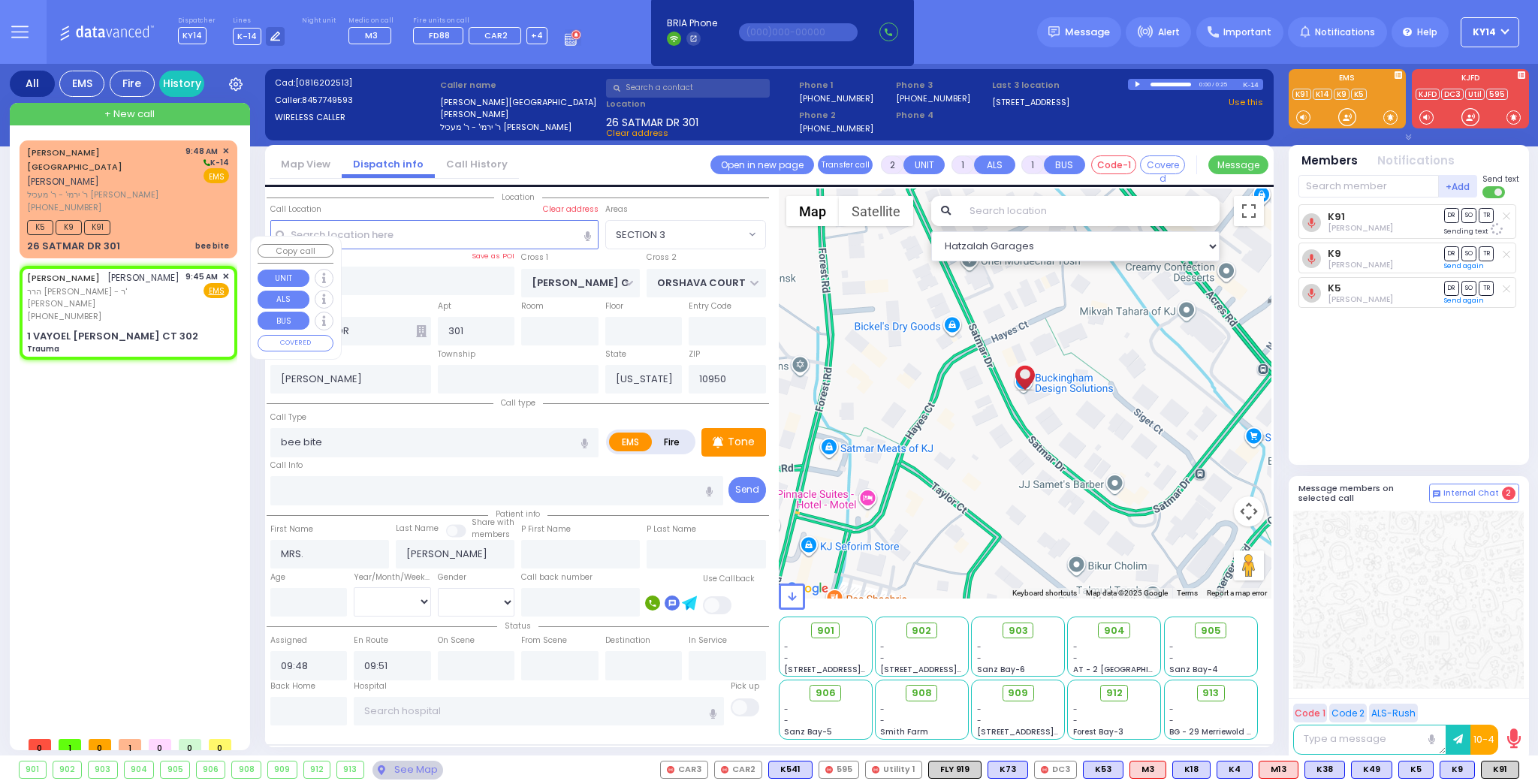
type input "0"
select select
type input "Trauma"
radio input "true"
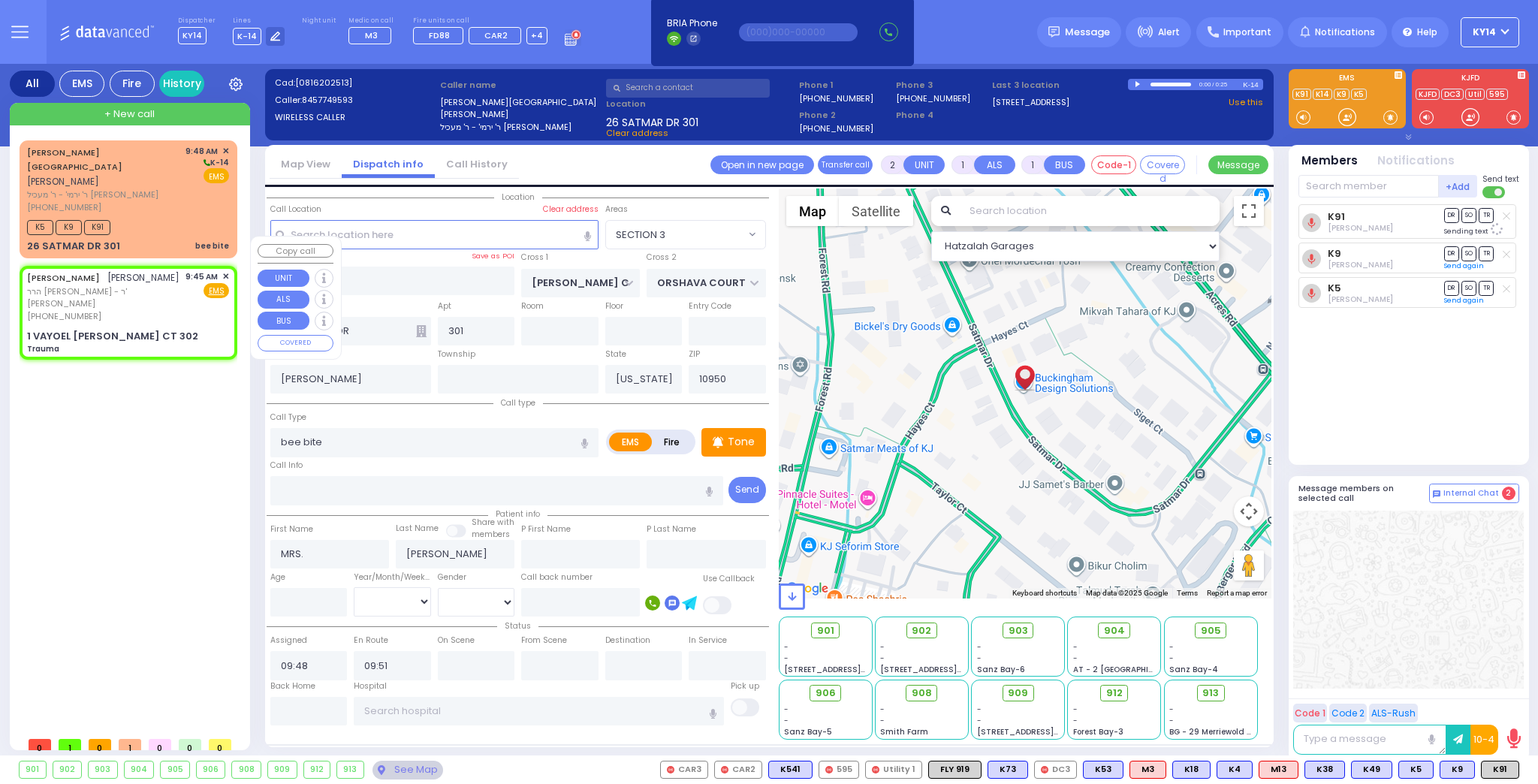
type input "[PERSON_NAME]"
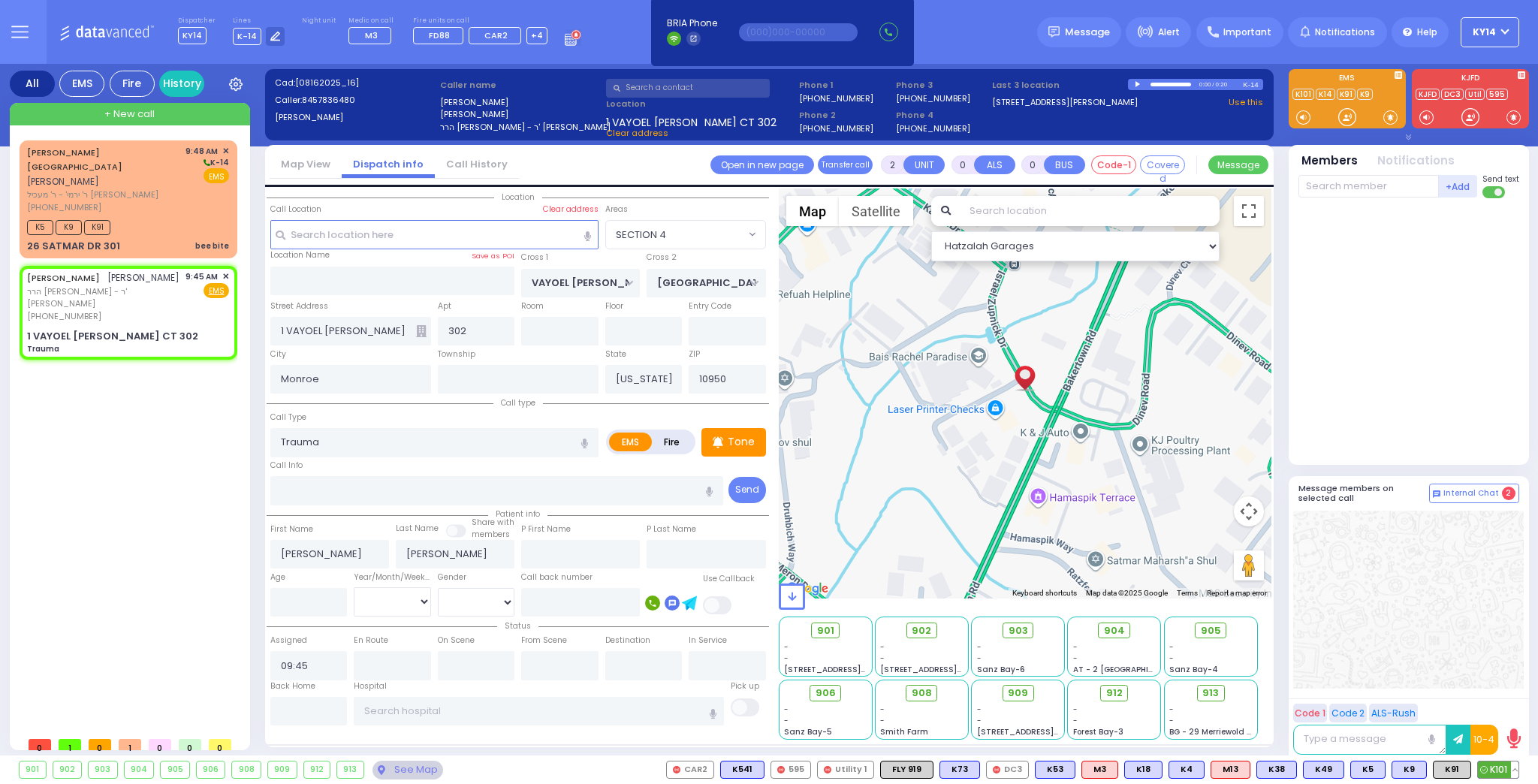
click at [1494, 769] on span "K101" at bounding box center [1498, 770] width 40 height 17
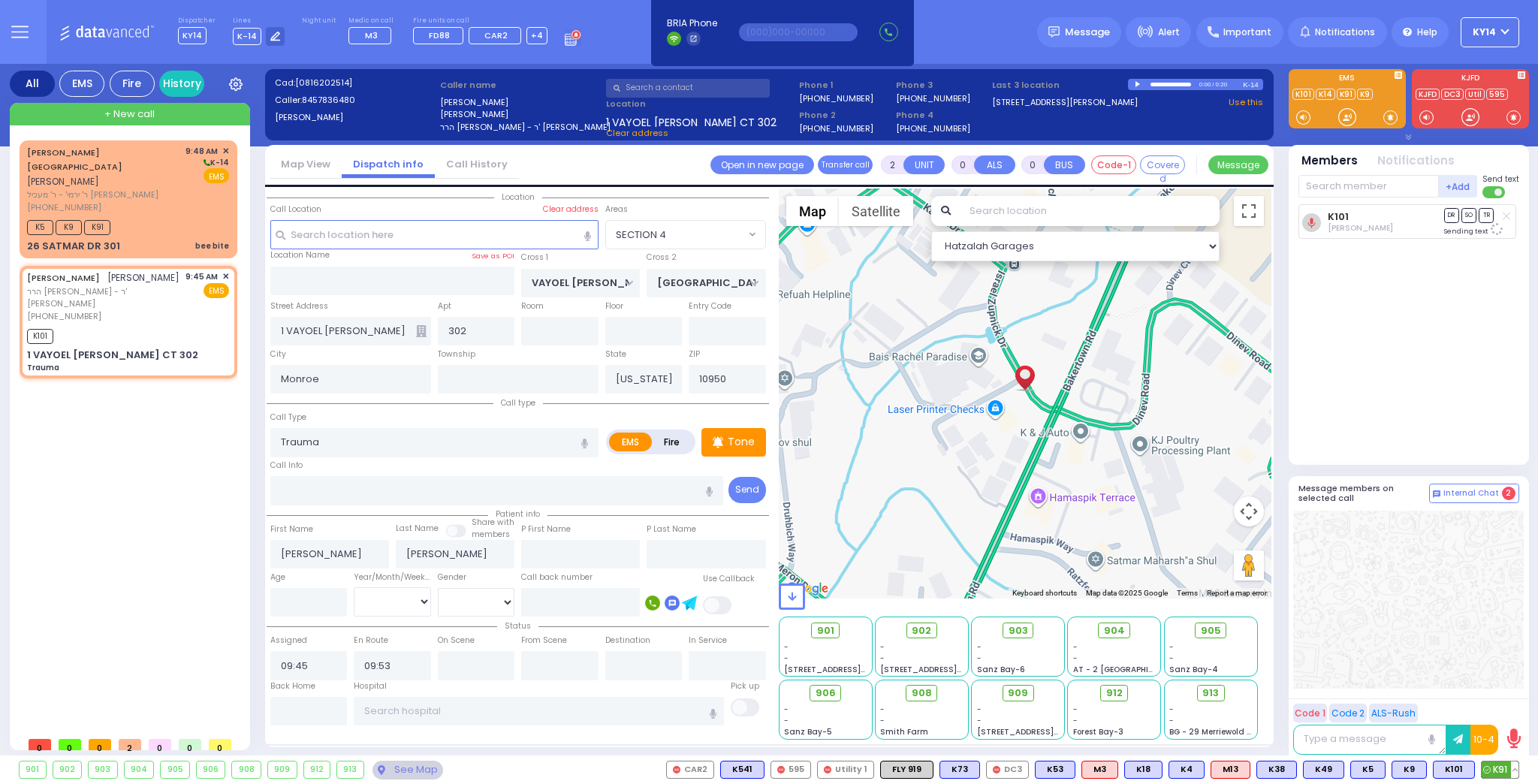
click at [1502, 770] on span "K91" at bounding box center [1499, 770] width 37 height 17
